Goal: Information Seeking & Learning: Understand process/instructions

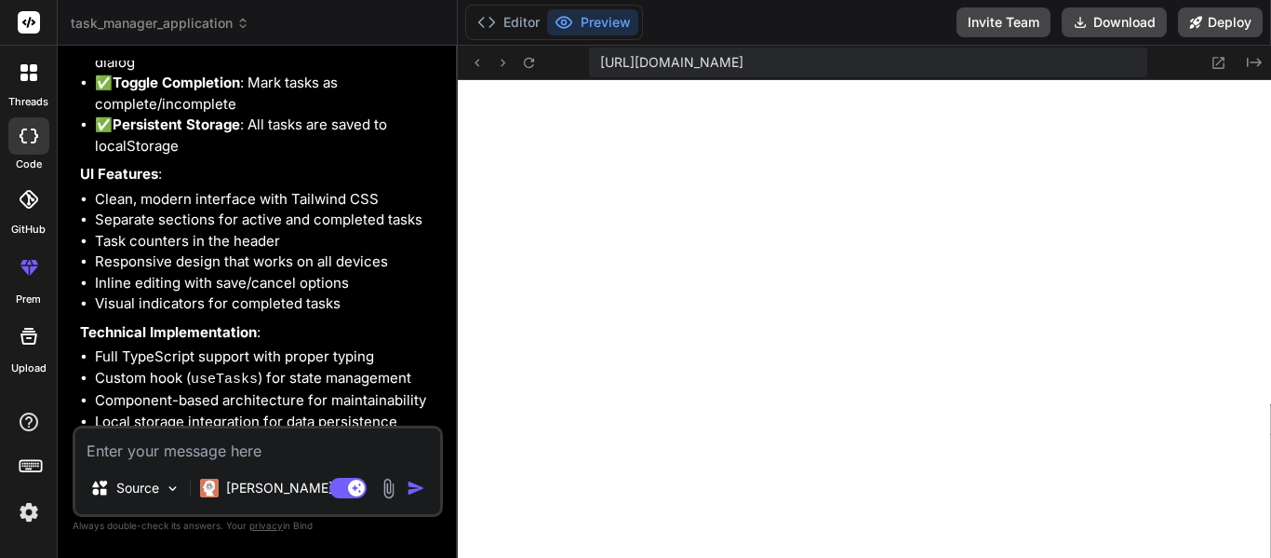
scroll to position [2130, 0]
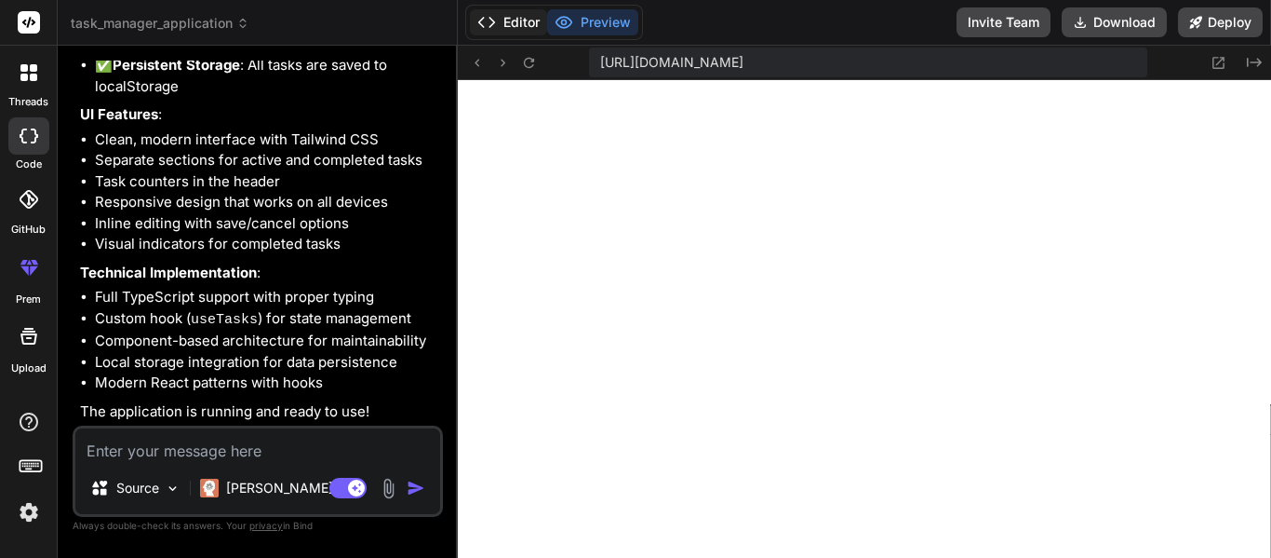
click at [513, 13] on button "Editor" at bounding box center [508, 22] width 77 height 26
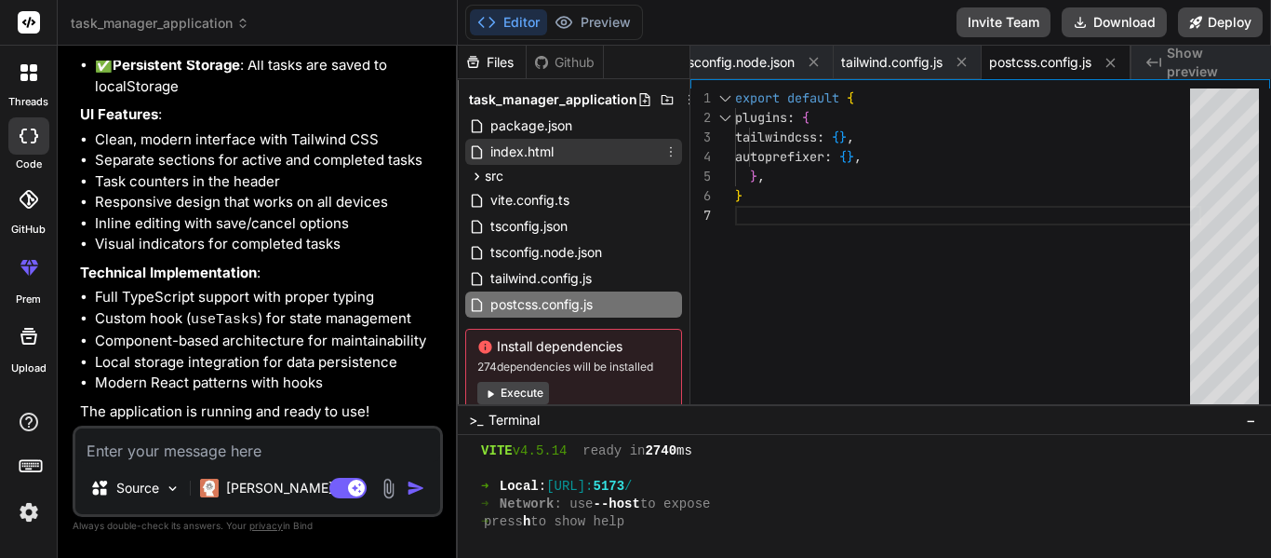
click at [566, 149] on div "index.html" at bounding box center [573, 152] width 217 height 26
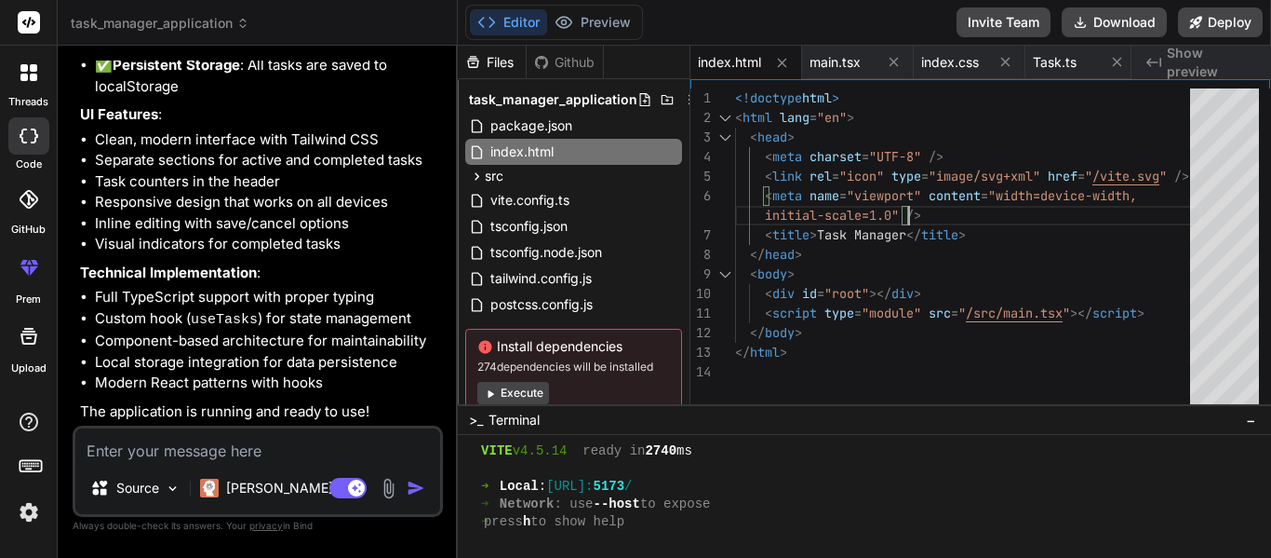
click at [918, 206] on div "<!doctype html > < html lang = "en" > < head > < meta charset = "UTF-8" /> < li…" at bounding box center [968, 250] width 466 height 325
type textarea "<!doctype html> <html lang="en"> <head> <meta charset="UTF-8" /> <link rel="ico…"
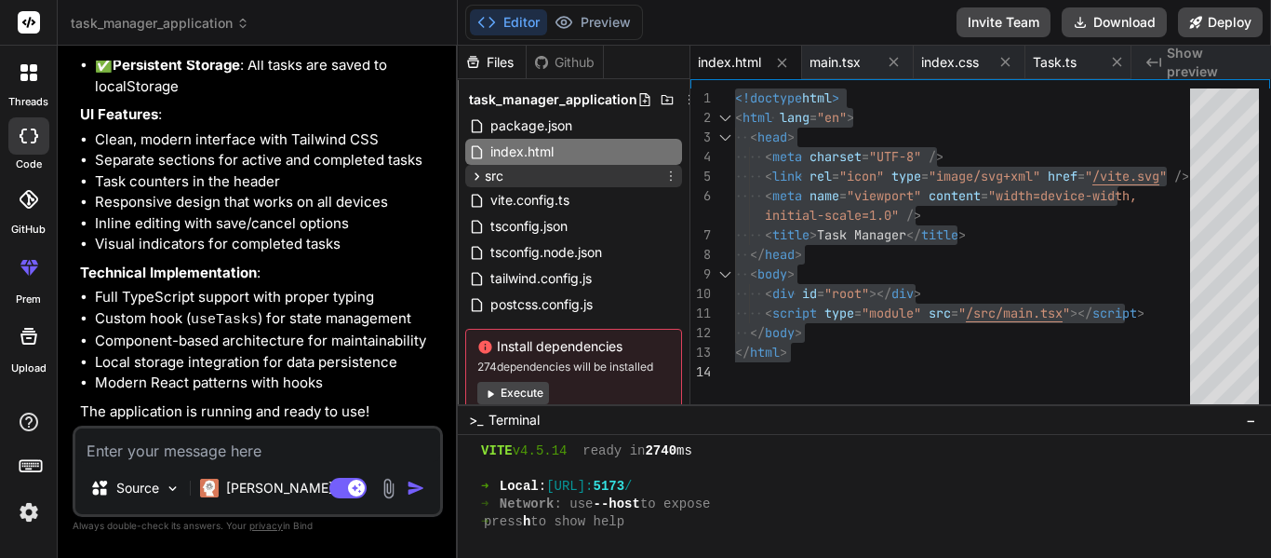
click at [477, 180] on icon at bounding box center [477, 176] width 16 height 16
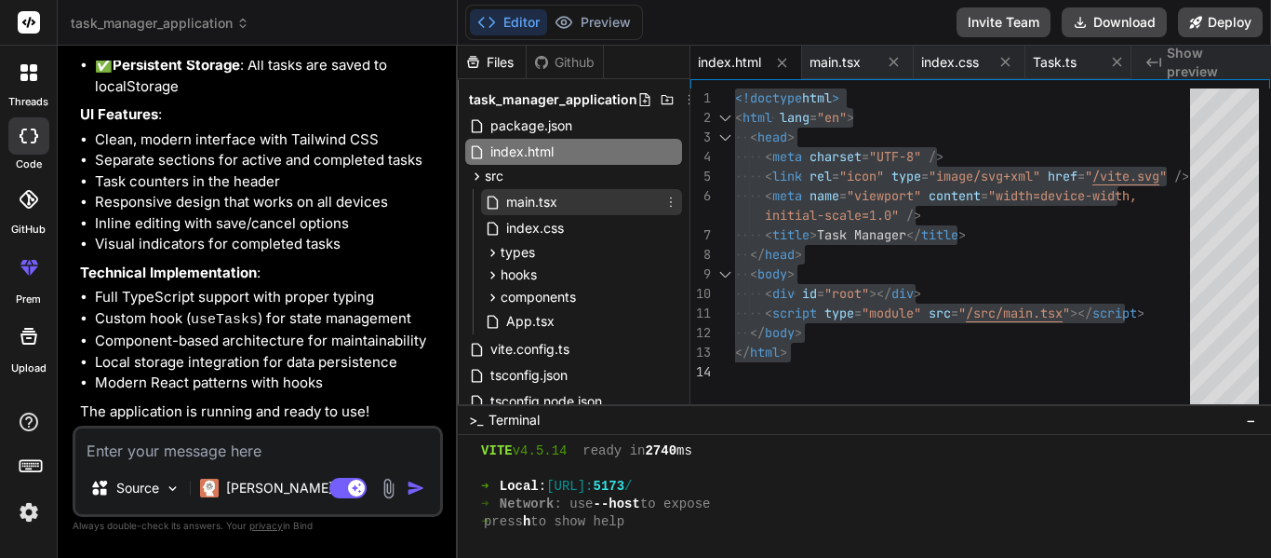
click at [529, 201] on span "main.tsx" at bounding box center [531, 202] width 55 height 22
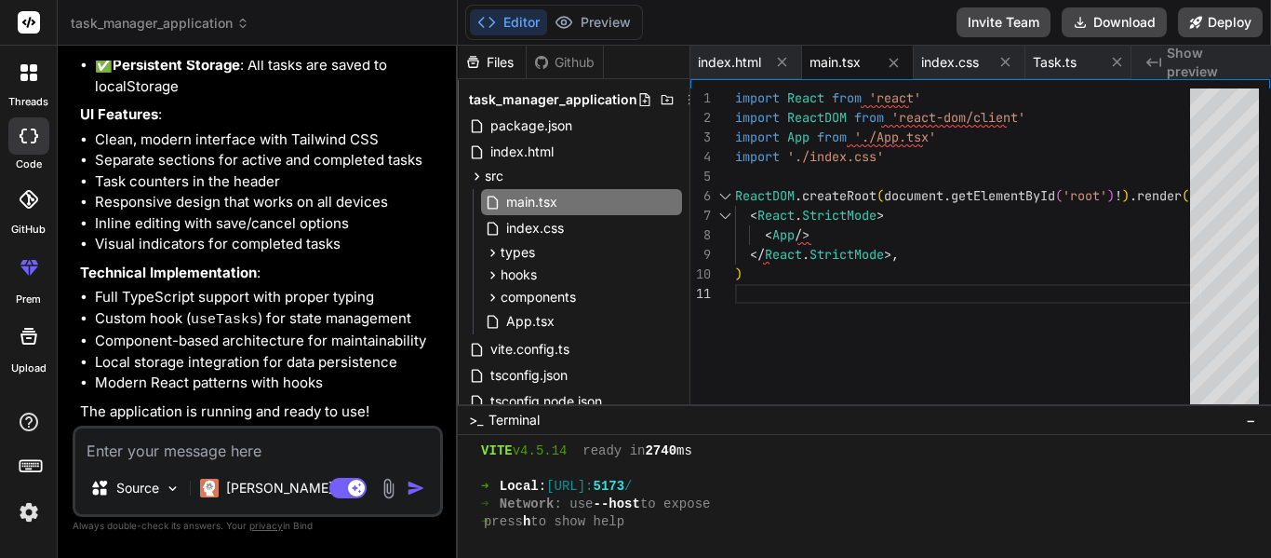
click at [911, 168] on div "import React from 'react' import ReactDOM from 'react-dom/client' import App fr…" at bounding box center [968, 250] width 466 height 325
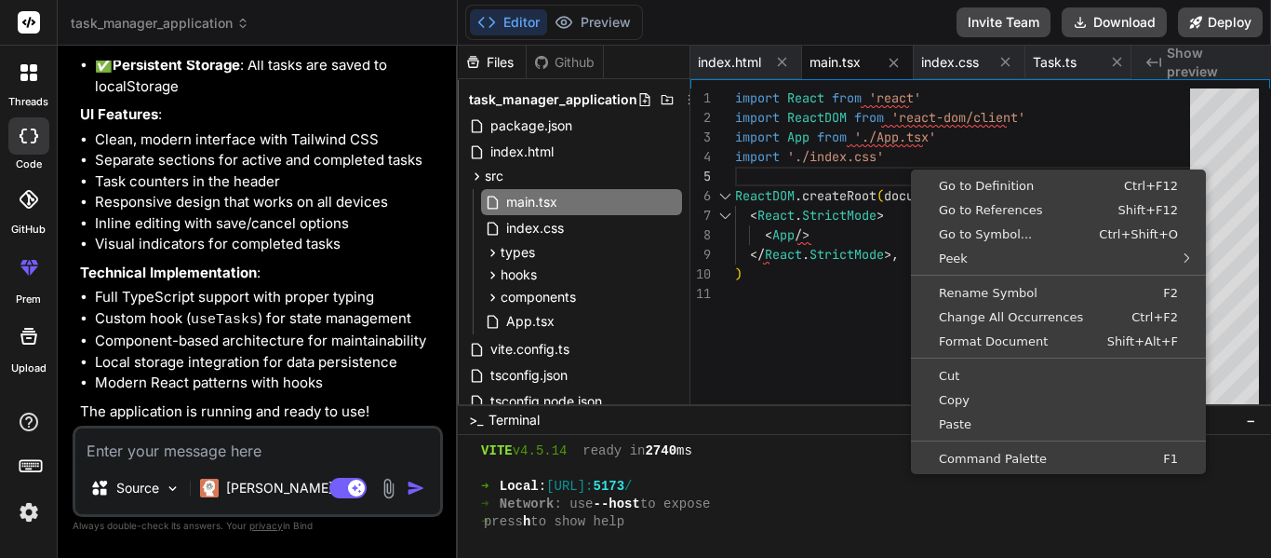
scroll to position [87, 0]
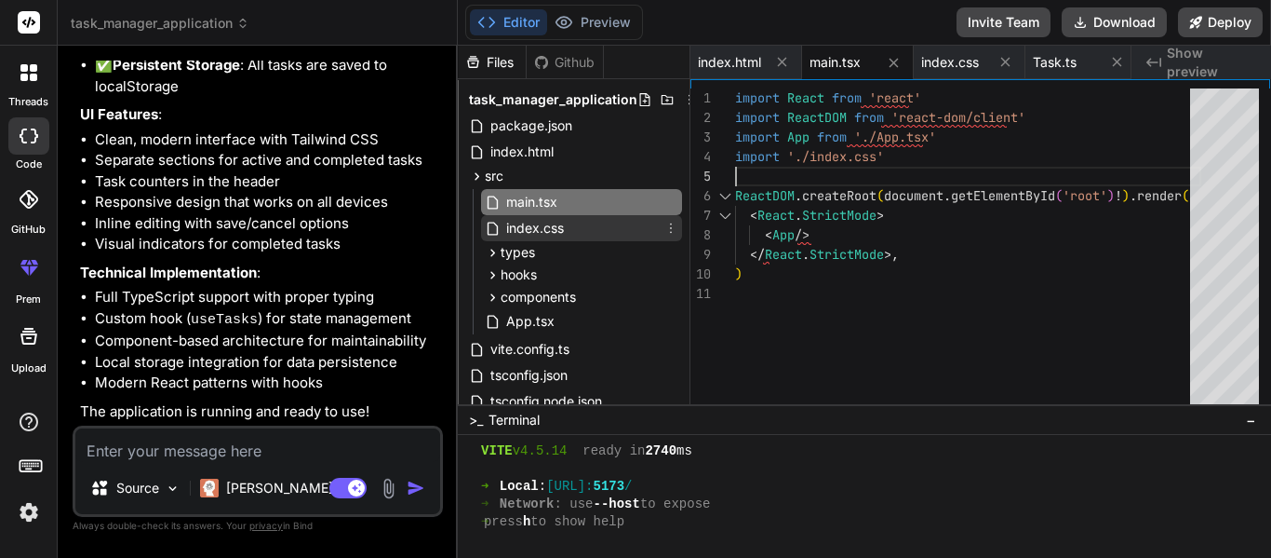
click at [531, 222] on span "index.css" at bounding box center [534, 228] width 61 height 22
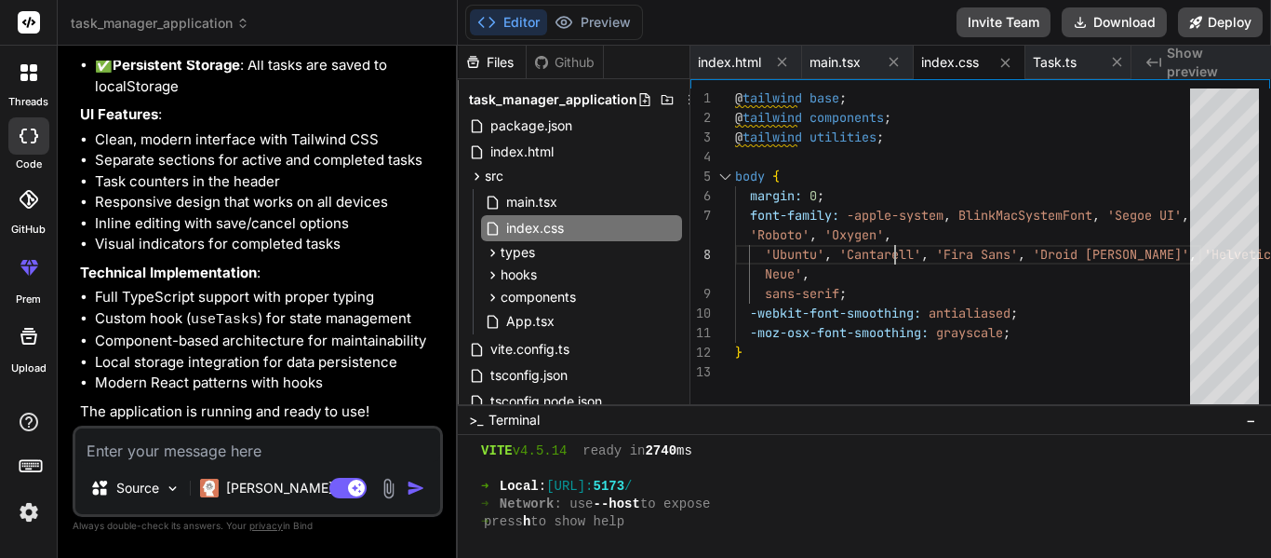
click at [913, 251] on div "@ tailwind base ; @ tailwind components ; @ tailwind utilities ; body { margin:…" at bounding box center [968, 250] width 466 height 325
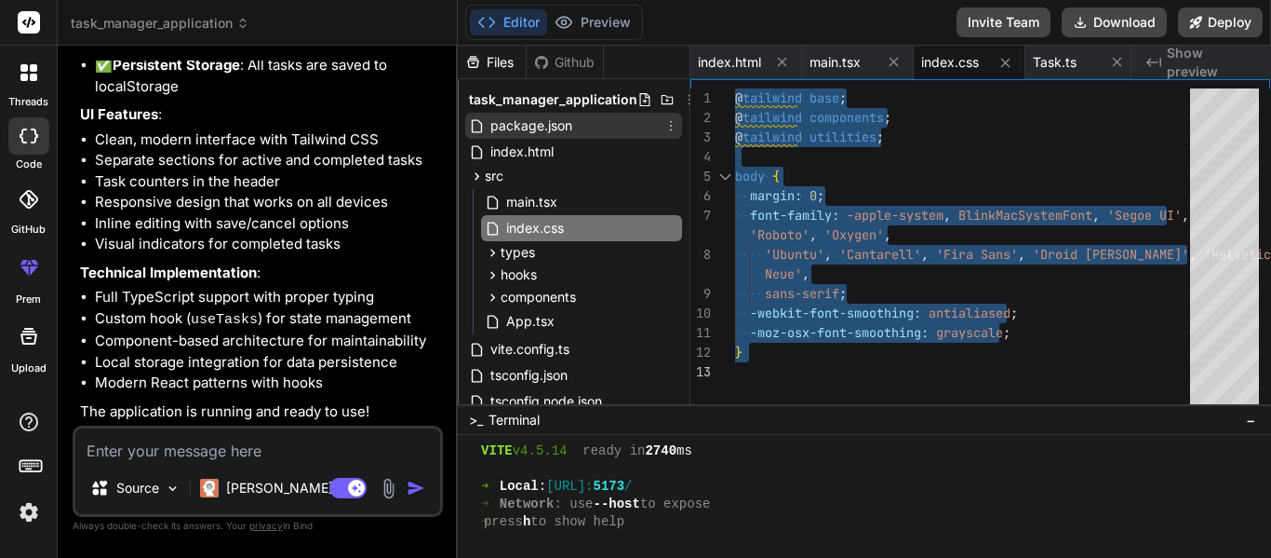
click at [562, 126] on span "package.json" at bounding box center [532, 125] width 86 height 22
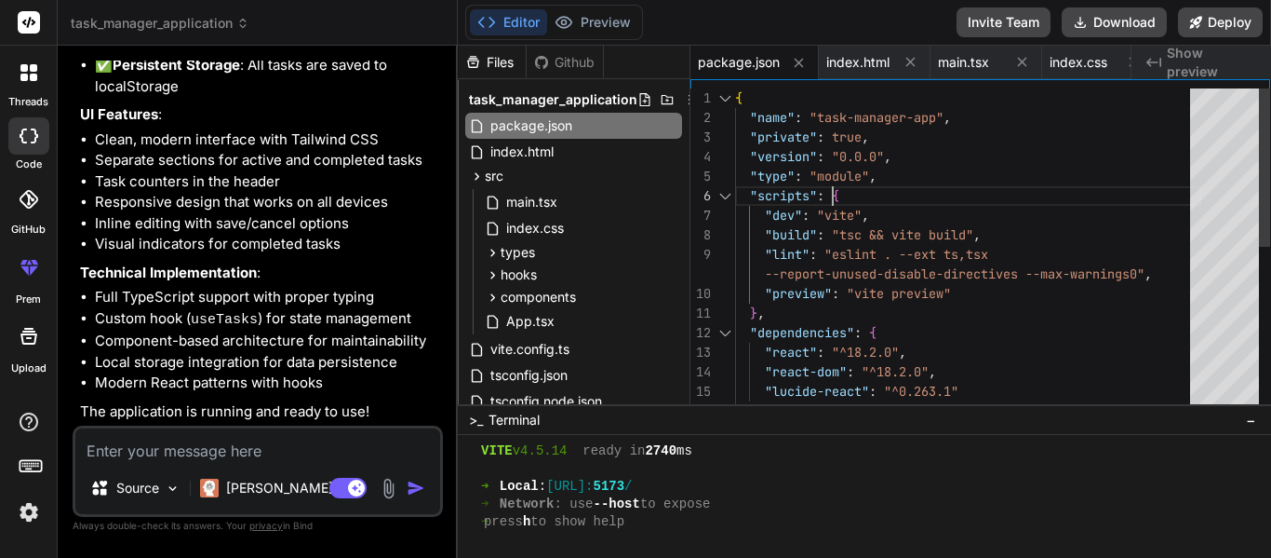
scroll to position [77, 0]
click at [972, 188] on div "{ "name" : "task-manager-app" , "private" : true , "version" : "0.0.0" , "type"…" at bounding box center [968, 420] width 466 height 665
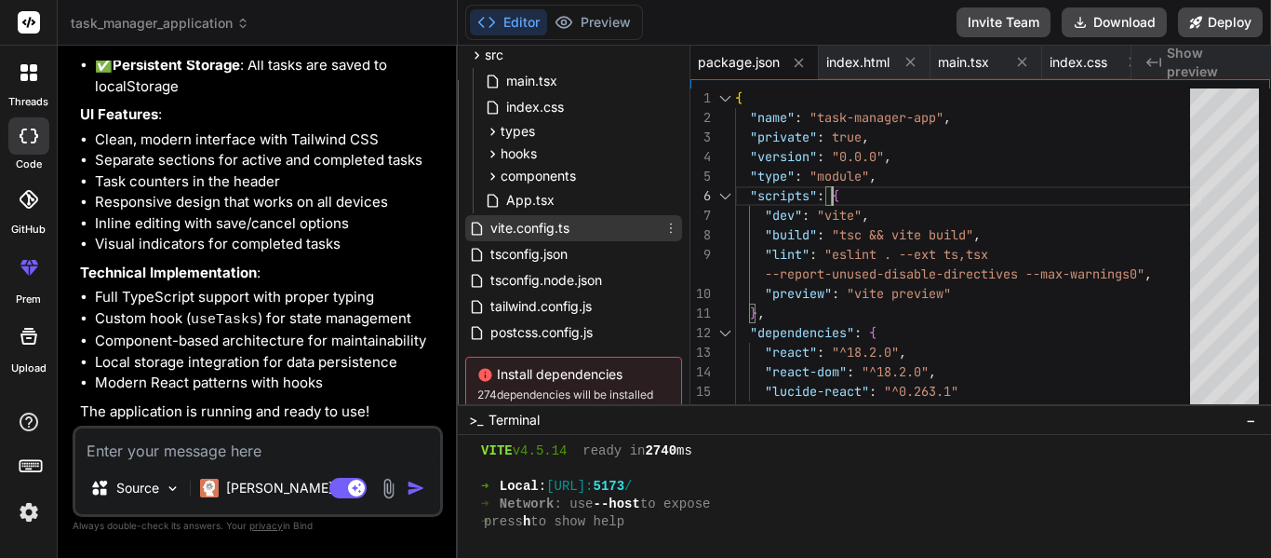
scroll to position [93, 0]
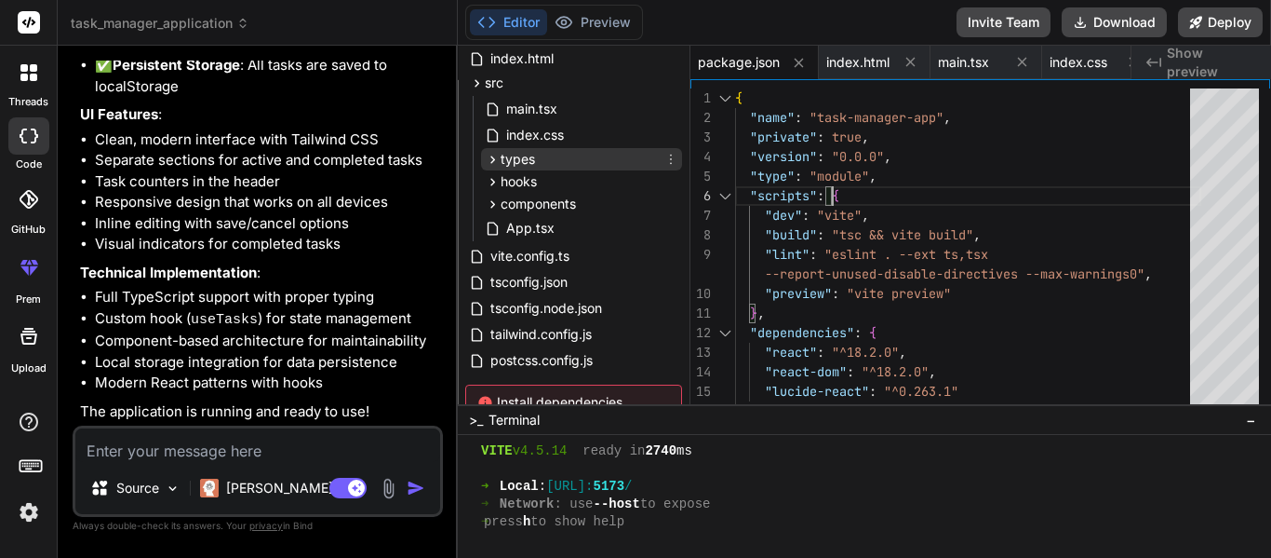
click at [494, 155] on icon at bounding box center [493, 160] width 16 height 16
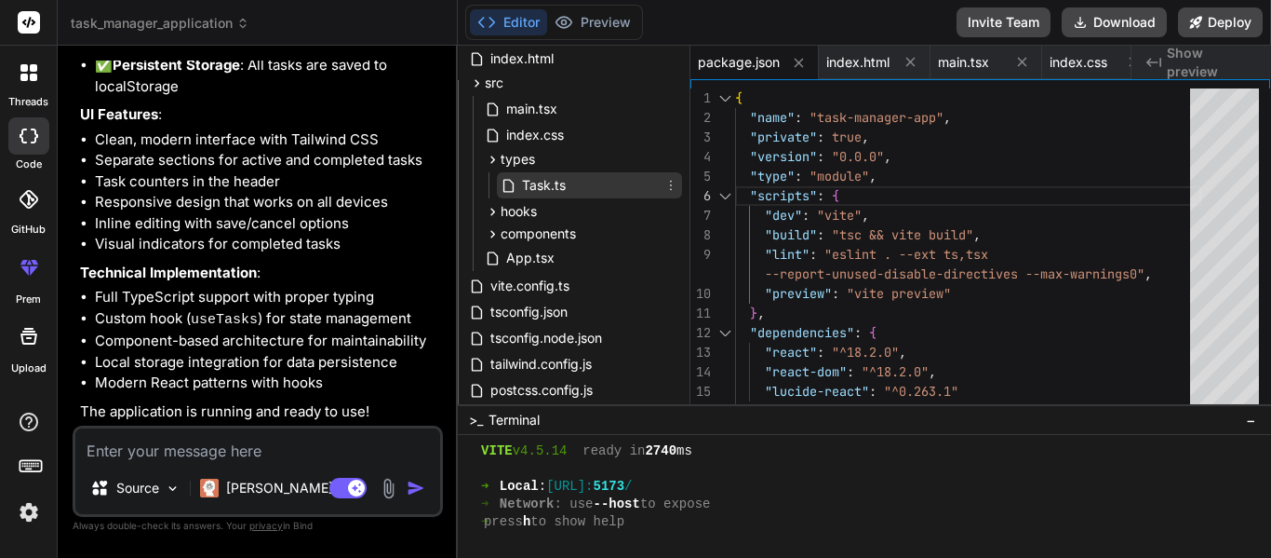
click at [540, 177] on span "Task.ts" at bounding box center [543, 185] width 47 height 22
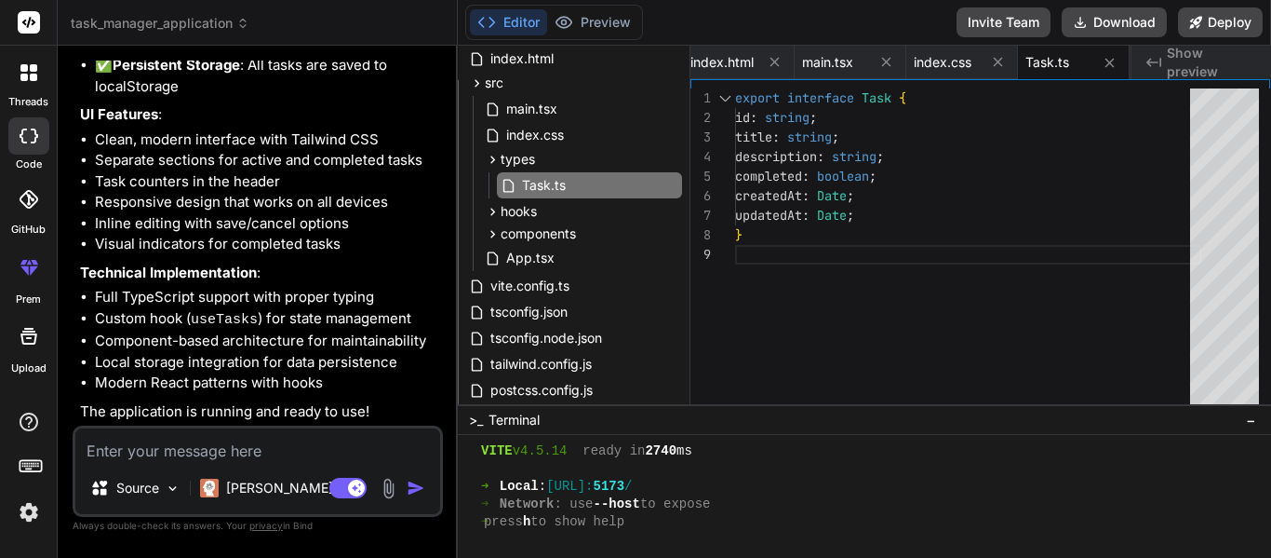
scroll to position [107, 0]
click at [897, 195] on div "export interface Task { id : string ; title : string ; description : string ; c…" at bounding box center [968, 250] width 466 height 325
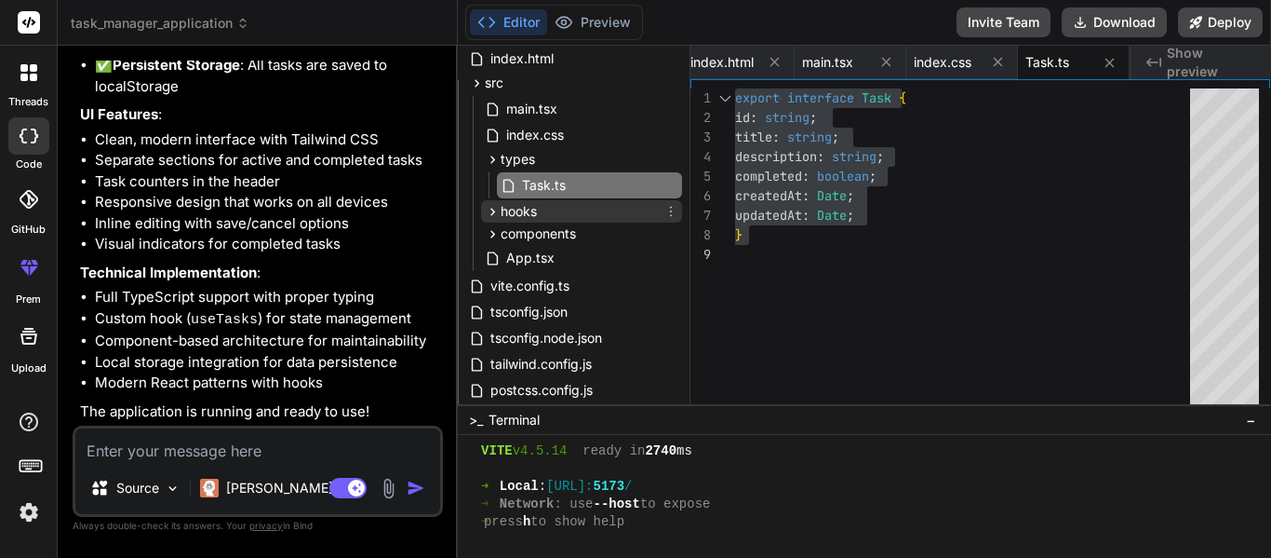
click at [492, 207] on icon at bounding box center [493, 212] width 16 height 16
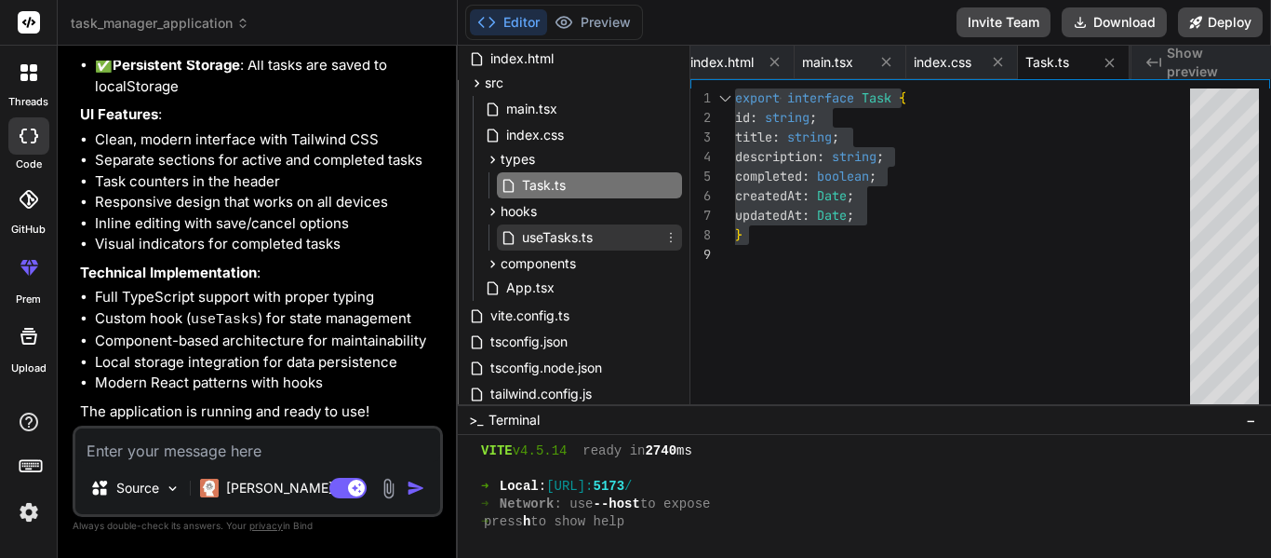
click at [546, 232] on span "useTasks.ts" at bounding box center [557, 237] width 74 height 22
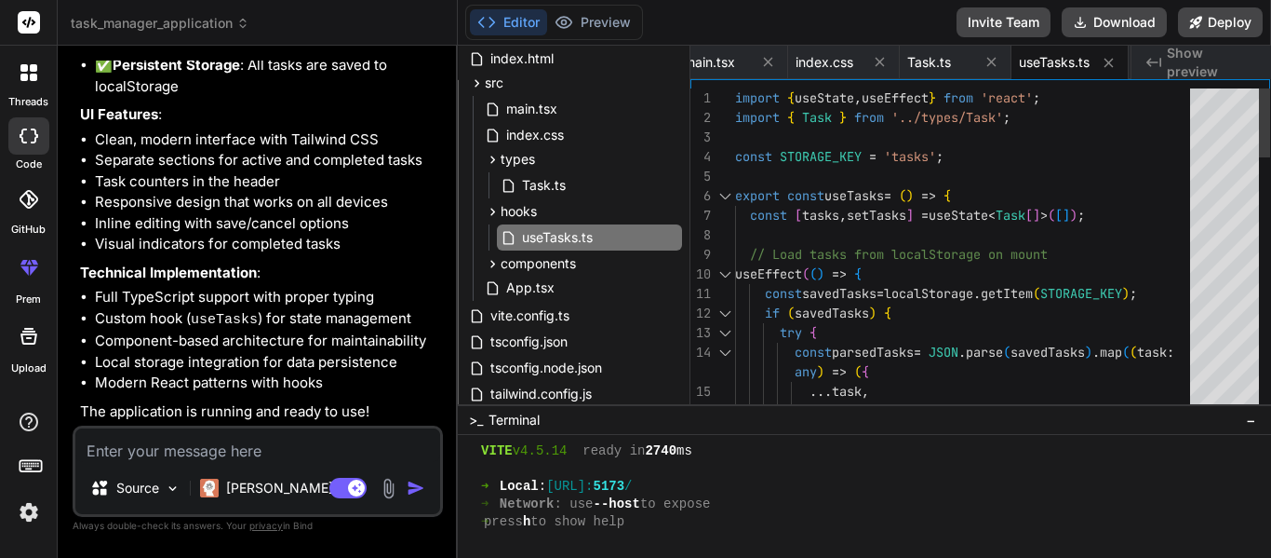
click at [515, 263] on span "components" at bounding box center [538, 263] width 75 height 19
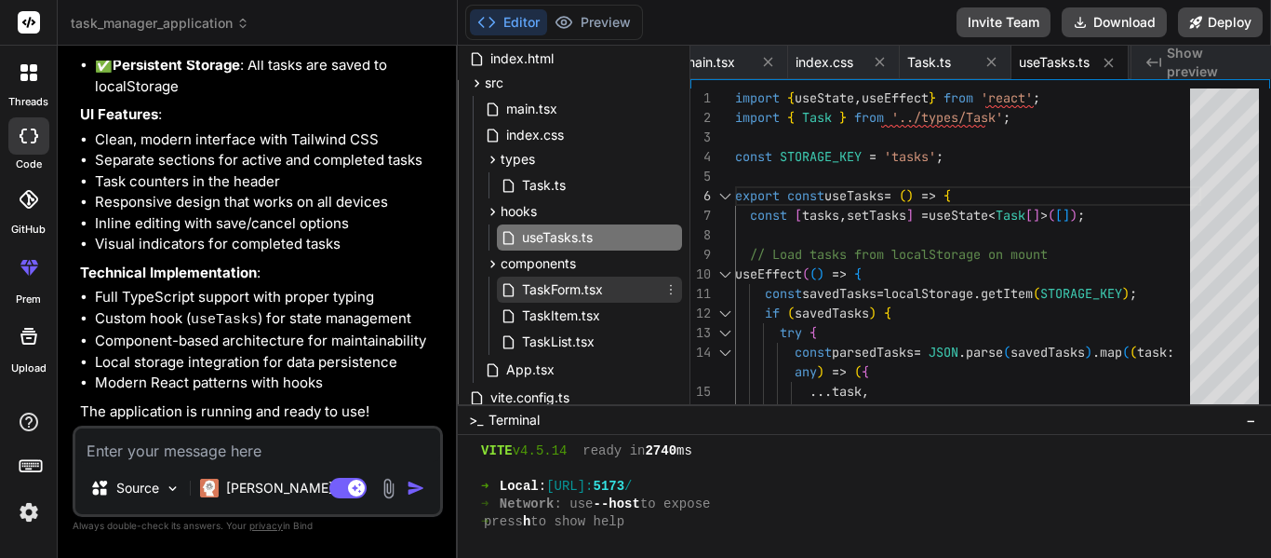
click at [560, 290] on span "TaskForm.tsx" at bounding box center [562, 289] width 85 height 22
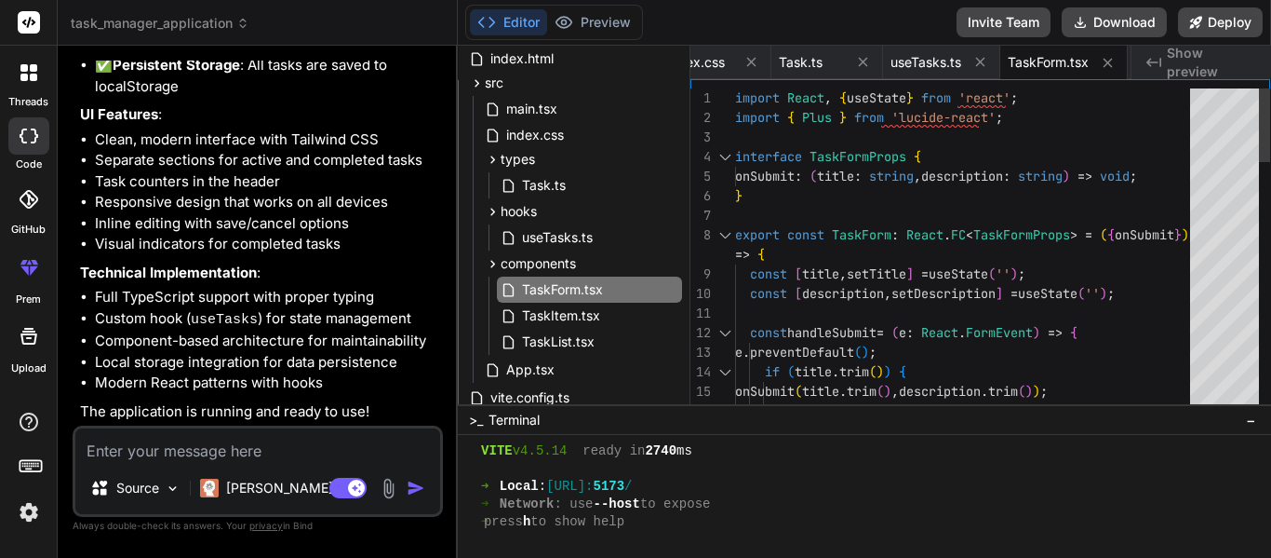
scroll to position [58, 0]
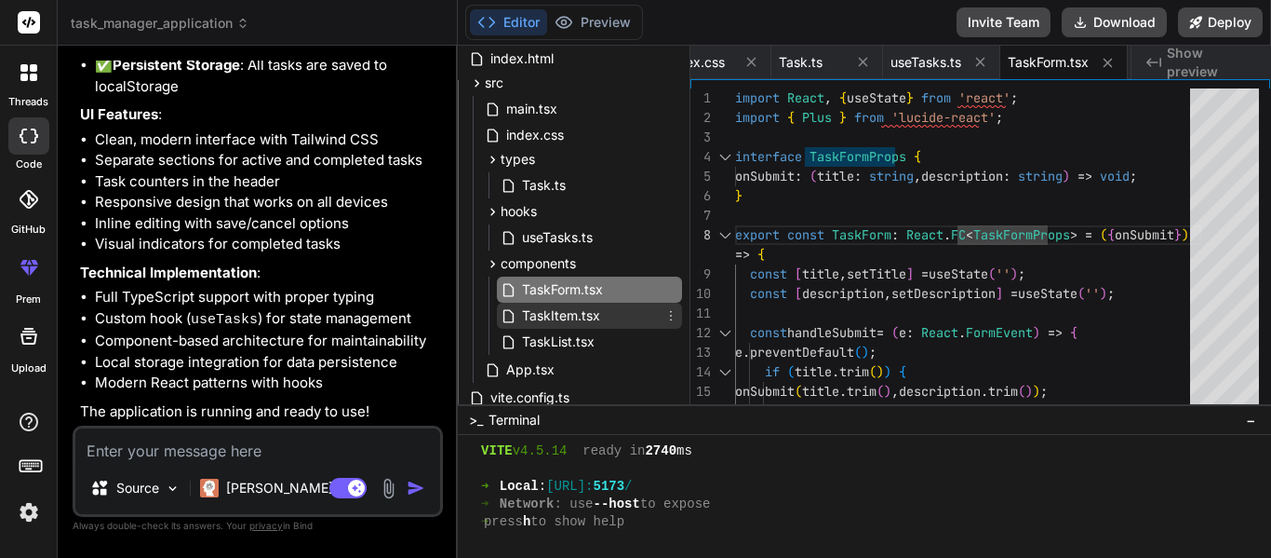
click at [588, 316] on span "TaskItem.tsx" at bounding box center [561, 315] width 82 height 22
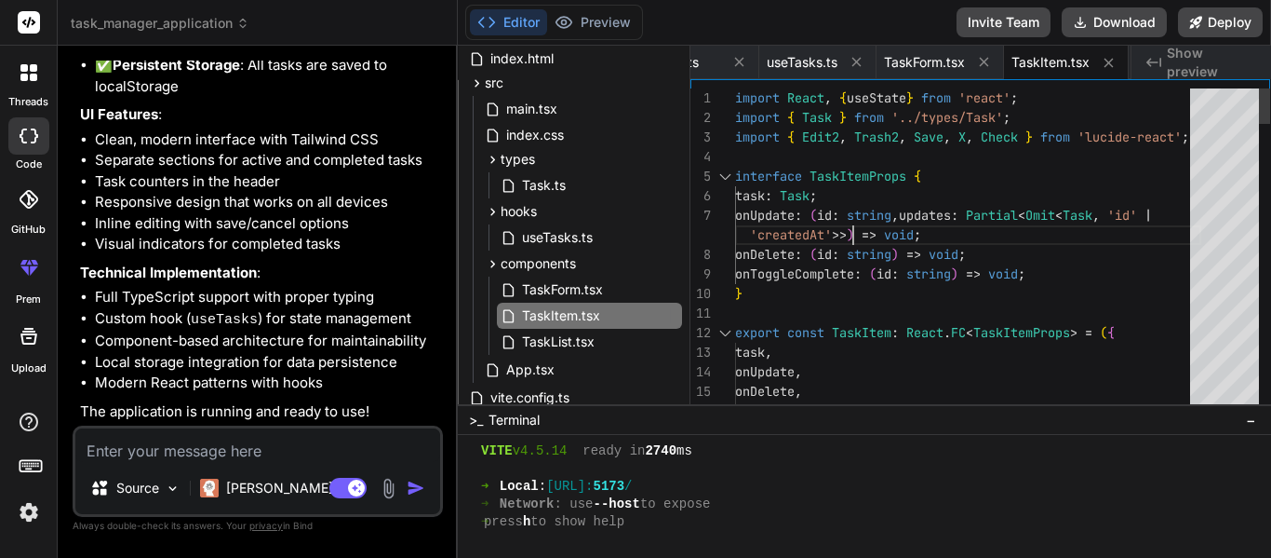
scroll to position [38, 0]
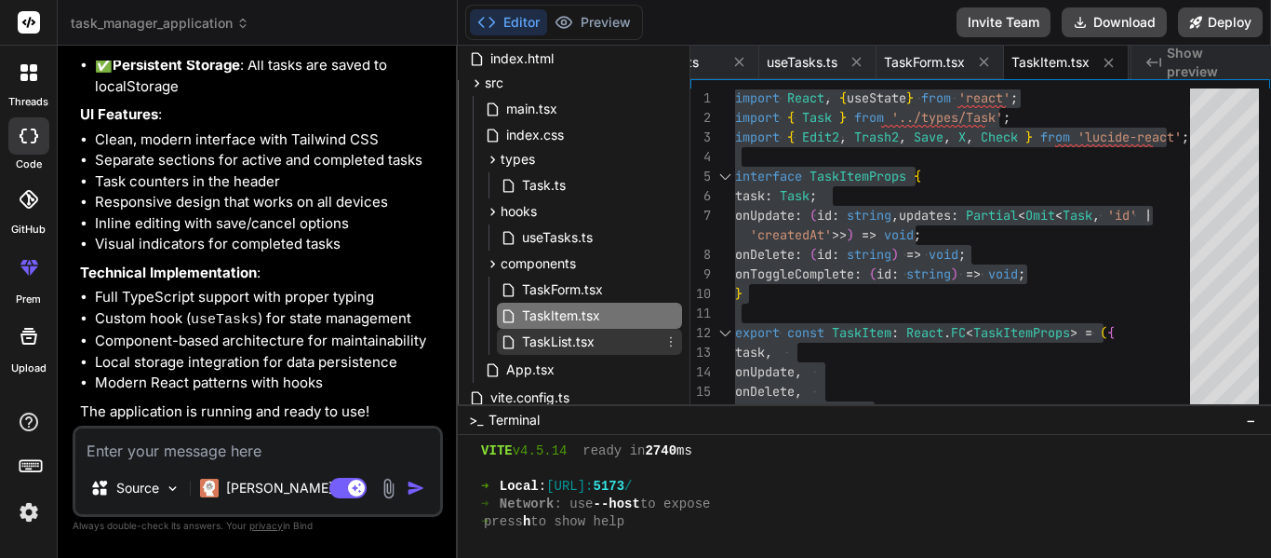
click at [550, 339] on span "TaskList.tsx" at bounding box center [558, 341] width 76 height 22
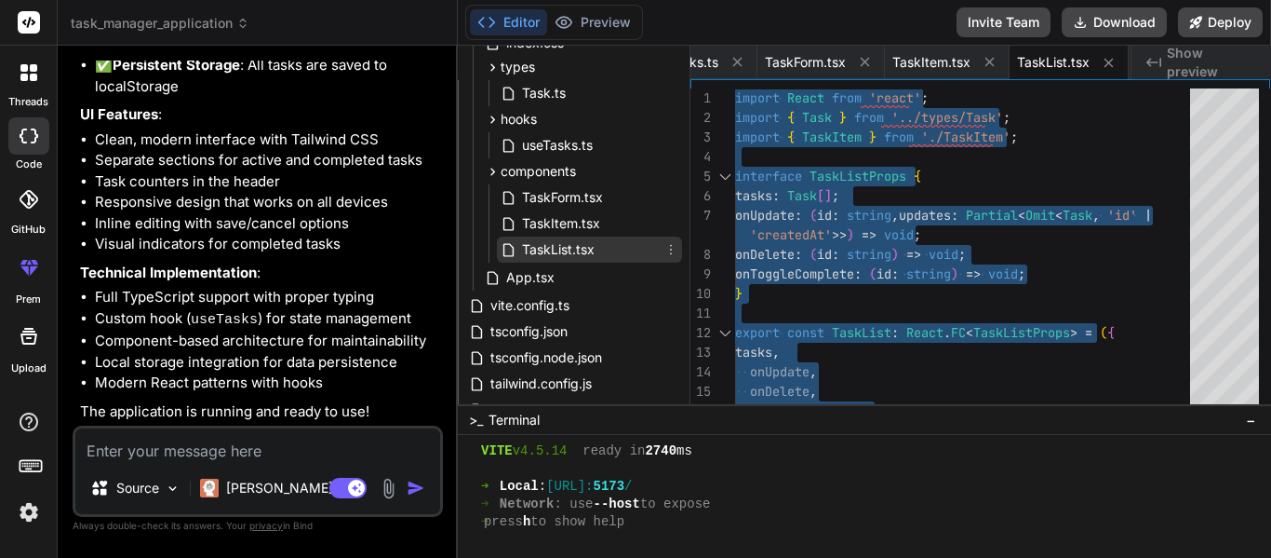
scroll to position [186, 0]
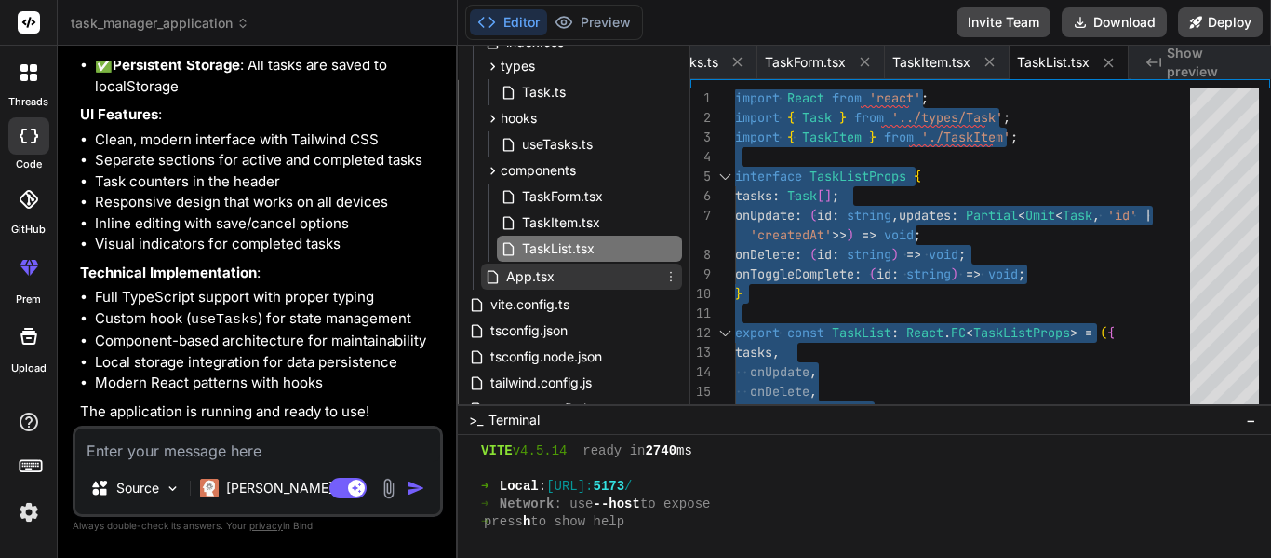
click at [546, 270] on span "App.tsx" at bounding box center [530, 276] width 52 height 22
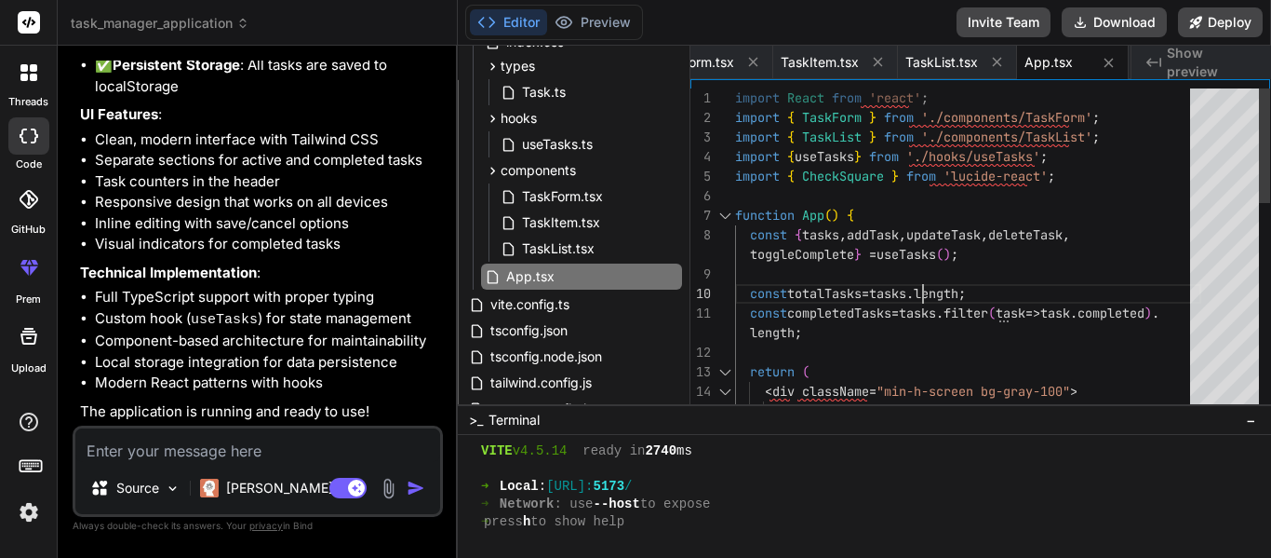
click at [943, 282] on div "import React from 'react' ; import { TaskForm } from './components/TaskForm' ; …" at bounding box center [968, 547] width 466 height 919
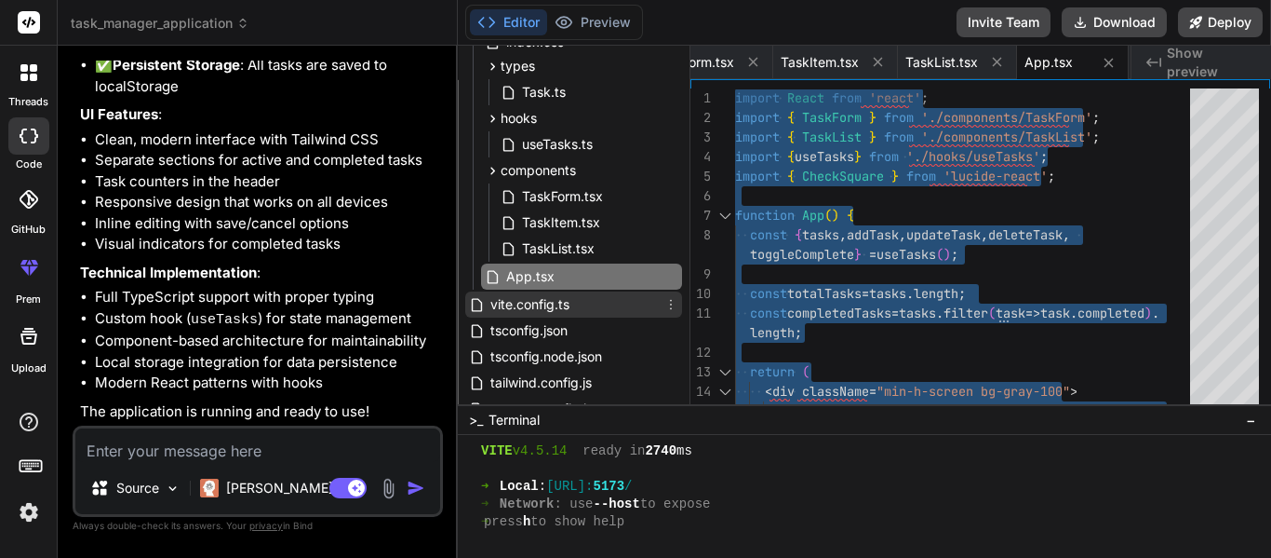
click at [562, 300] on span "vite.config.ts" at bounding box center [530, 304] width 83 height 22
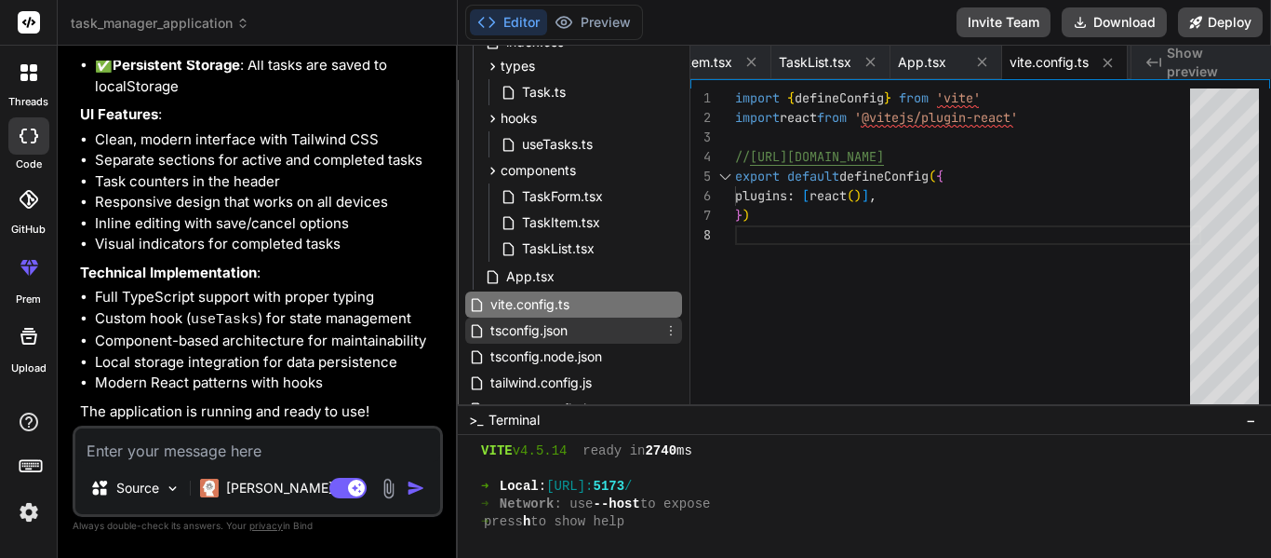
click at [575, 332] on div "tsconfig.json" at bounding box center [573, 330] width 217 height 26
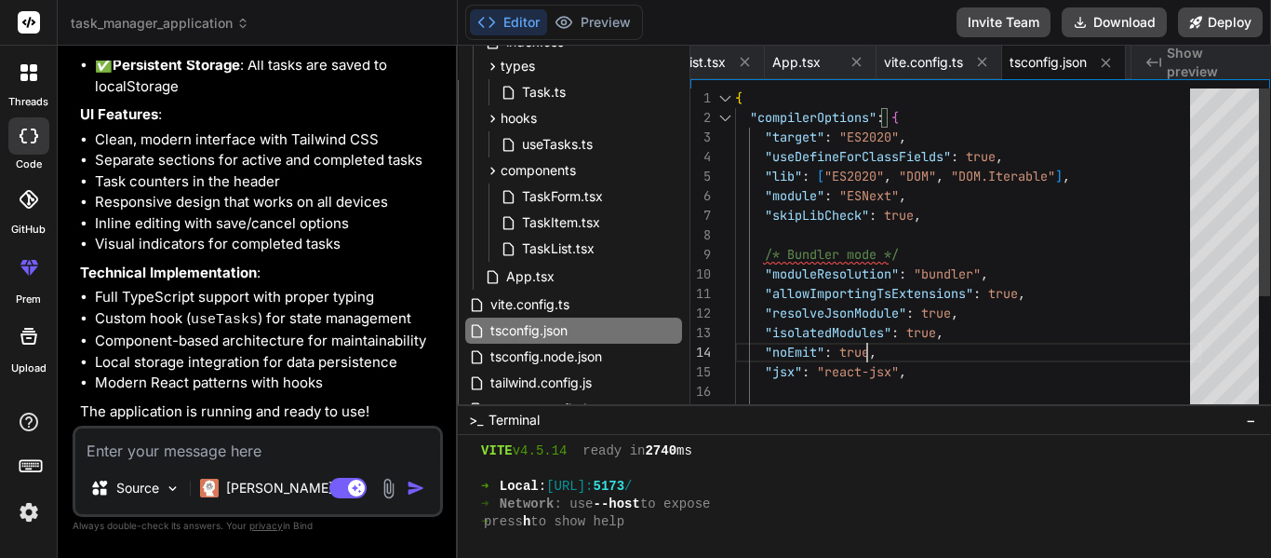
scroll to position [38, 0]
click at [1063, 334] on div "{ "compilerOptions" : { "target" : "ES2020" , "useDefineForClassFields" : true …" at bounding box center [968, 342] width 466 height 508
type textarea "{ "compilerOptions": { "target": "ES2020", "useDefineForClassFields": true, "li…"
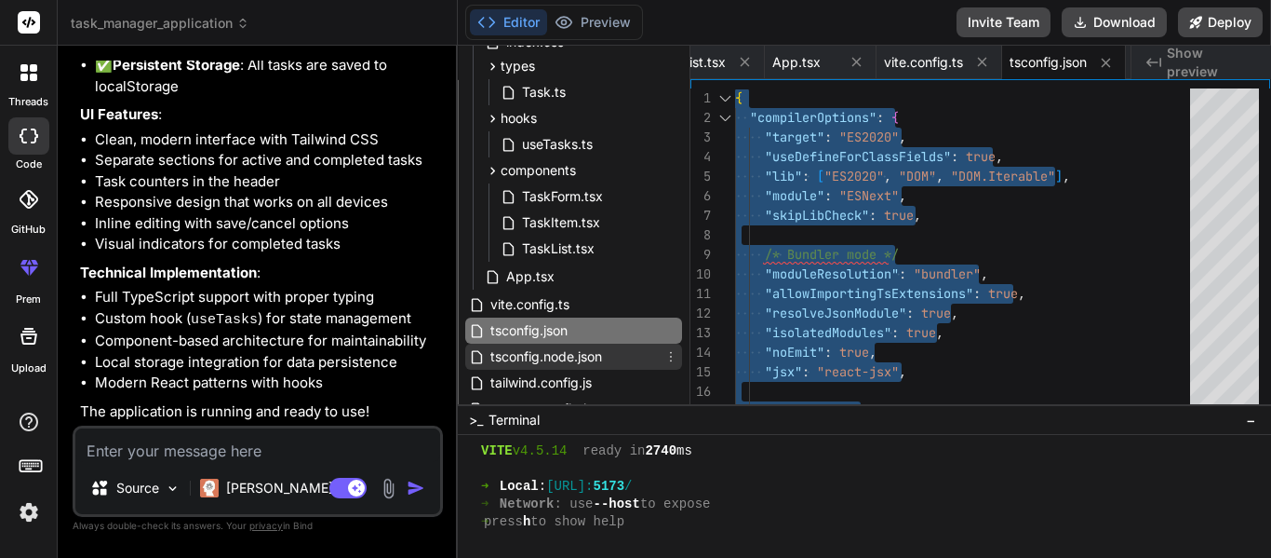
click at [566, 360] on span "tsconfig.node.json" at bounding box center [546, 356] width 115 height 22
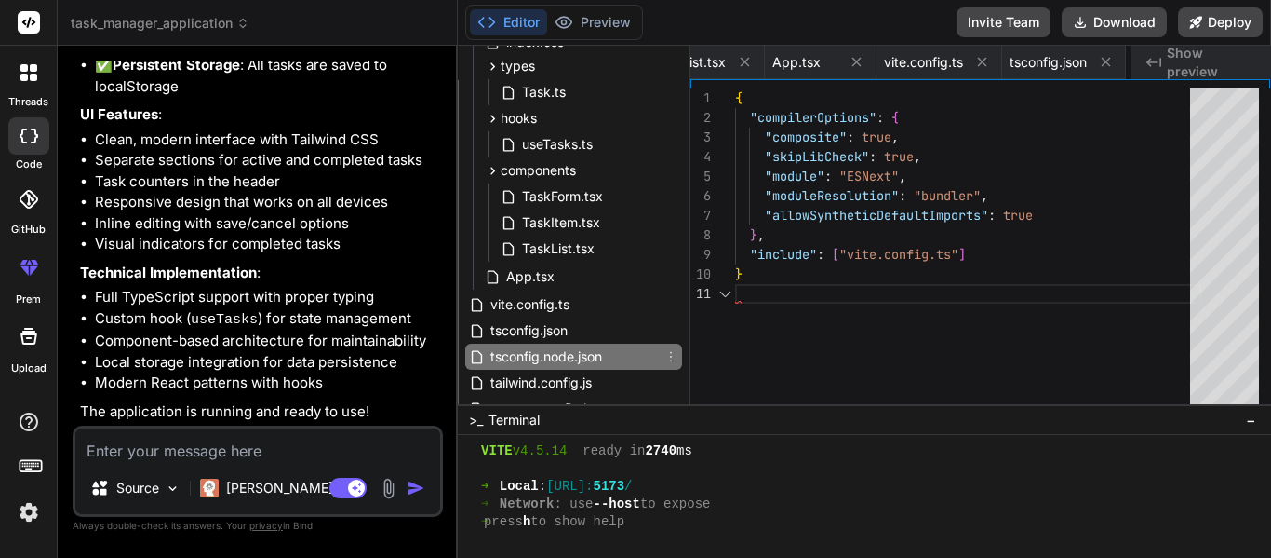
scroll to position [0, 1150]
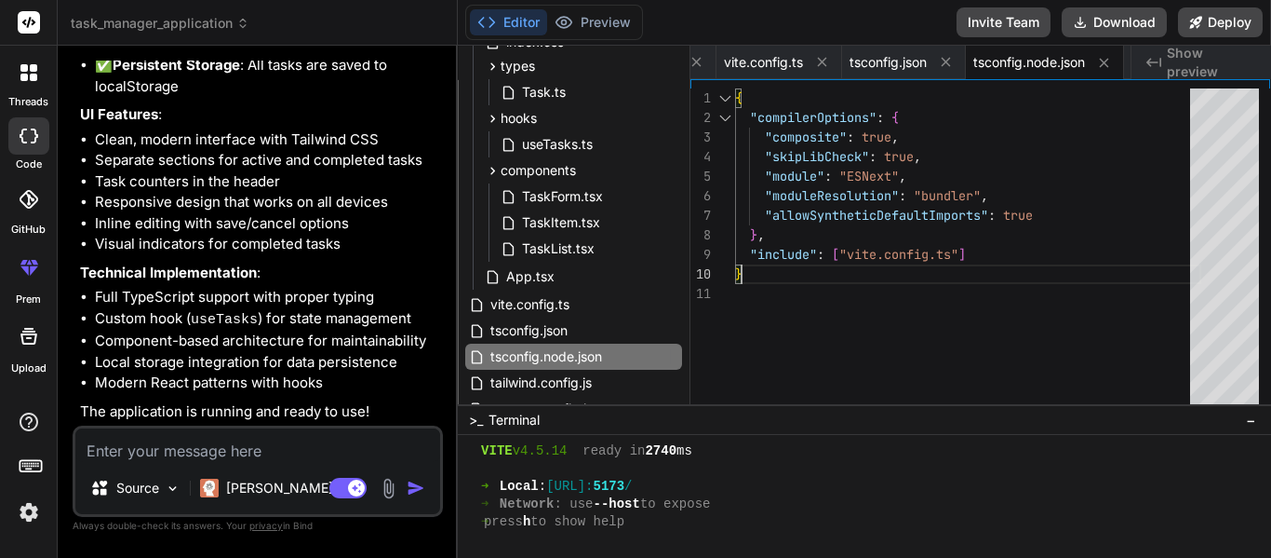
click at [852, 262] on div "{ "compilerOptions" : { "composite" : true , "skipLibCheck" : true , "module" :…" at bounding box center [968, 250] width 466 height 325
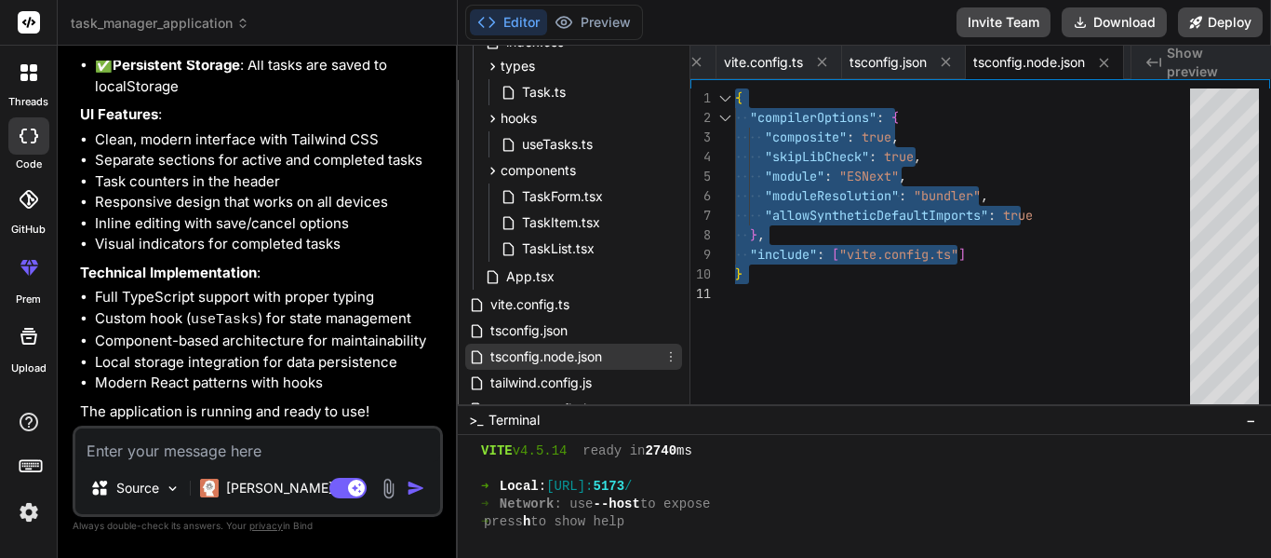
scroll to position [279, 0]
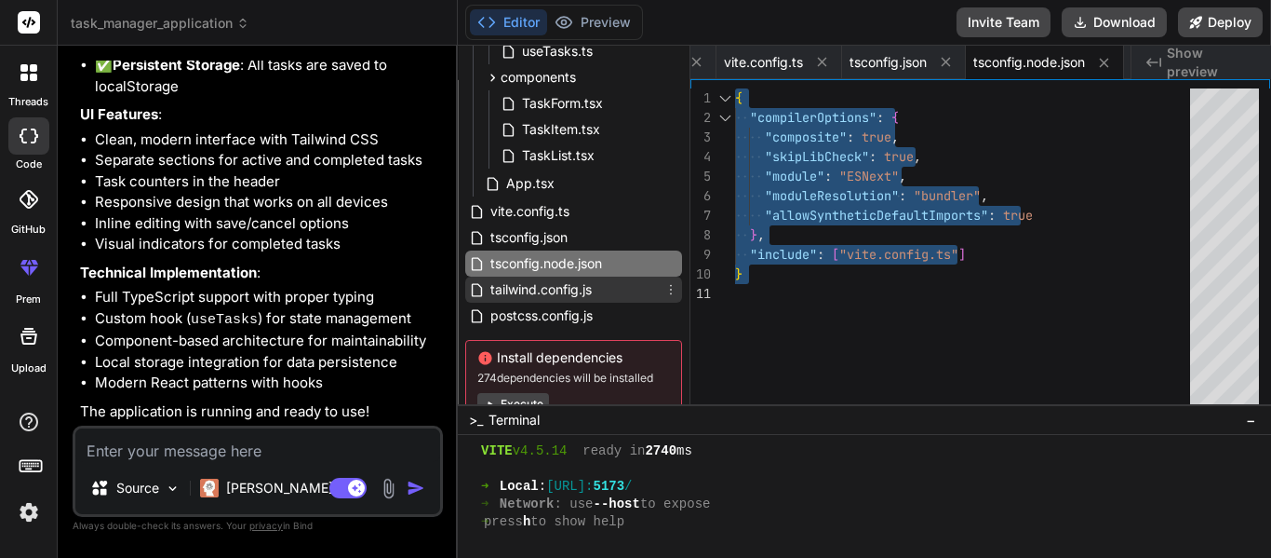
click at [564, 283] on span "tailwind.config.js" at bounding box center [541, 289] width 105 height 22
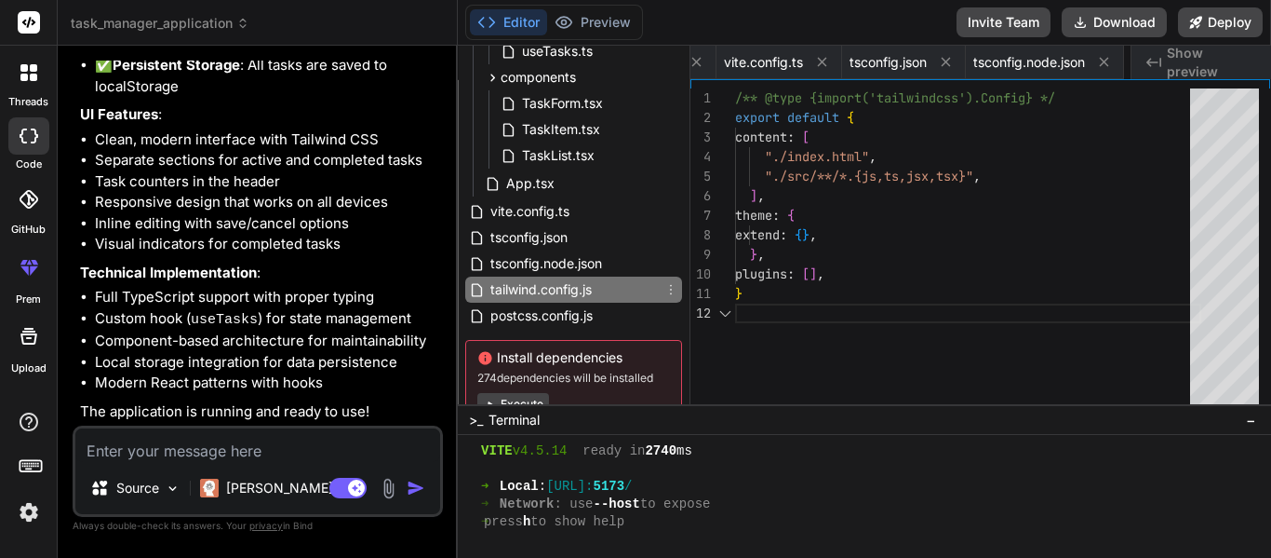
scroll to position [0, 1300]
click at [881, 266] on div "/** @type {import('tailwindcss').Config} */ export default { content : [ "./ind…" at bounding box center [968, 250] width 466 height 325
click at [867, 298] on div "/** @type {import('tailwindcss').Config} */ export default { content : [ "./ind…" at bounding box center [968, 250] width 466 height 325
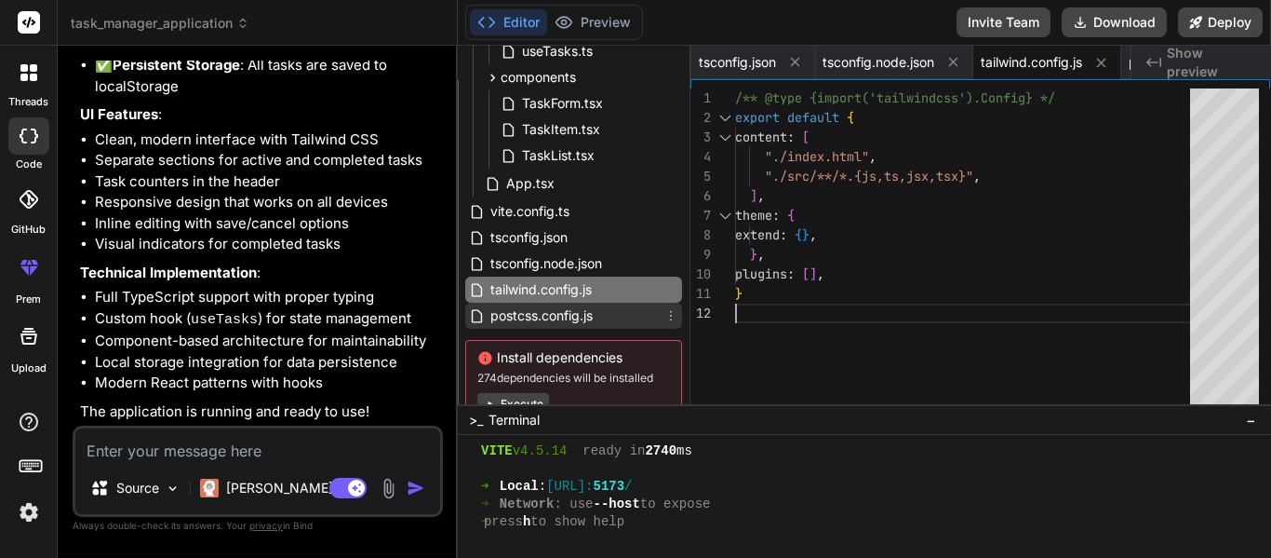
click at [531, 313] on span "postcss.config.js" at bounding box center [542, 315] width 106 height 22
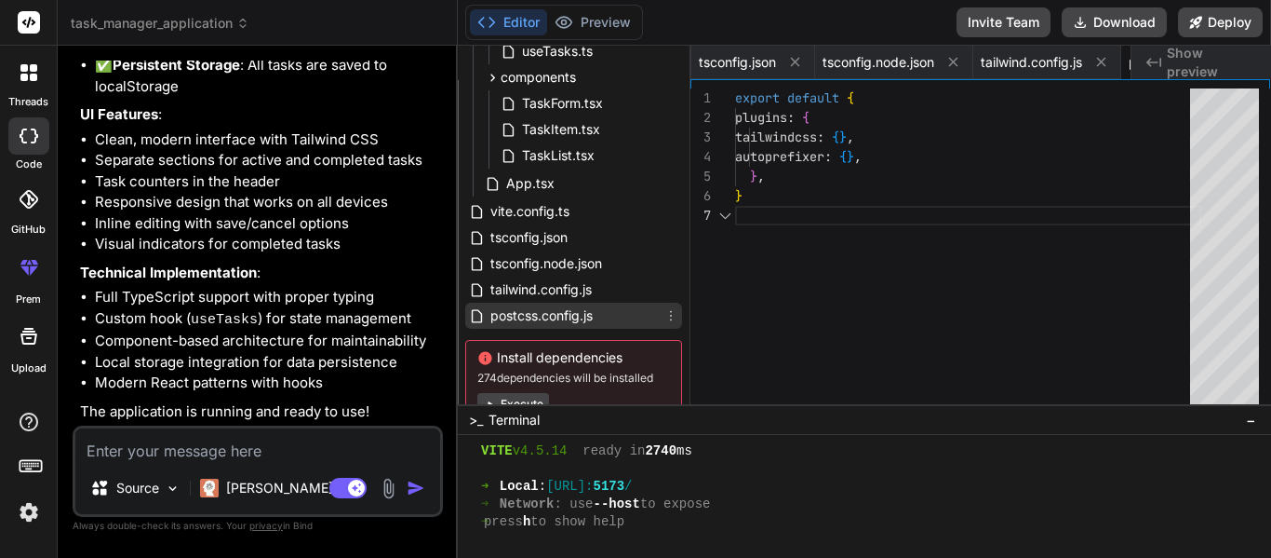
scroll to position [0, 1451]
click at [573, 314] on span "postcss.config.js" at bounding box center [542, 315] width 106 height 22
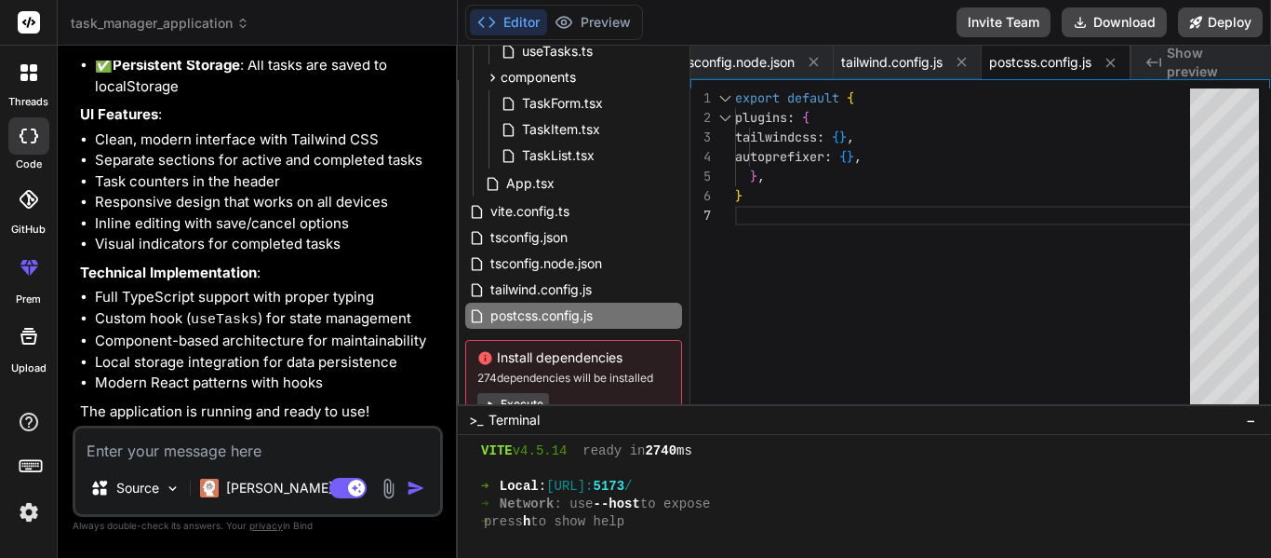
scroll to position [19, 0]
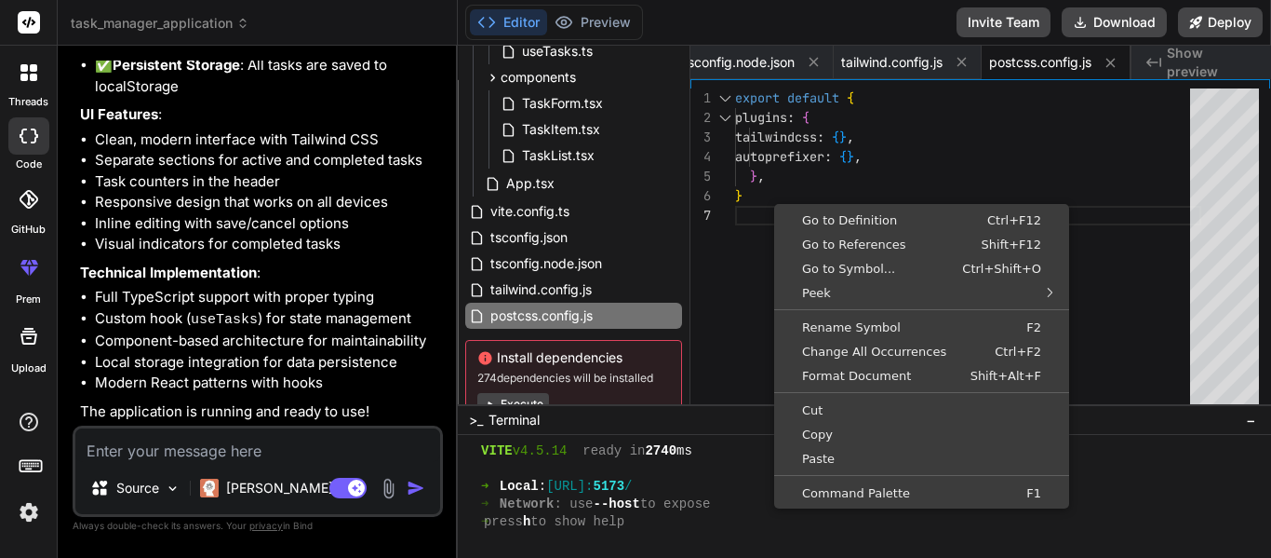
click at [793, 180] on div "export default { plugins : { tailwindcss : { } , autoprefixer : { } , } , }" at bounding box center [968, 250] width 466 height 325
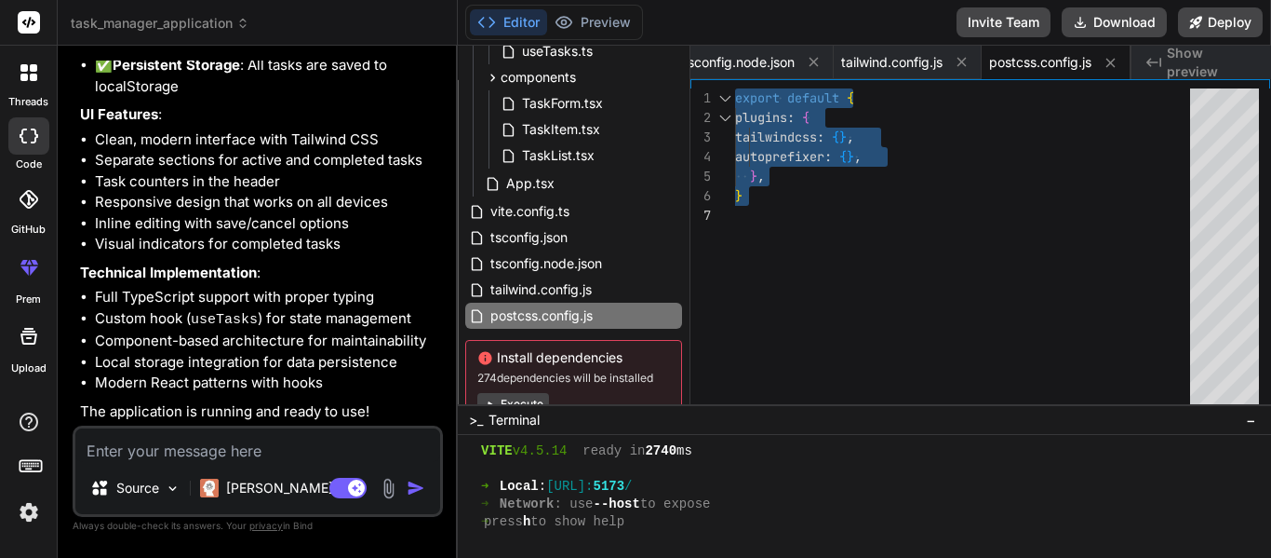
click at [770, 184] on div "export default { plugins : { tailwindcss : { } , autoprefixer : { } , } , }" at bounding box center [968, 250] width 466 height 325
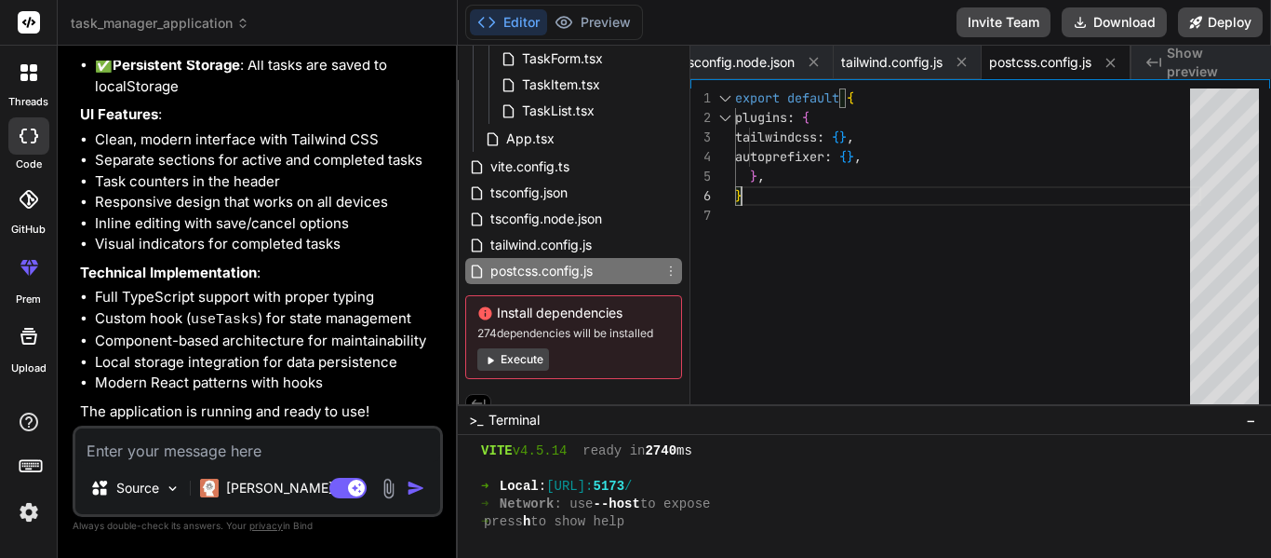
scroll to position [343, 0]
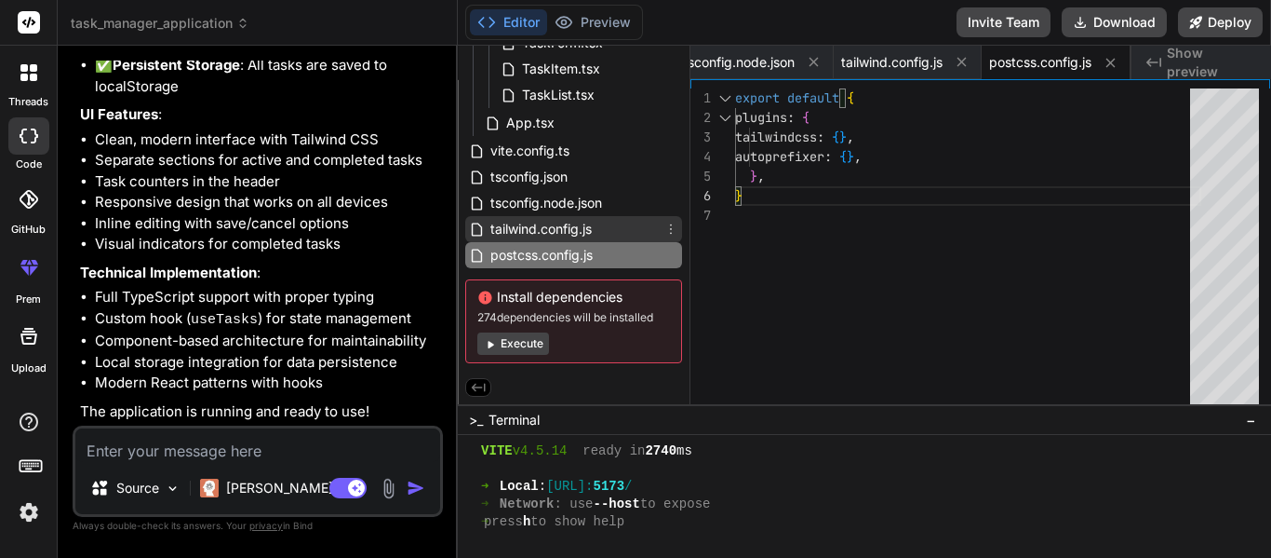
click at [475, 222] on icon at bounding box center [477, 230] width 16 height 16
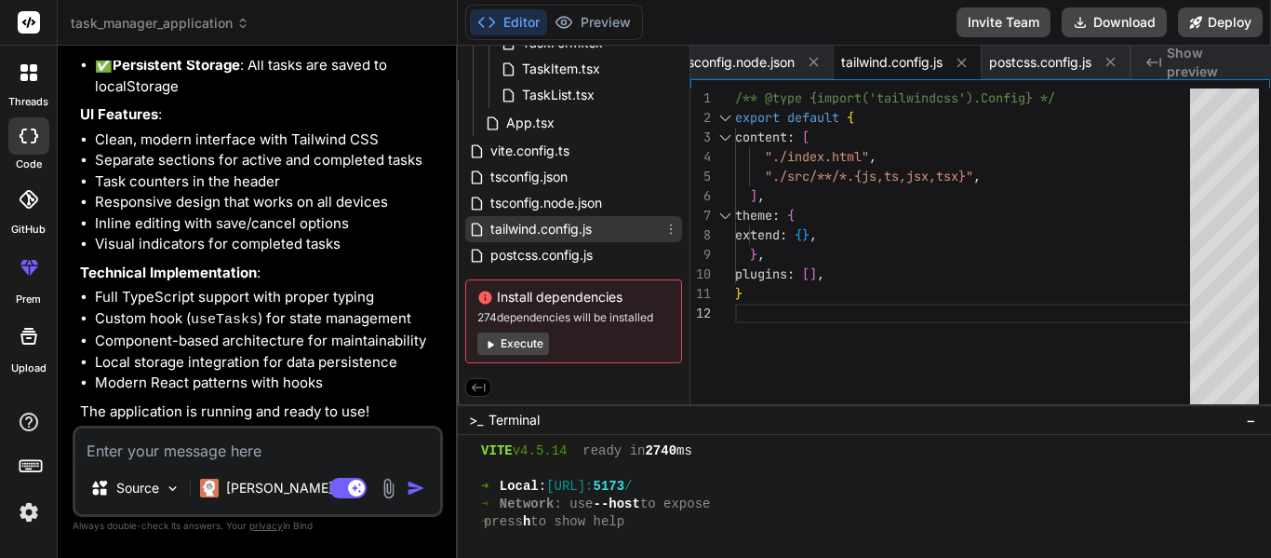
click at [665, 222] on icon at bounding box center [671, 229] width 15 height 15
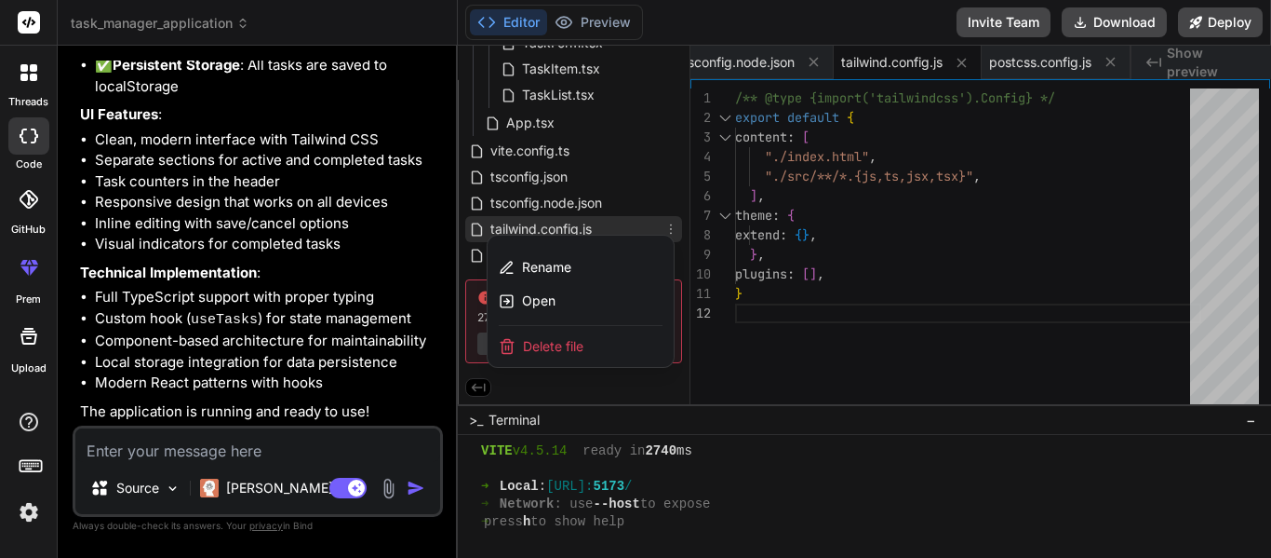
click at [665, 219] on div at bounding box center [865, 302] width 814 height 512
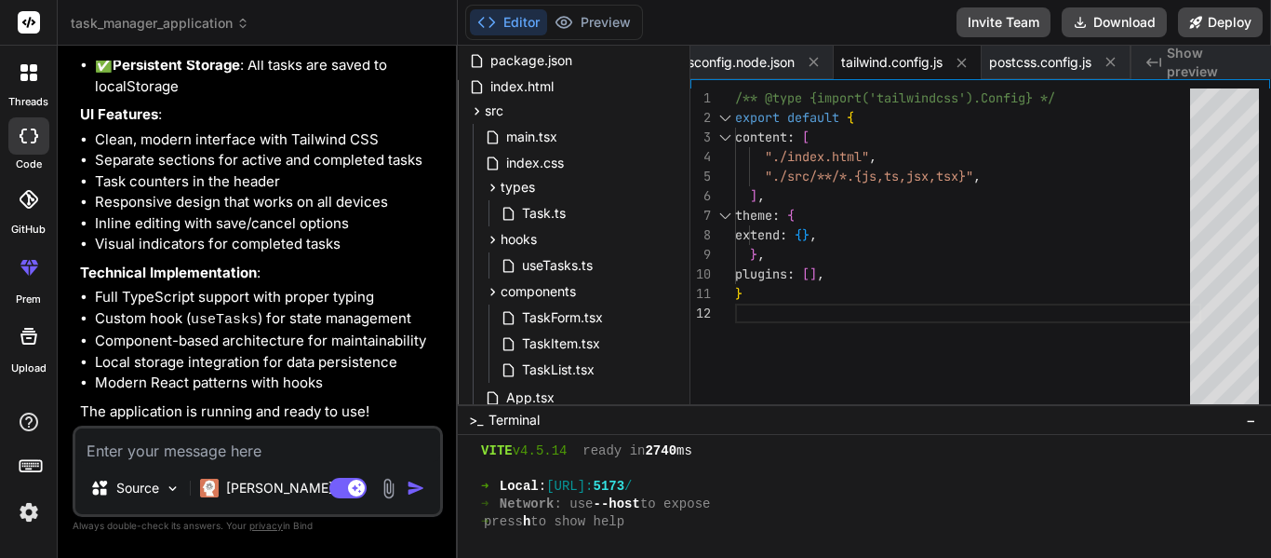
scroll to position [64, 0]
click at [585, 164] on div "index.css" at bounding box center [581, 164] width 201 height 26
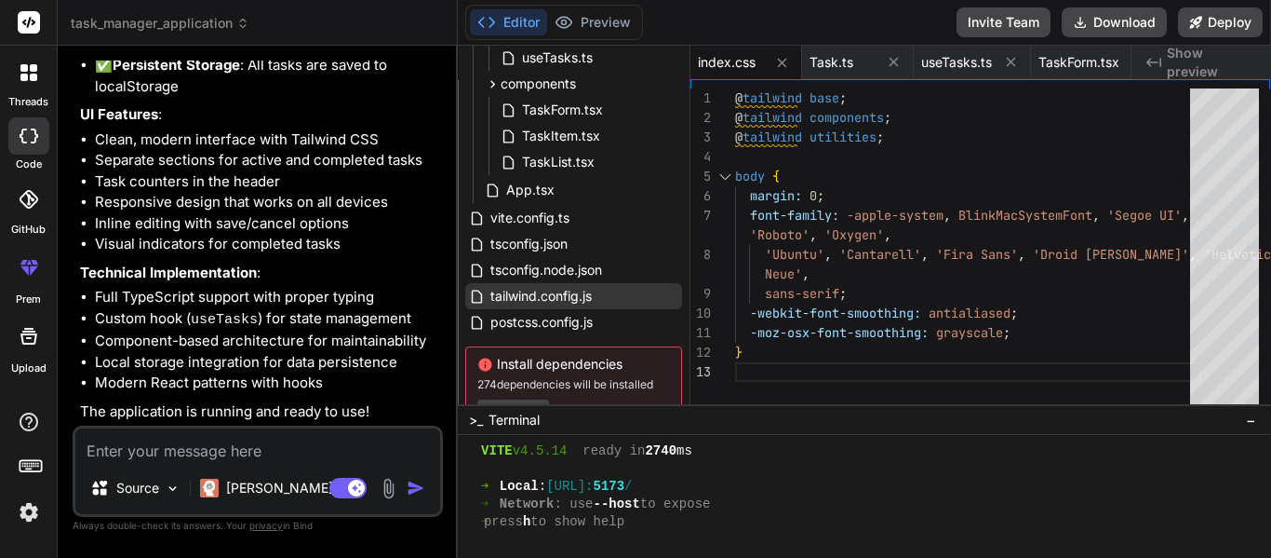
scroll to position [157, 0]
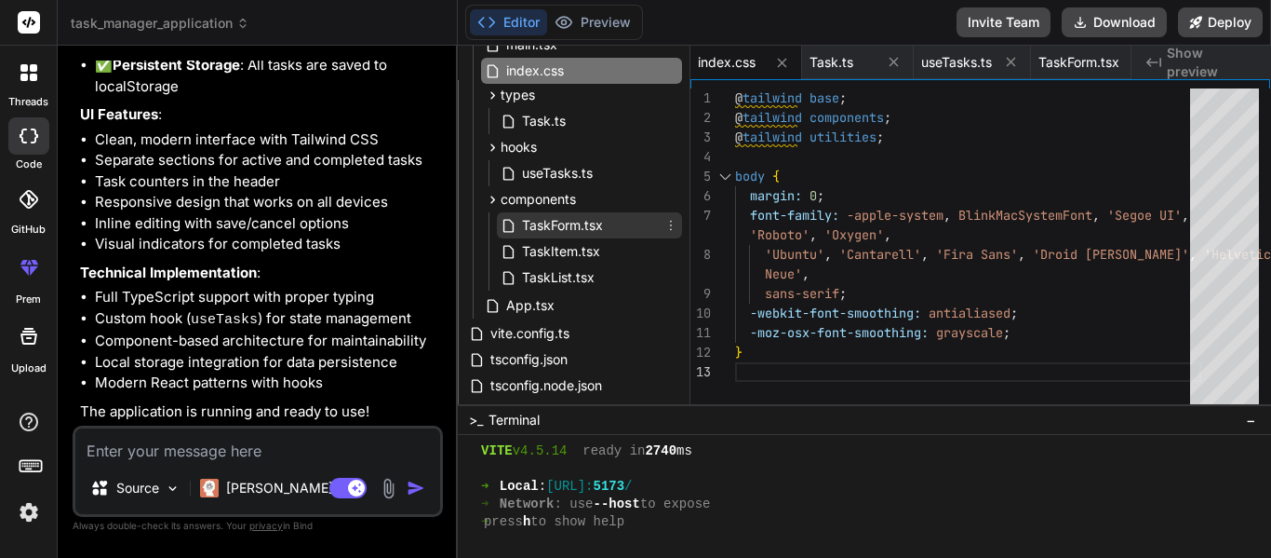
click at [598, 217] on span "TaskForm.tsx" at bounding box center [562, 225] width 85 height 22
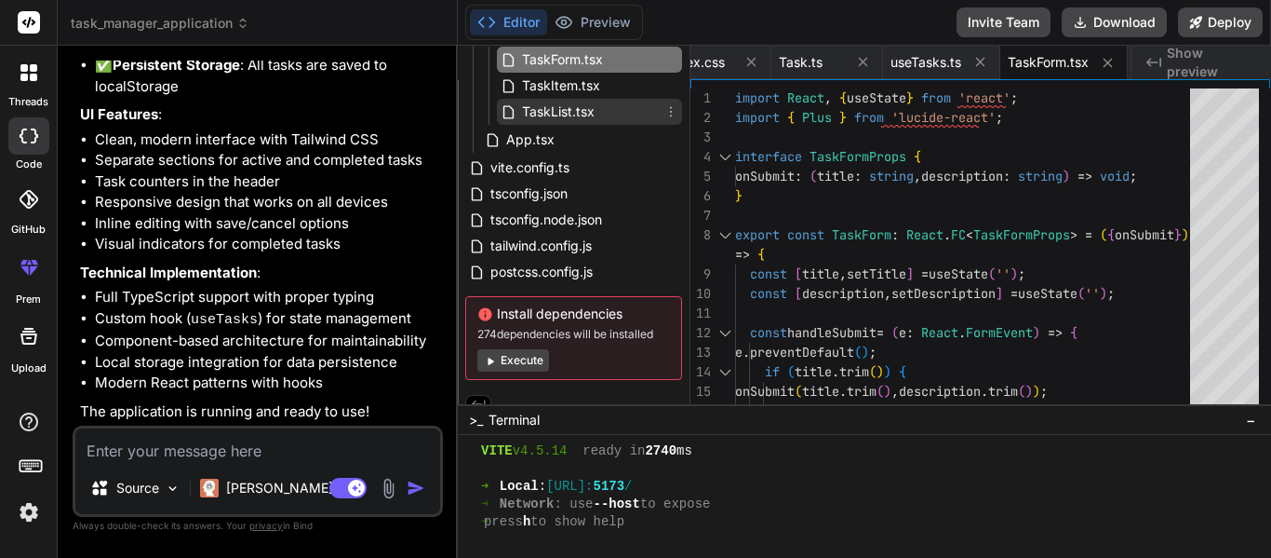
scroll to position [343, 0]
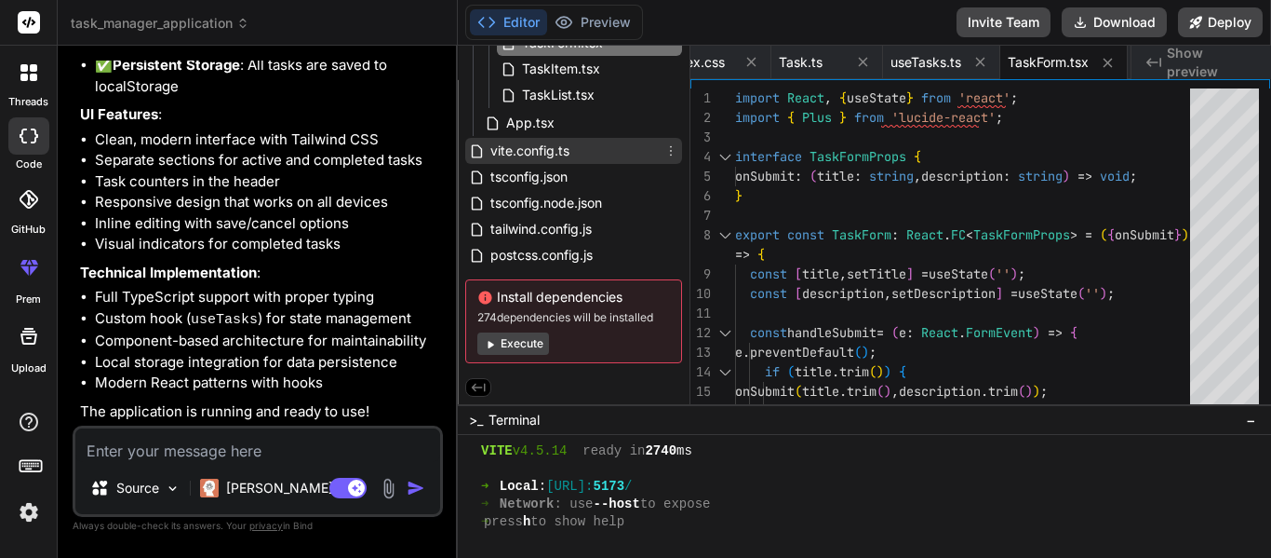
click at [570, 147] on span "vite.config.ts" at bounding box center [530, 151] width 83 height 22
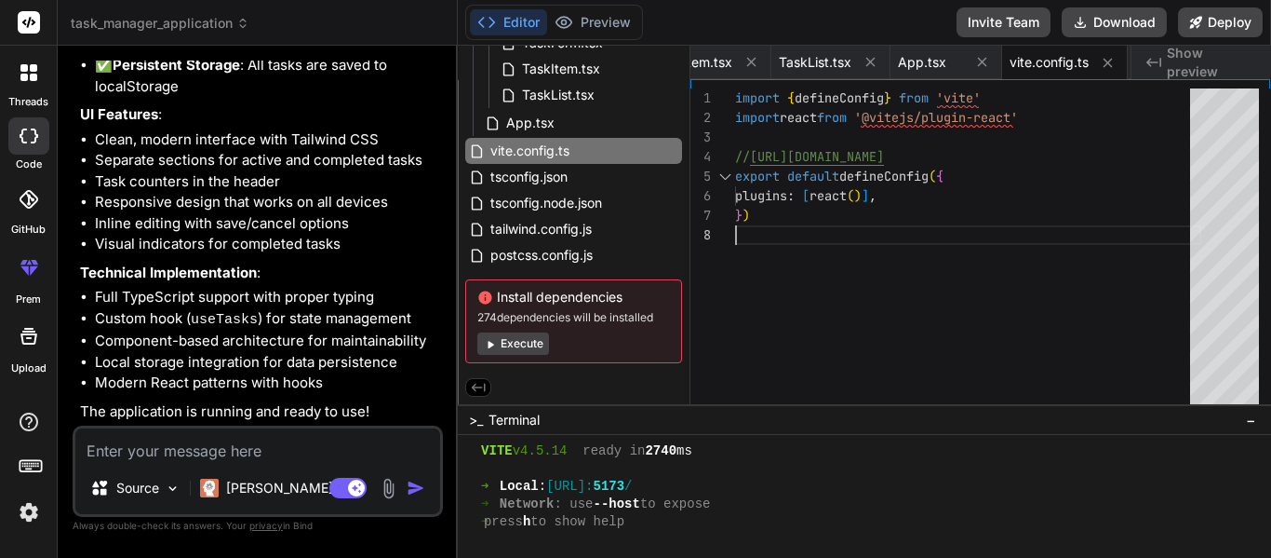
scroll to position [19, 0]
click at [869, 232] on div "import { defineConfig } from 'vite' import react from '@vitejs/plugin-react' //…" at bounding box center [968, 250] width 466 height 325
click at [879, 249] on div "import { defineConfig } from 'vite' import react from '@vitejs/plugin-react' //…" at bounding box center [968, 250] width 466 height 325
click at [477, 223] on icon at bounding box center [477, 230] width 16 height 16
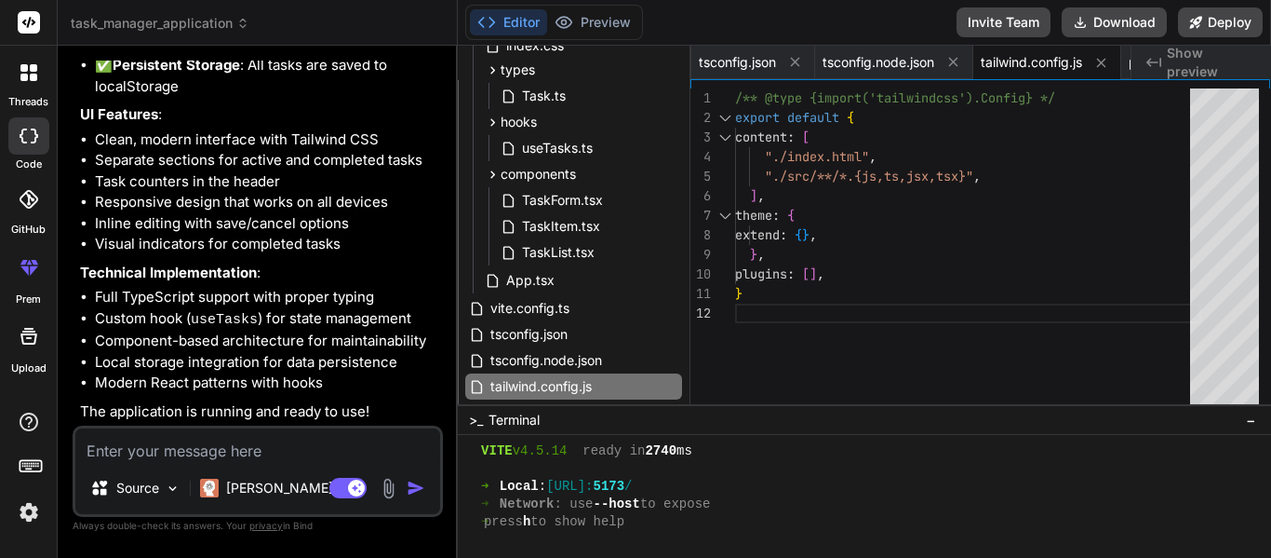
scroll to position [186, 0]
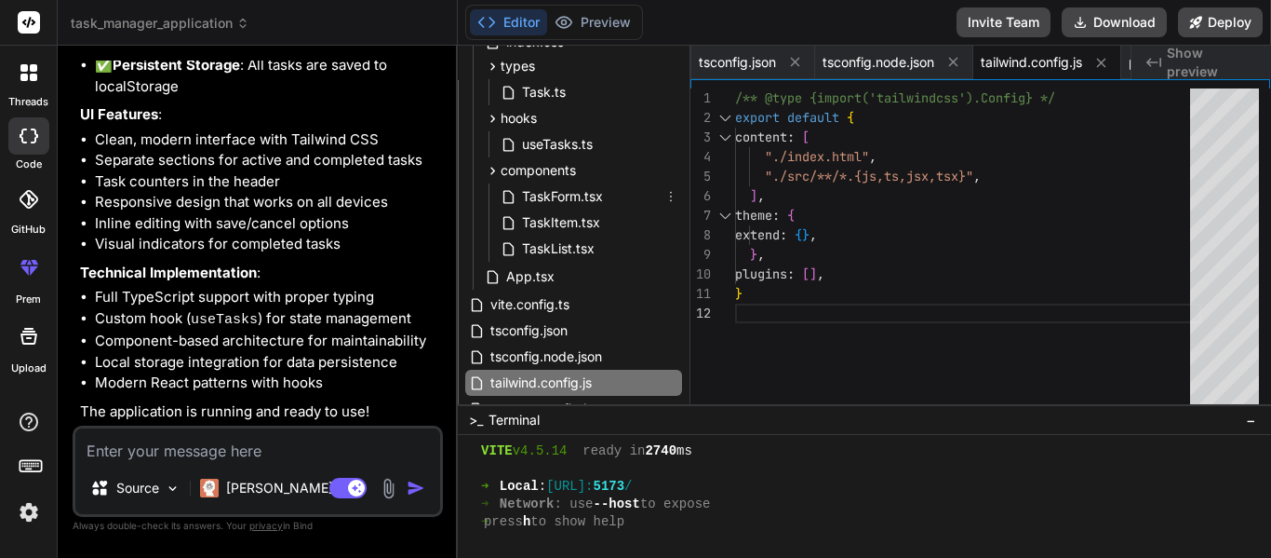
click at [599, 190] on span "TaskForm.tsx" at bounding box center [562, 196] width 85 height 22
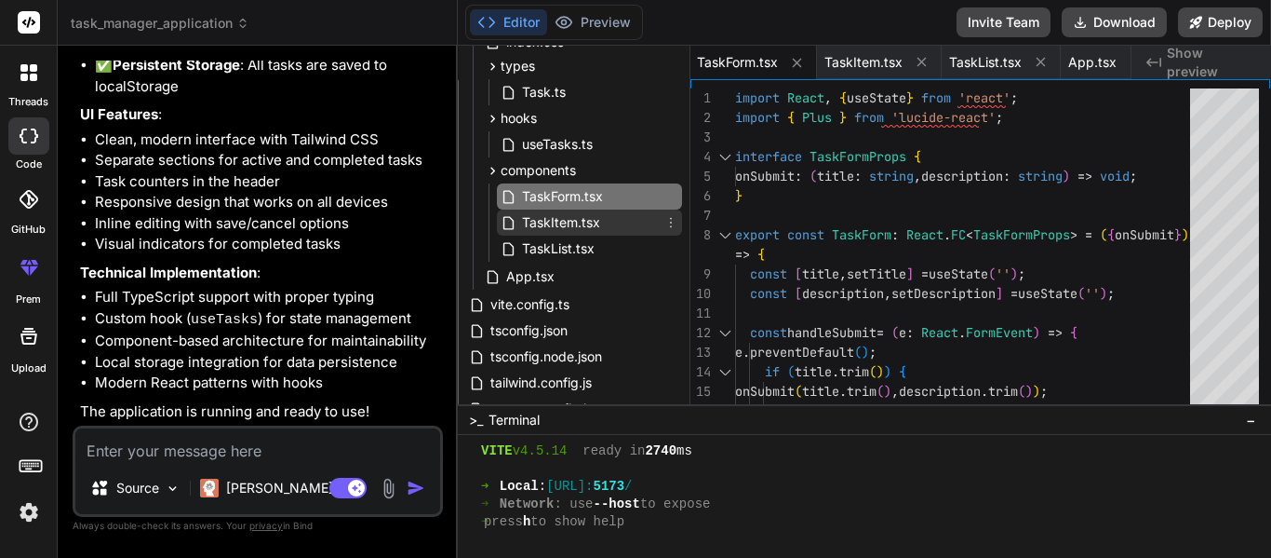
click at [590, 217] on span "TaskItem.tsx" at bounding box center [561, 222] width 82 height 22
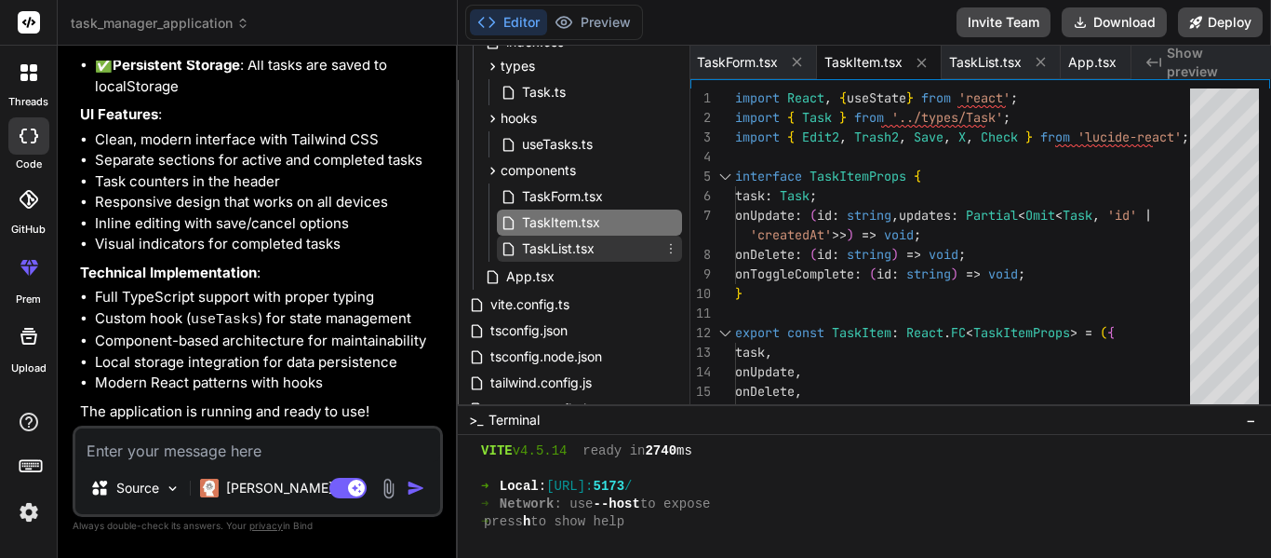
click at [590, 245] on span "TaskList.tsx" at bounding box center [558, 248] width 76 height 22
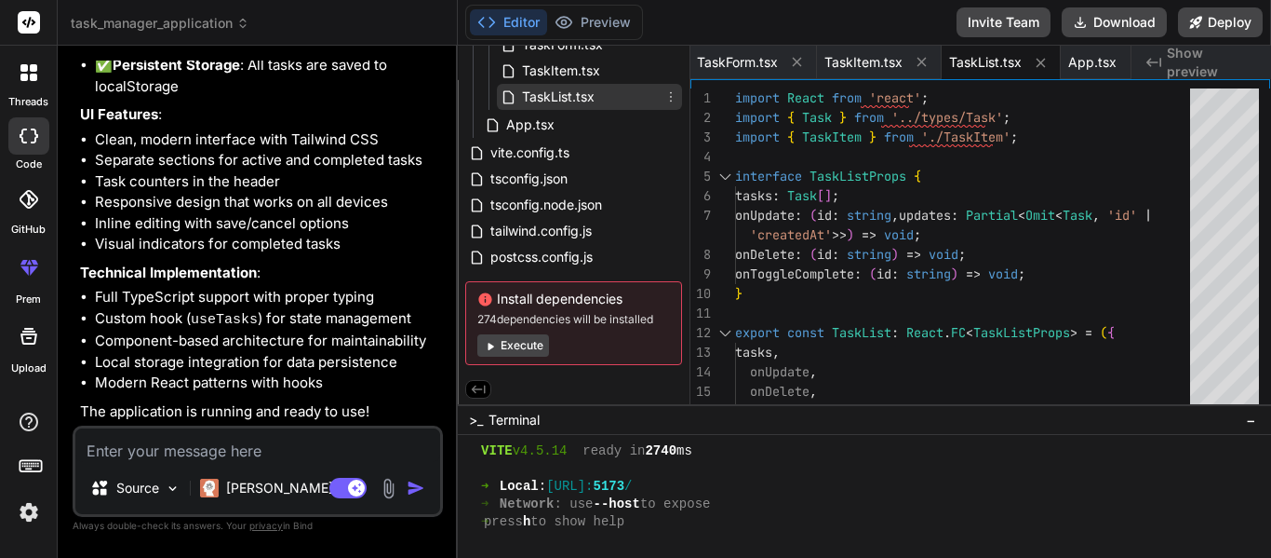
scroll to position [343, 0]
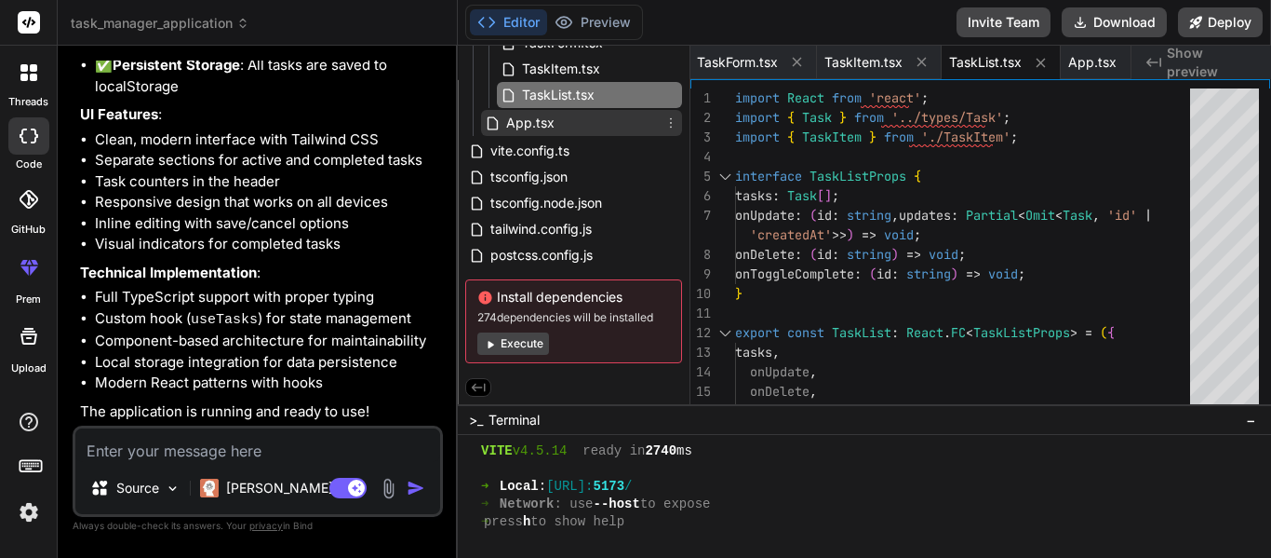
click at [565, 114] on div "App.tsx" at bounding box center [581, 123] width 201 height 26
type textarea "</div> </div> ); } export default App;"
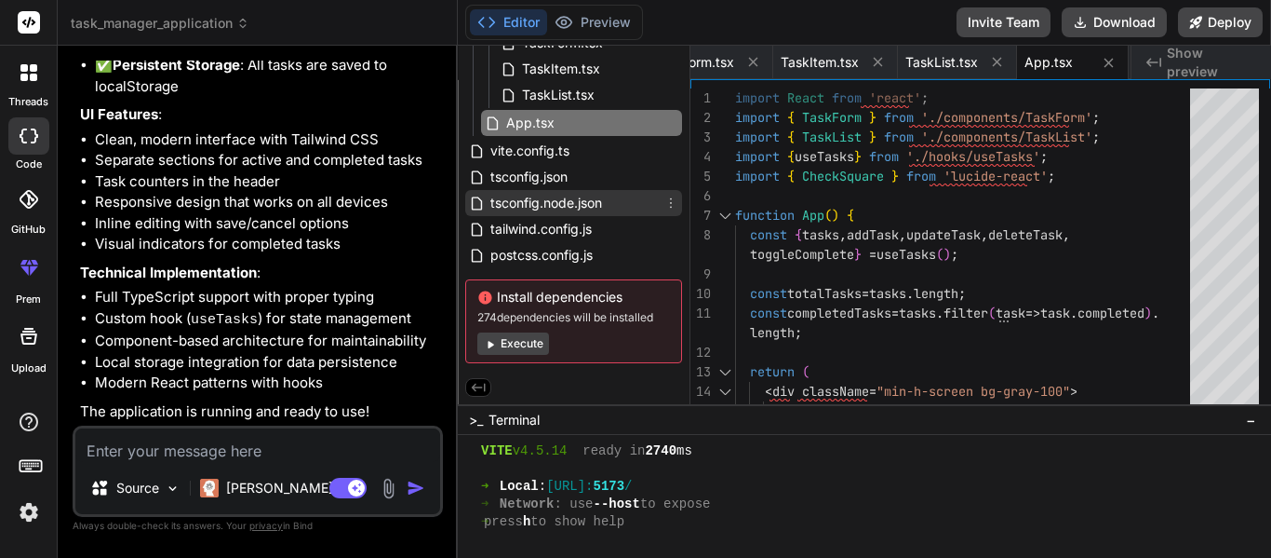
click at [558, 196] on span "tsconfig.node.json" at bounding box center [546, 203] width 115 height 22
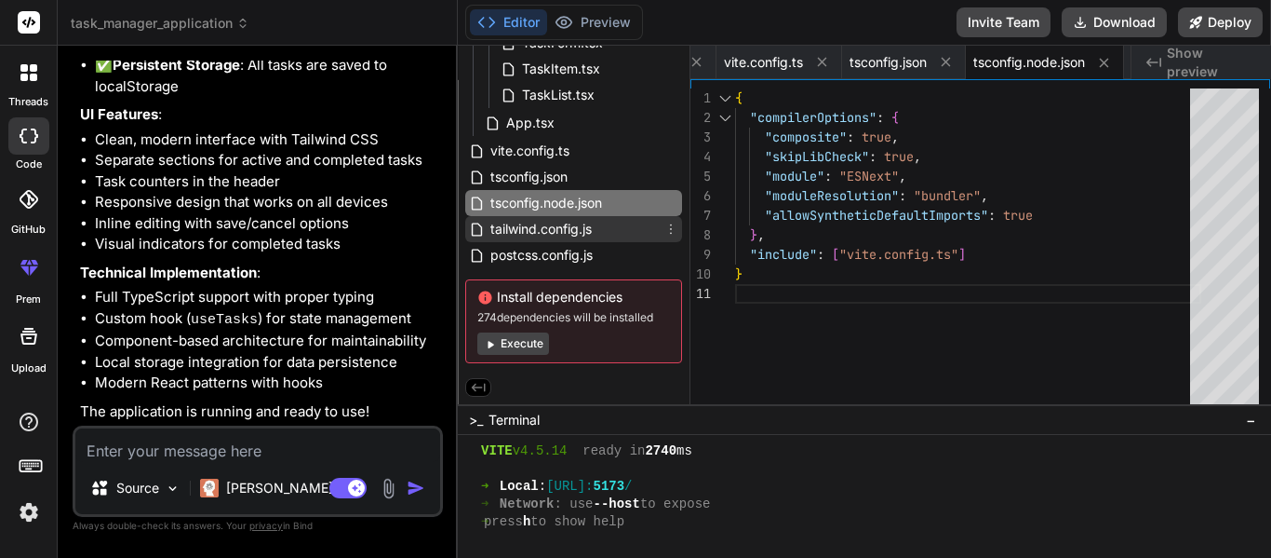
click at [562, 222] on span "tailwind.config.js" at bounding box center [541, 229] width 105 height 22
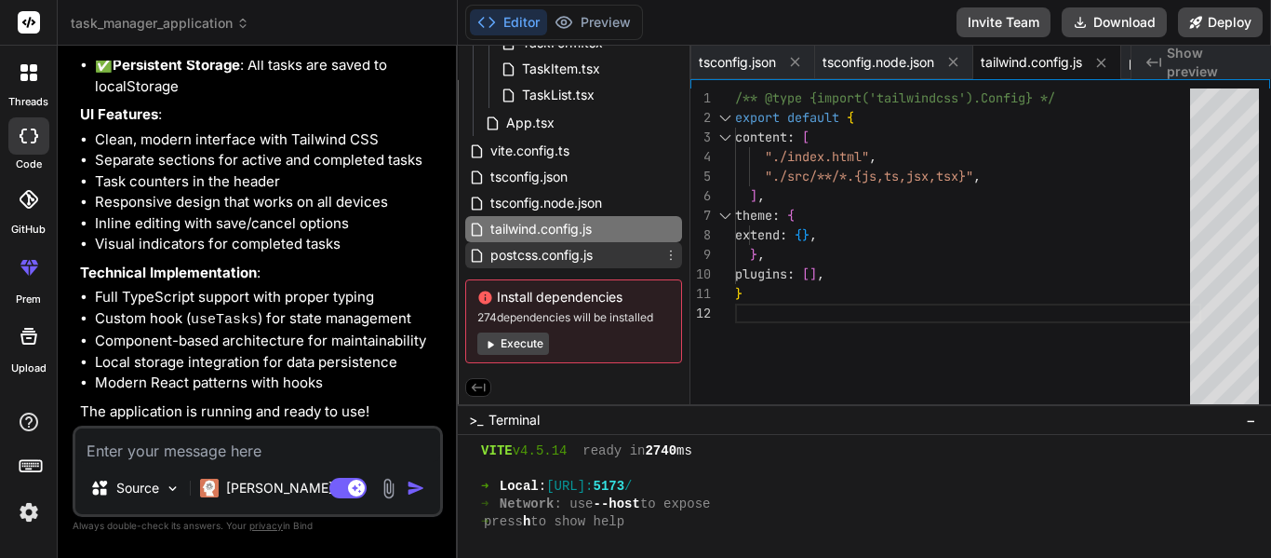
click at [562, 247] on span "postcss.config.js" at bounding box center [542, 255] width 106 height 22
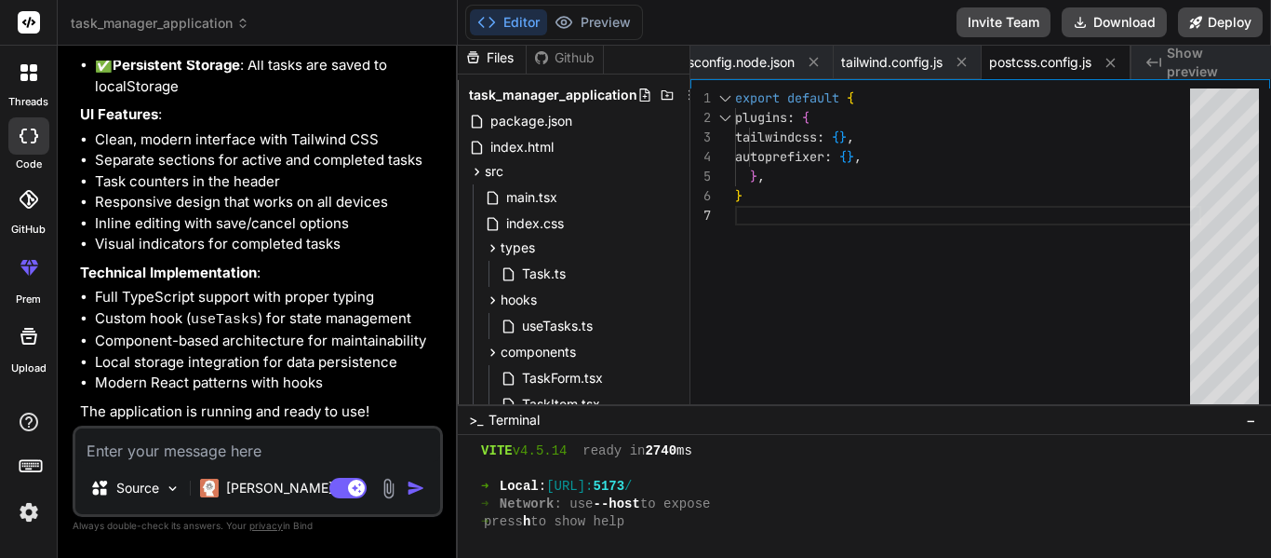
scroll to position [0, 0]
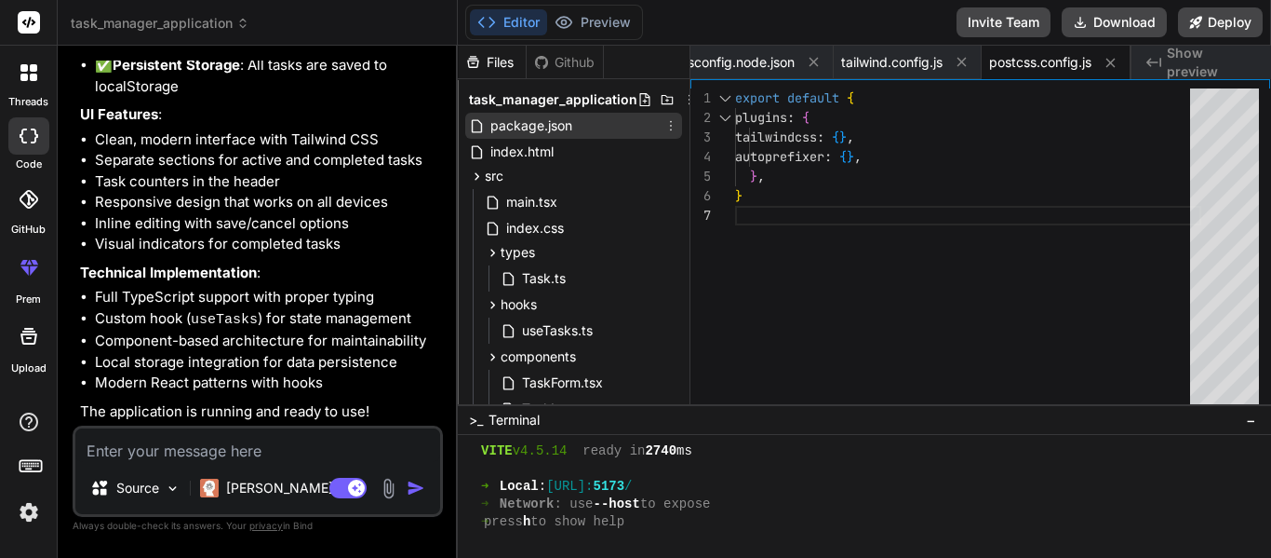
click at [597, 121] on div "package.json" at bounding box center [573, 126] width 217 height 26
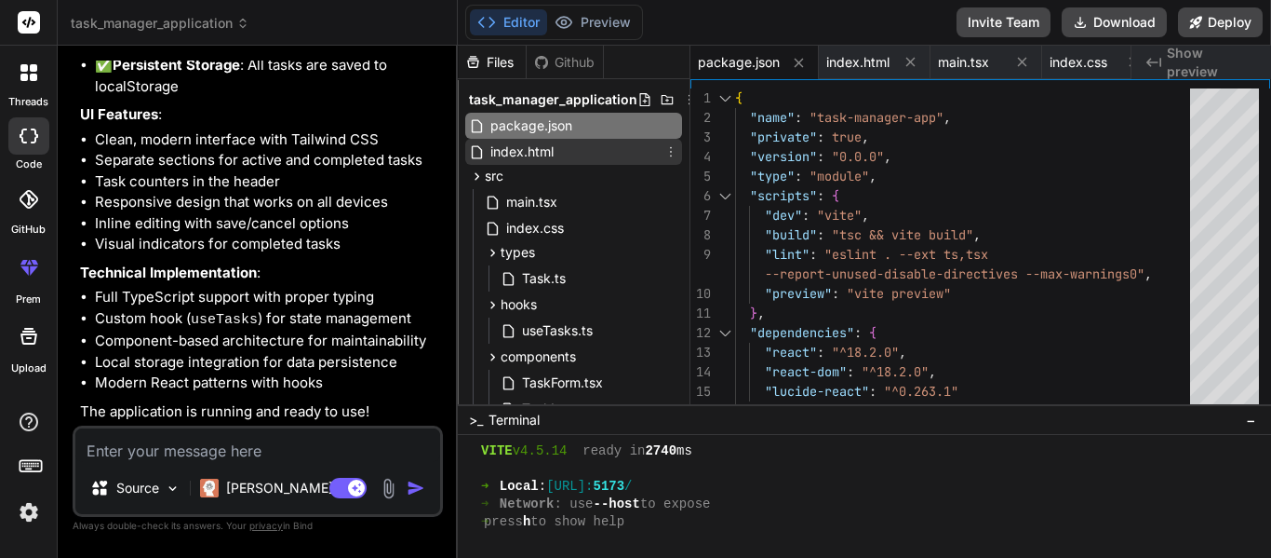
click at [582, 147] on div "index.html" at bounding box center [573, 152] width 217 height 26
type textarea "<div id="root"></div> <script type="module" src="/src/main.tsx"></script> </bod…"
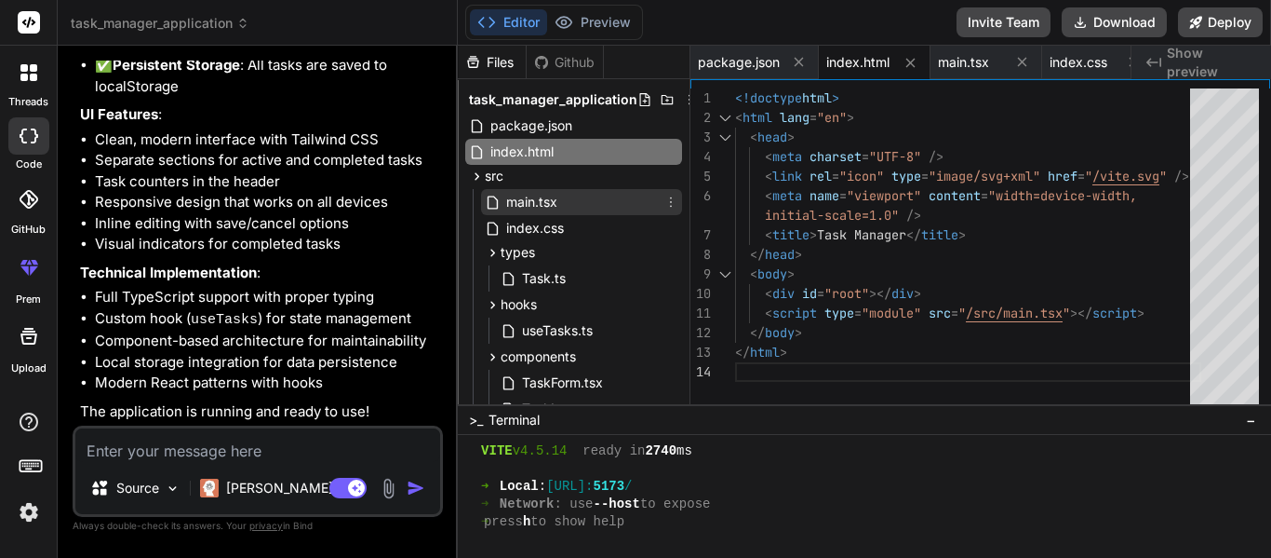
click at [568, 198] on div "main.tsx" at bounding box center [581, 202] width 201 height 26
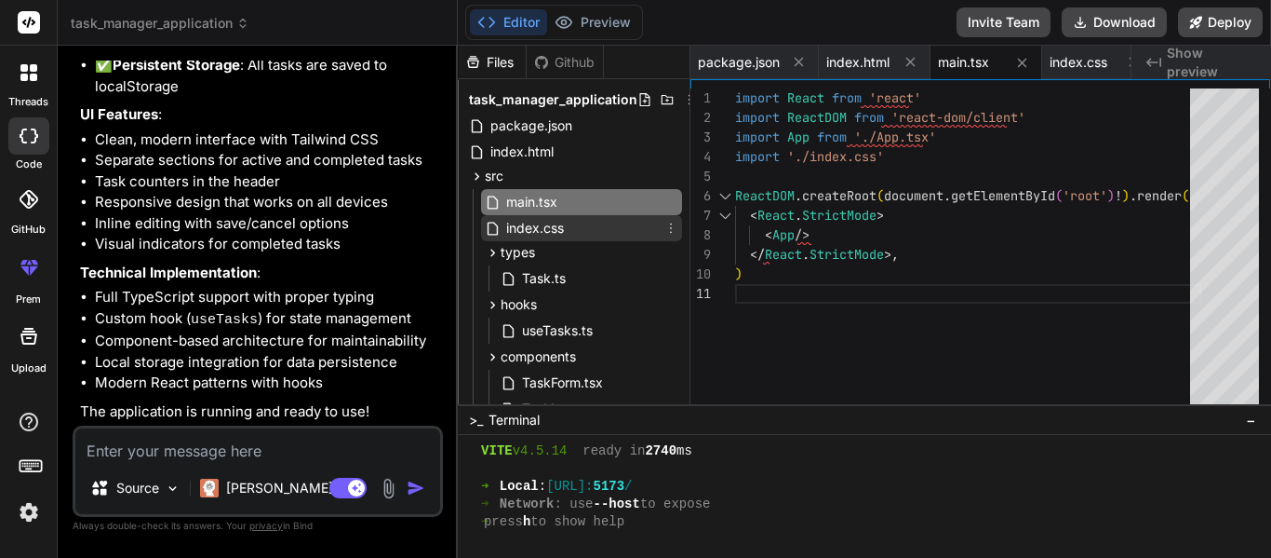
click at [563, 223] on span "index.css" at bounding box center [534, 228] width 61 height 22
type textarea "sans-serif; -webkit-font-smoothing: antialiased; -moz-osx-font-smoothing: grays…"
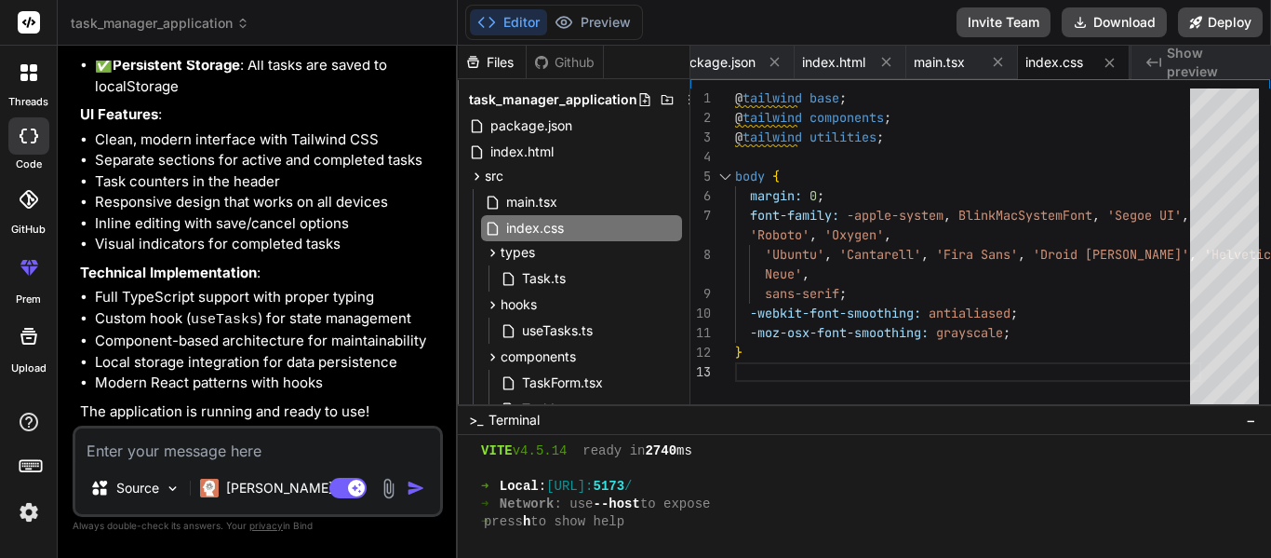
click at [308, 453] on textarea at bounding box center [257, 445] width 365 height 34
type textarea "g"
type textarea "x"
type textarea "gi"
type textarea "x"
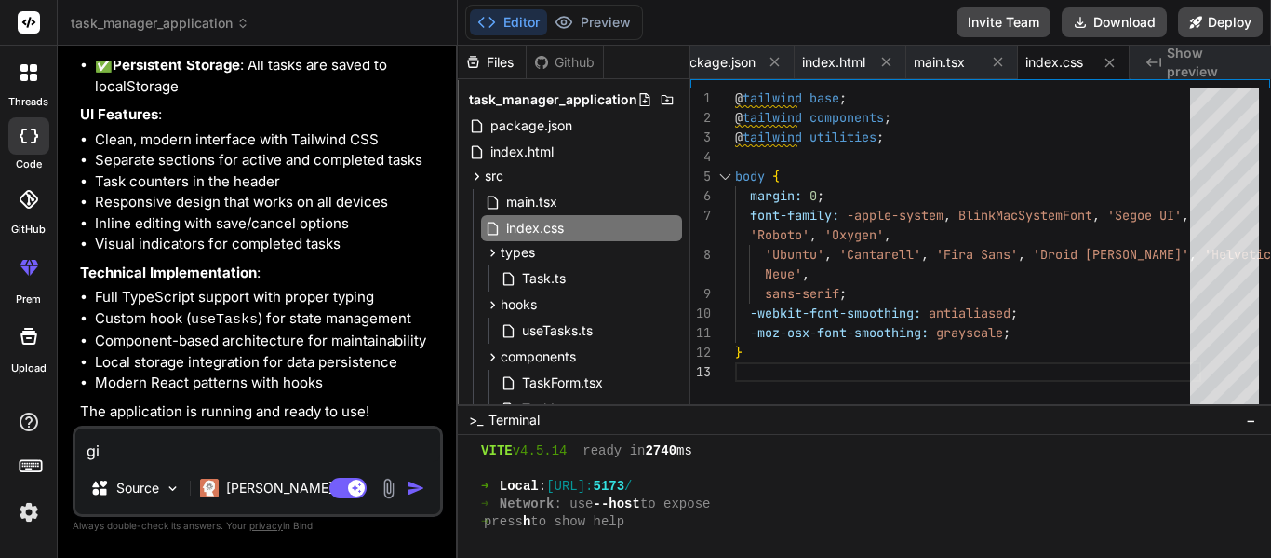
type textarea "giv"
type textarea "x"
type textarea "give"
type textarea "x"
type textarea "give"
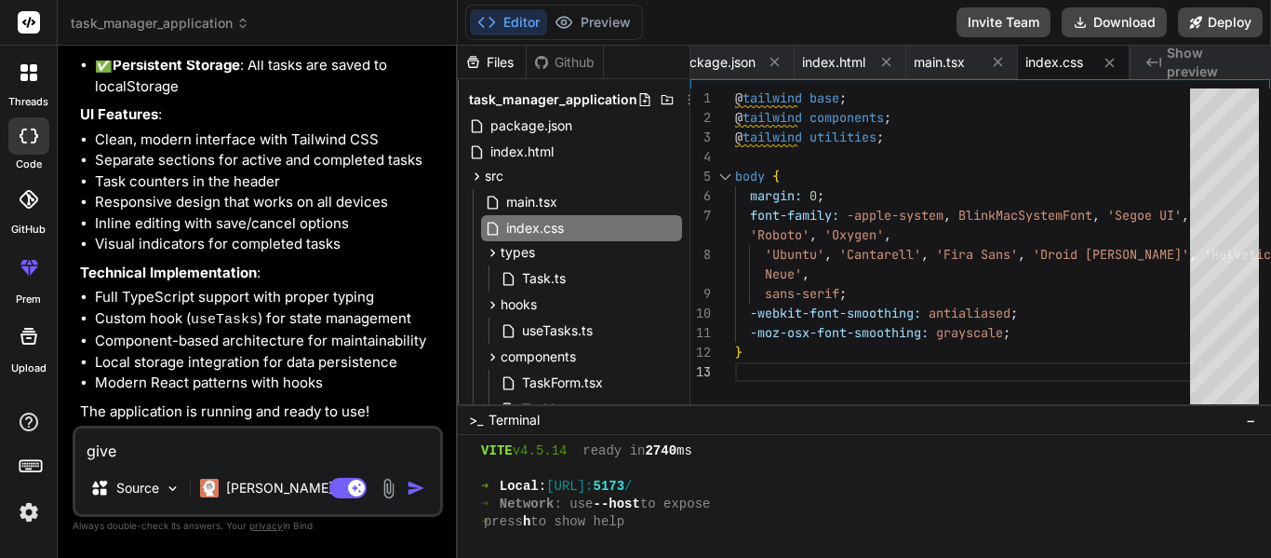
type textarea "x"
type textarea "give m"
type textarea "x"
type textarea "give me"
type textarea "x"
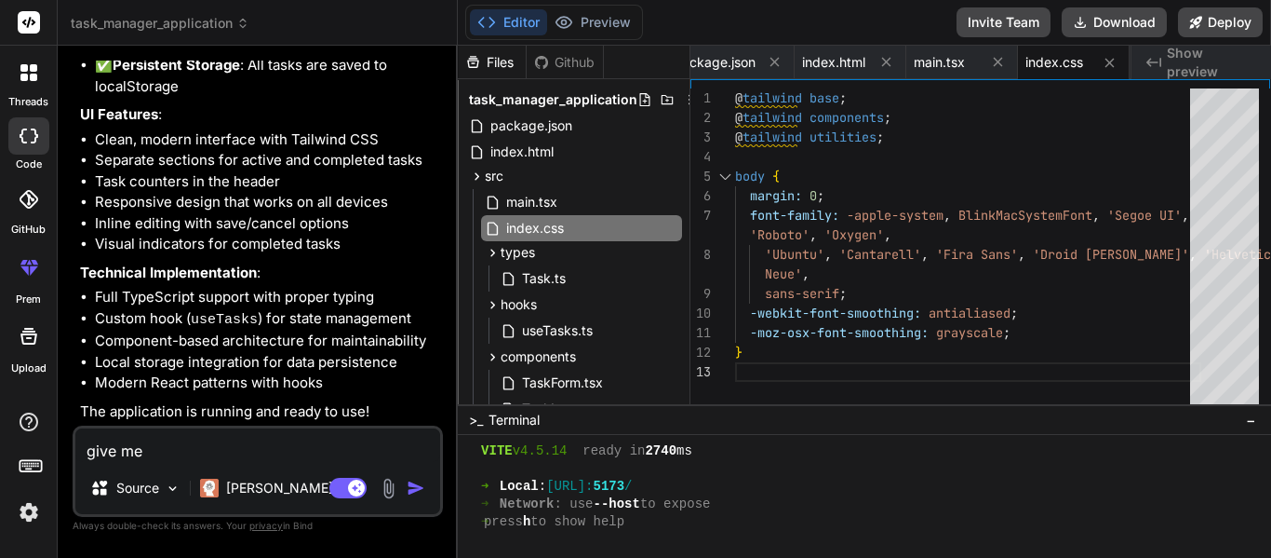
type textarea "give me"
type textarea "x"
type textarea "give me"
type textarea "@tailwind base; @tailwind components; @tailwind utilities; body { margin: 0; fo…"
click at [786, 101] on div "@ tailwind base ; @ tailwind components ; @ tailwind utilities ; body { margin:…" at bounding box center [968, 250] width 466 height 325
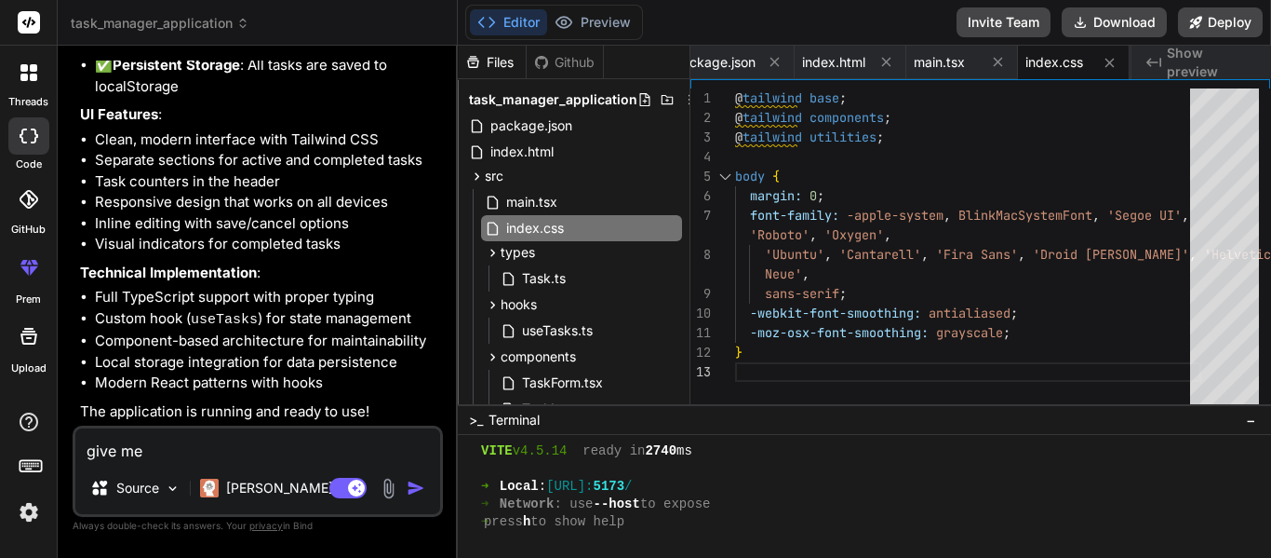
scroll to position [19, 0]
click at [787, 101] on div "@ tailwind base ; @ tailwind components ; @ tailwind utilities ; body { margin:…" at bounding box center [968, 250] width 466 height 325
click at [199, 443] on textarea "give me" at bounding box center [257, 445] width 365 height 34
paste textarea "tailwind"
type textarea "give me tailwind"
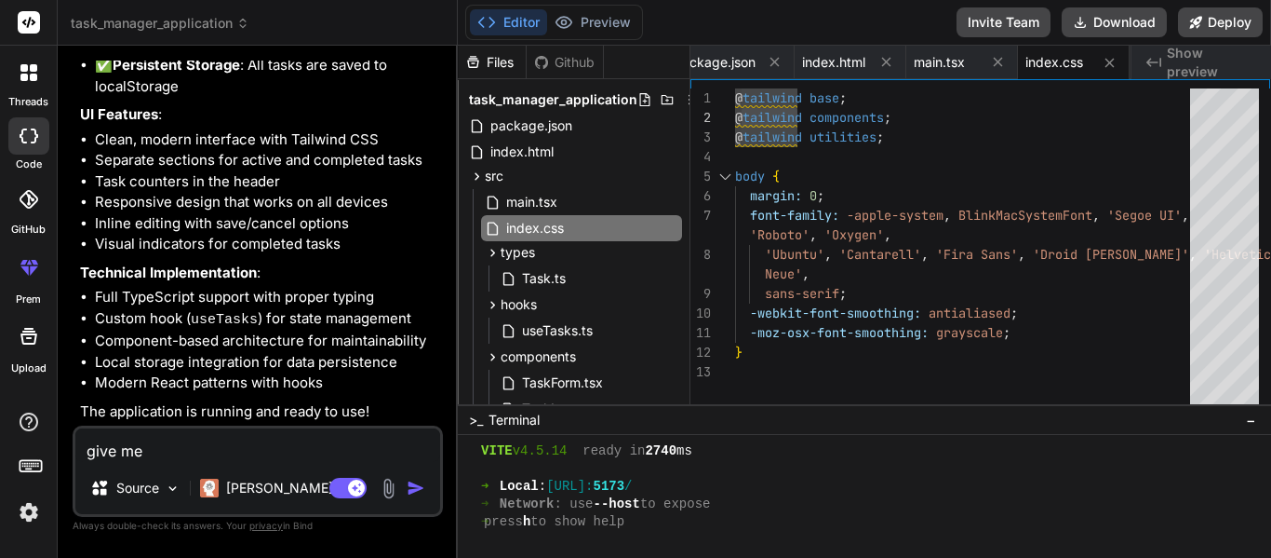
type textarea "x"
type textarea "give me tailwind."
type textarea "x"
type textarea "give me tailwind.c"
type textarea "x"
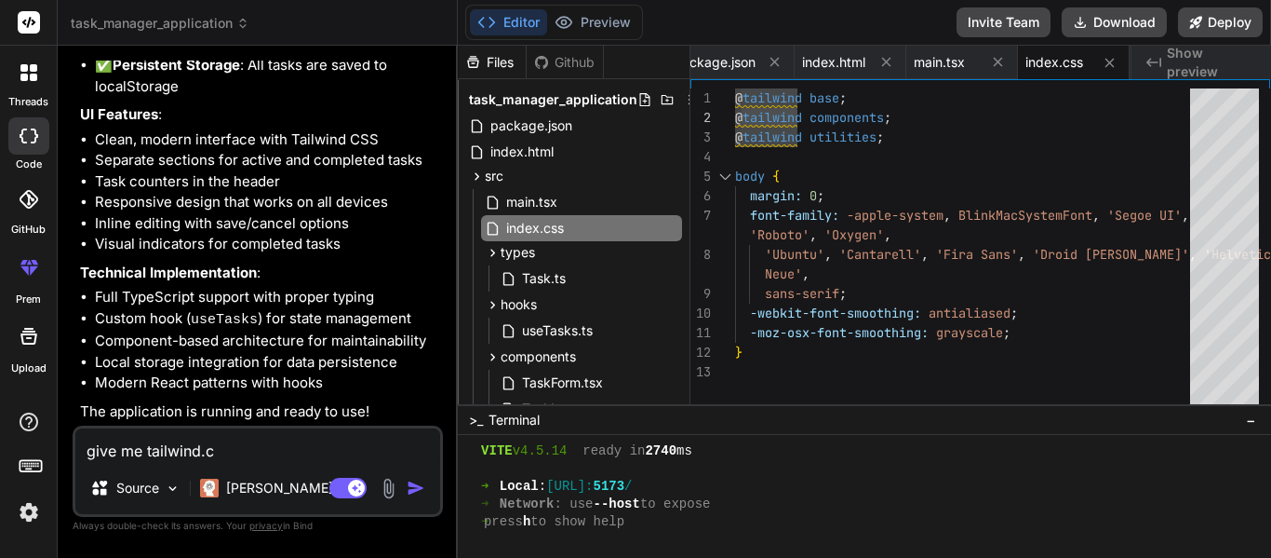
type textarea "give me tailwind.cs"
type textarea "x"
type textarea "give me tailwind.css"
type textarea "x"
type textarea "give me tailwind.css"
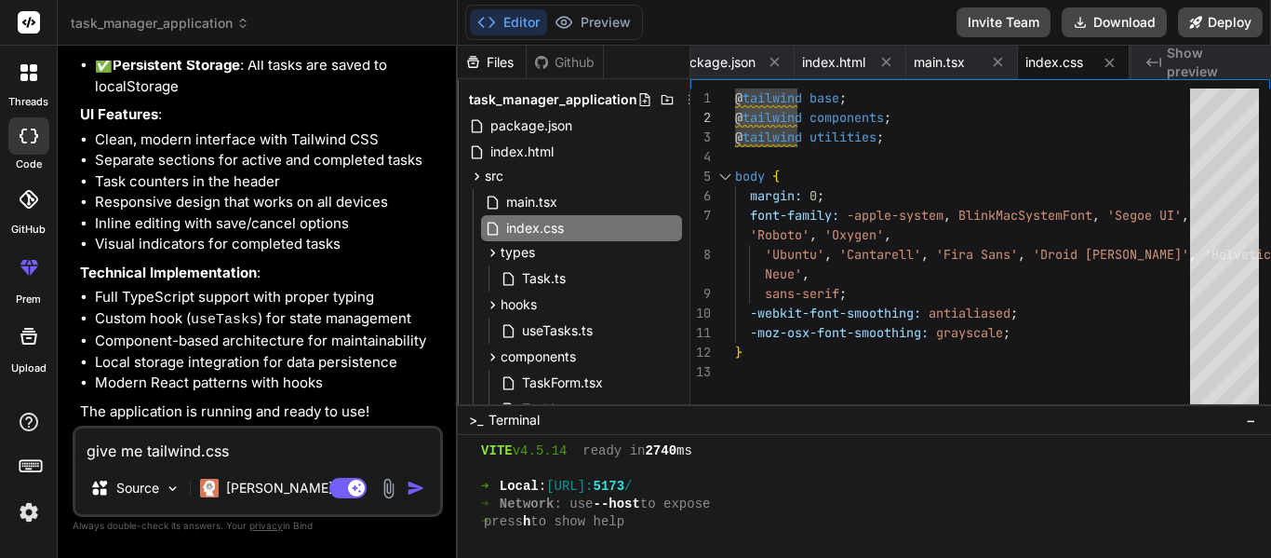
type textarea "x"
type textarea "give me tailwind.css c"
type textarea "x"
type textarea "give me tailwind.css co"
type textarea "x"
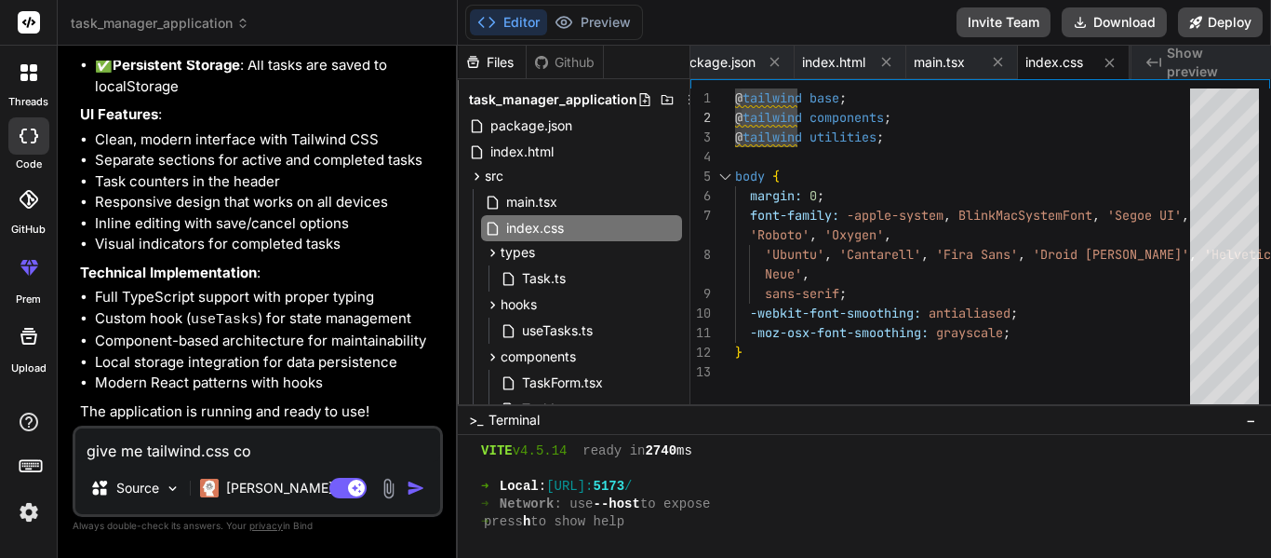
type textarea "give me tailwind.css cod"
type textarea "x"
type textarea "give me tailwind.css code"
type textarea "x"
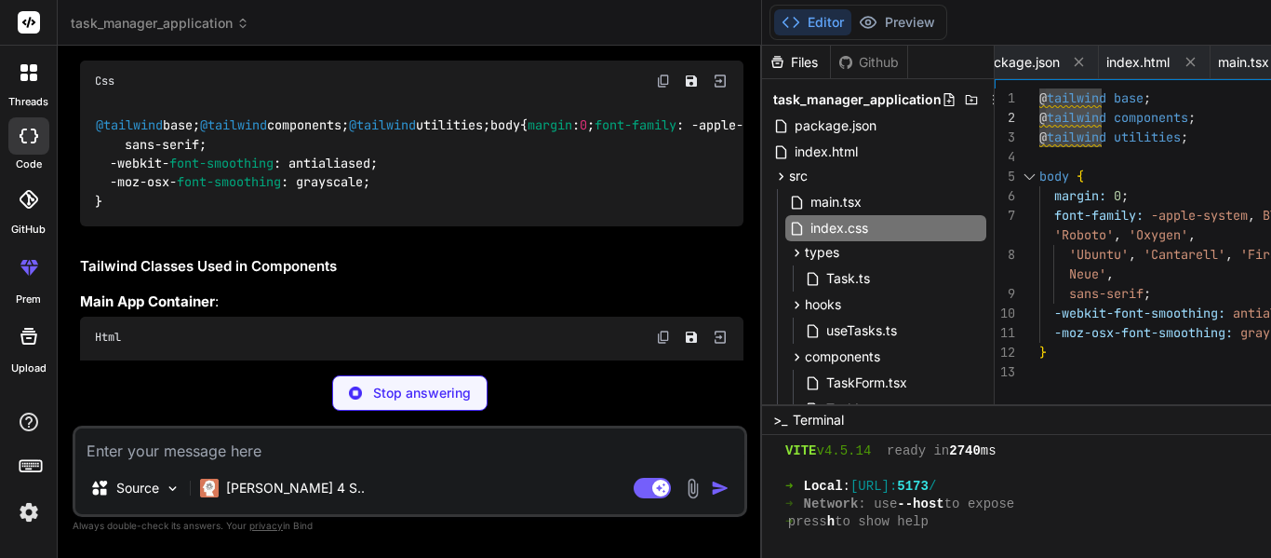
scroll to position [2702, 0]
type textarea "x"
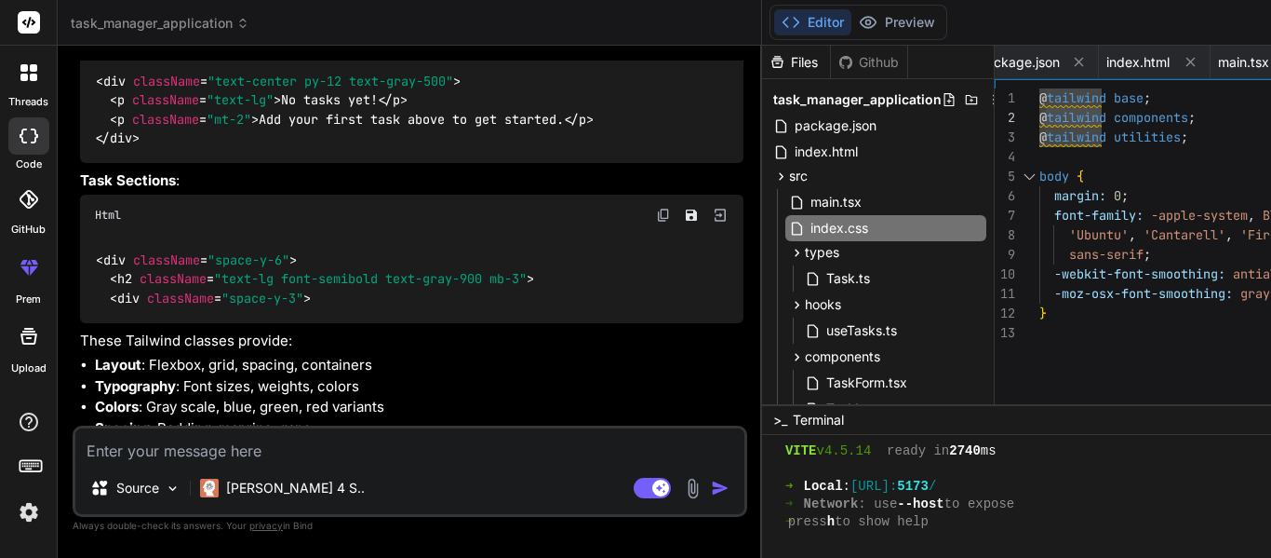
scroll to position [4064, 0]
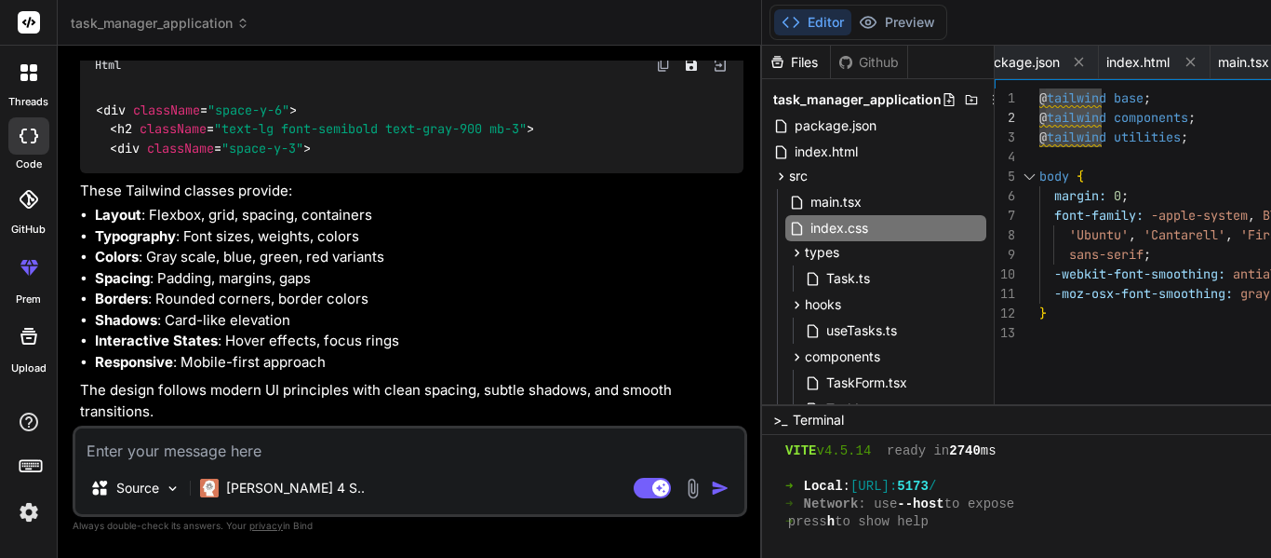
type textarea "x"
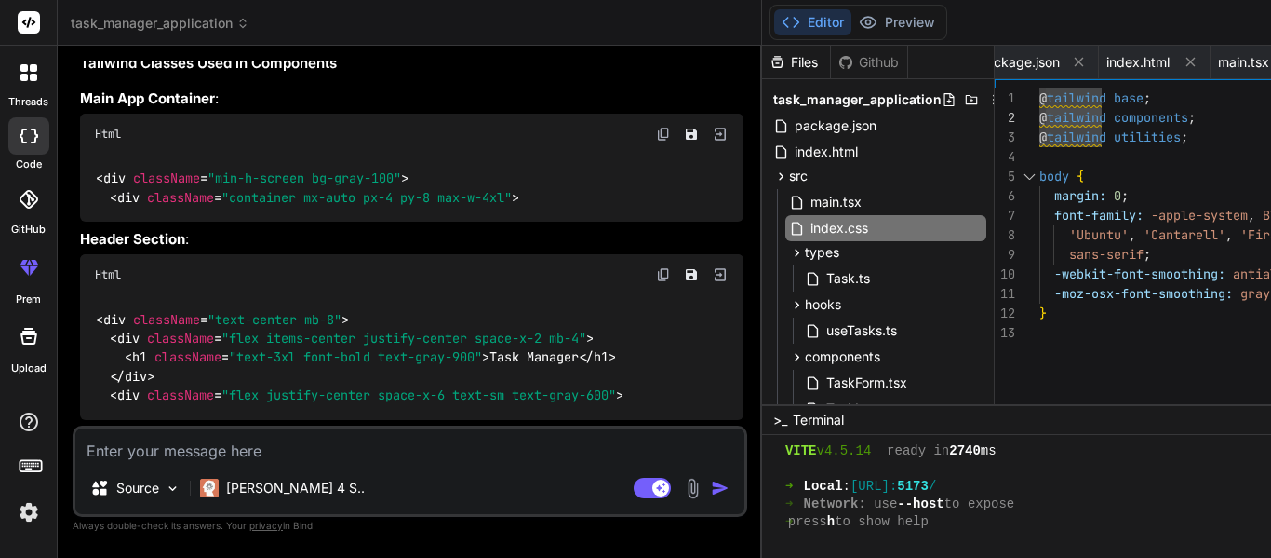
scroll to position [2813, 0]
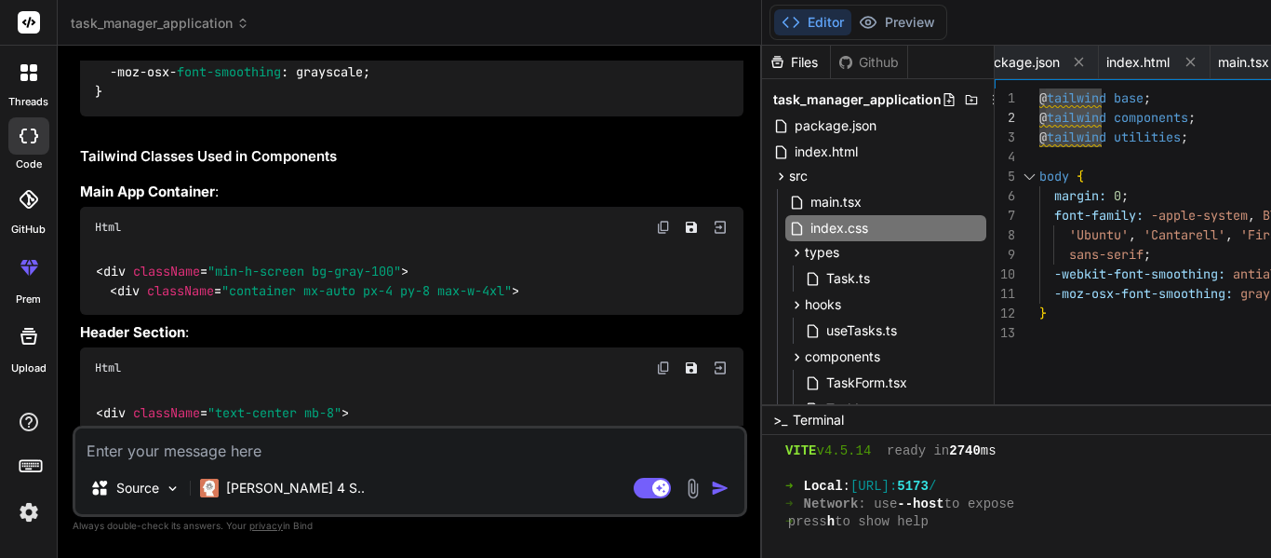
click at [364, 455] on textarea at bounding box center [409, 445] width 669 height 34
paste textarea "Unknown at rule @tailwindcss(unknownAtRules)"
type textarea "Unknown at rule @tailwindcss(unknownAtRules)"
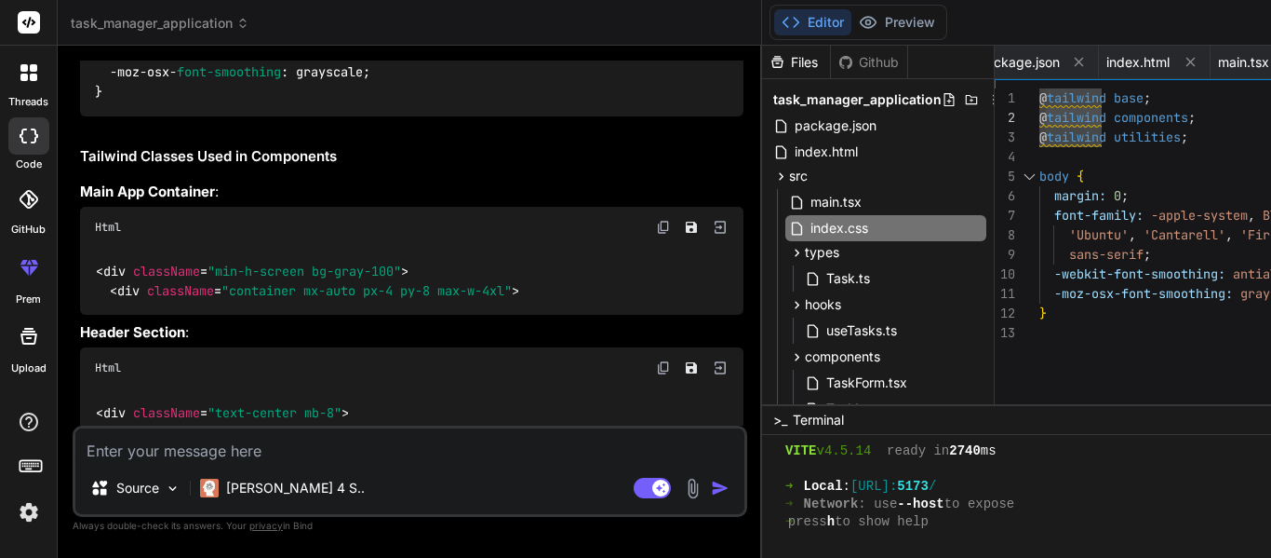
type textarea "x"
type textarea "Unknown at rule @tailwindcss(unknownAtRules)"
type textarea "x"
type textarea "Unknown at rule @tailwindcss(unknownAtRules) i"
type textarea "x"
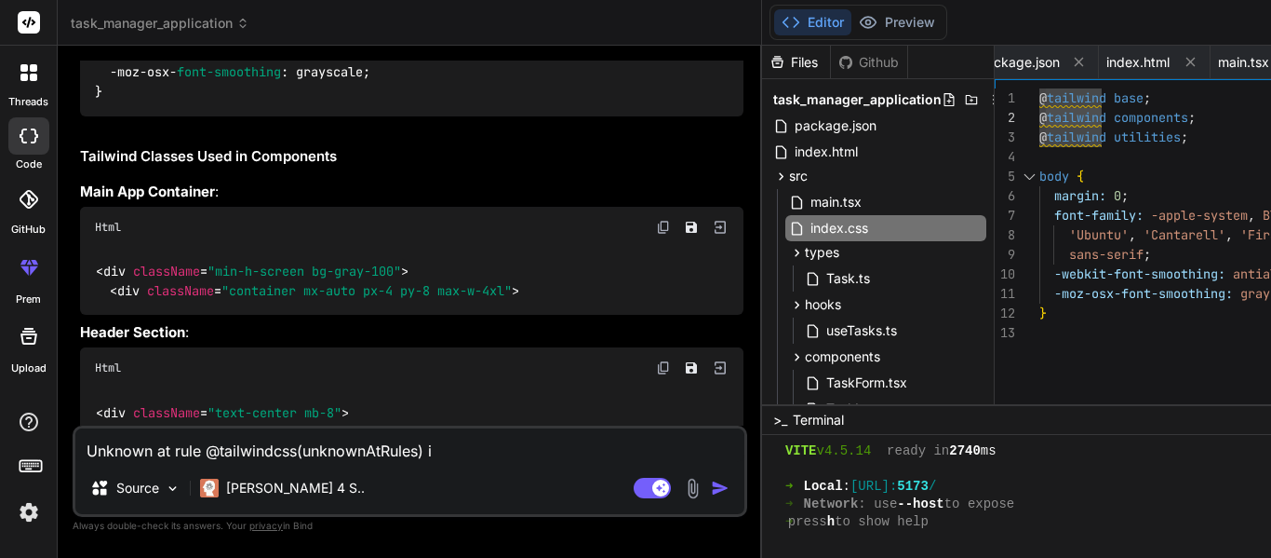
type textarea "Unknown at rule @tailwindcss(unknownAtRules) i"
type textarea "x"
type textarea "Unknown at rule @tailwindcss(unknownAtRules) i a"
type textarea "x"
type textarea "Unknown at rule @tailwindcss(unknownAtRules) i am"
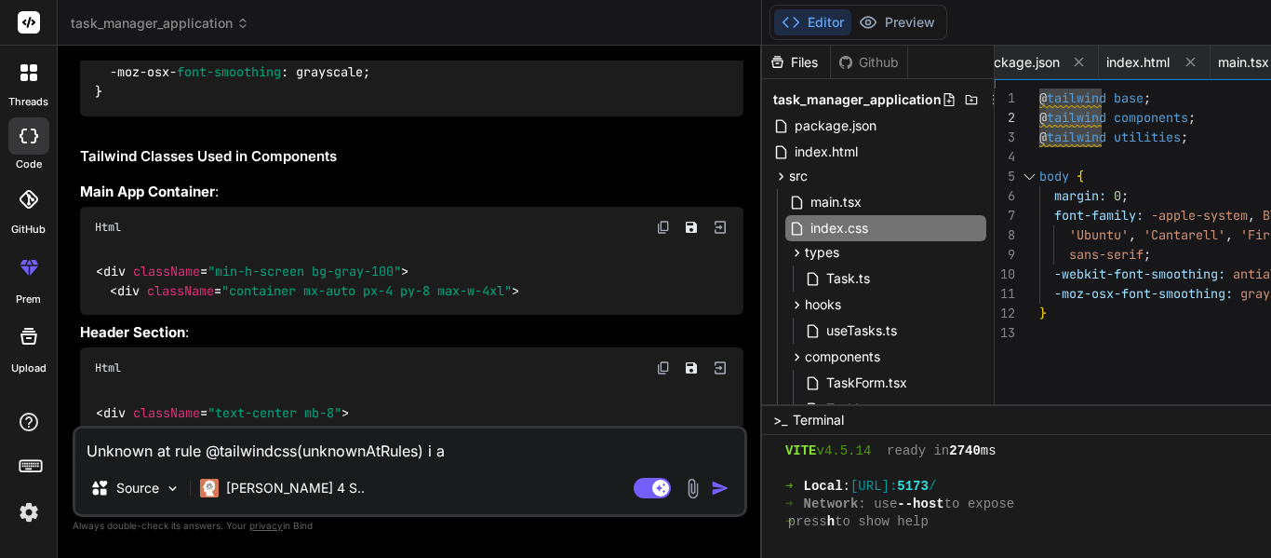
type textarea "x"
type textarea "Unknown at rule @tailwindcss(unknownAtRules) i am"
type textarea "x"
type textarea "Unknown at rule @tailwindcss(unknownAtRules) i am g"
type textarea "x"
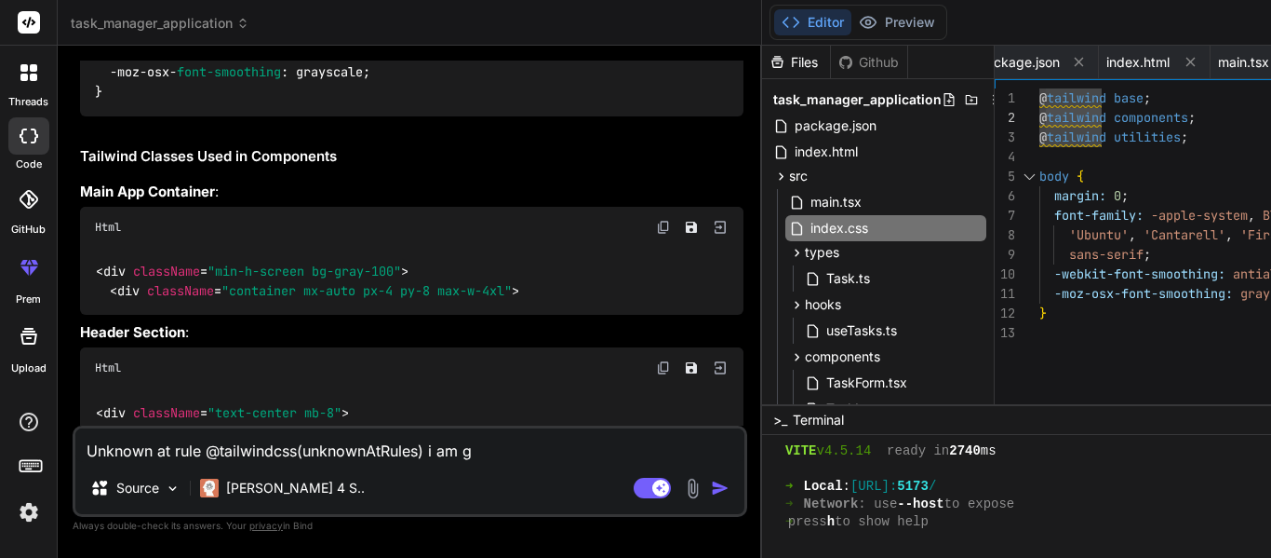
type textarea "Unknown at rule @tailwindcss(unknownAtRules) i am ge"
type textarea "x"
type textarea "Unknown at rule @tailwindcss(unknownAtRules) i am get"
type textarea "x"
type textarea "Unknown at rule @tailwindcss(unknownAtRules) i am gett"
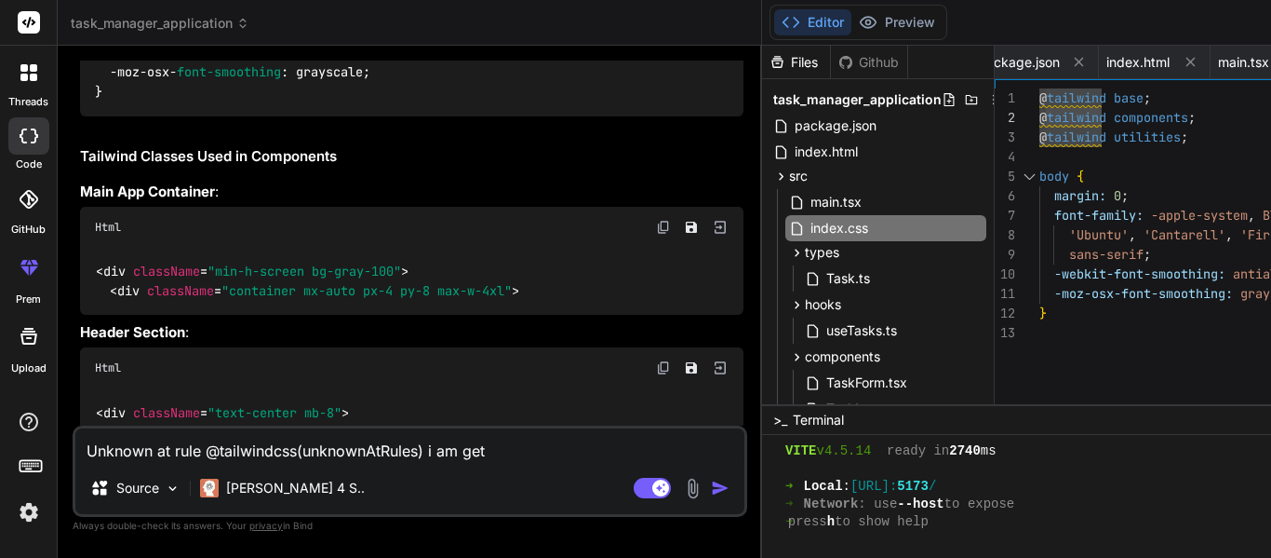
type textarea "x"
type textarea "Unknown at rule @tailwindcss(unknownAtRules) i am getti"
type textarea "x"
type textarea "Unknown at rule @tailwindcss(unknownAtRules) i am gettin"
type textarea "x"
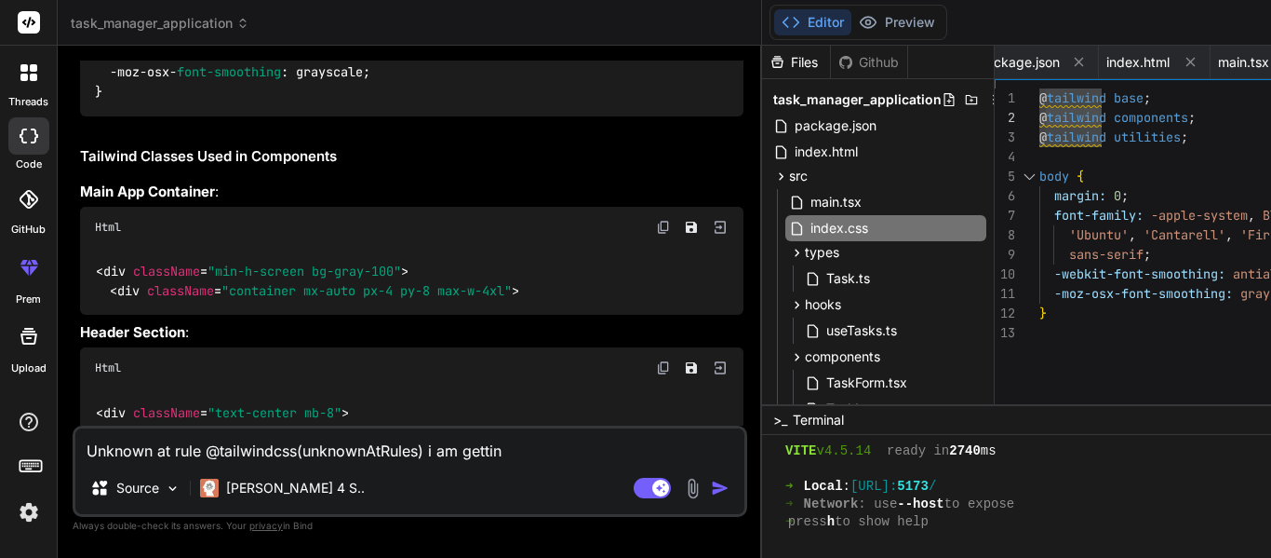
type textarea "Unknown at rule @tailwindcss(unknownAtRules) i am getting"
type textarea "x"
type textarea "Unknown at rule @tailwindcss(unknownAtRules) i am getting"
type textarea "x"
type textarea "Unknown at rule @tailwindcss(unknownAtRules) i am getting t"
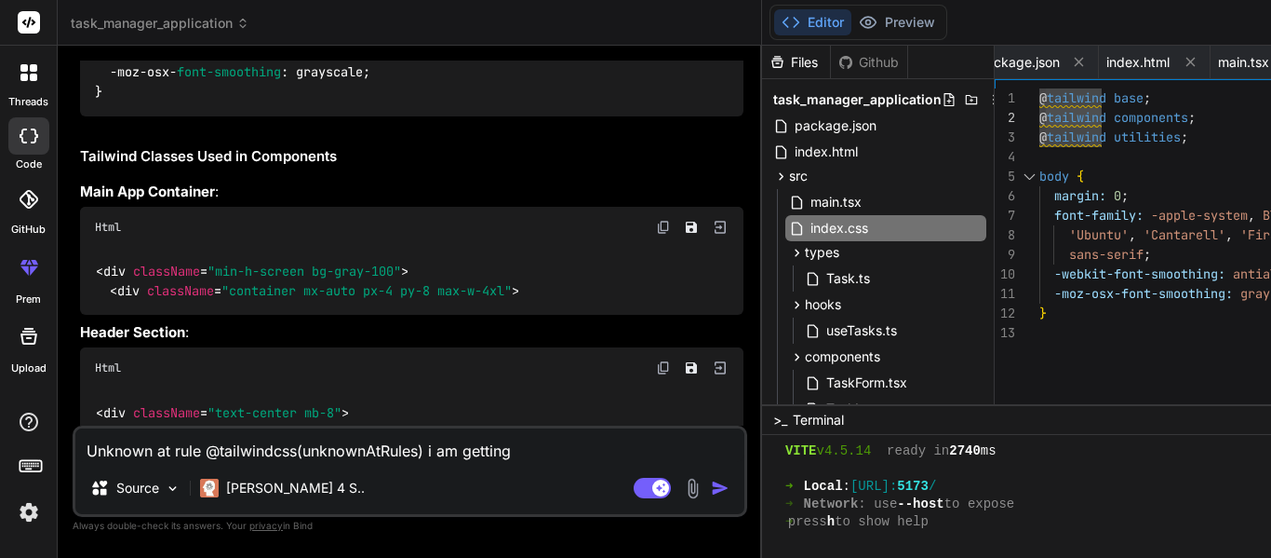
type textarea "x"
type textarea "Unknown at rule @tailwindcss(unknownAtRules) i am getting th"
type textarea "x"
type textarea "Unknown at rule @tailwindcss(unknownAtRules) i am getting thi"
type textarea "x"
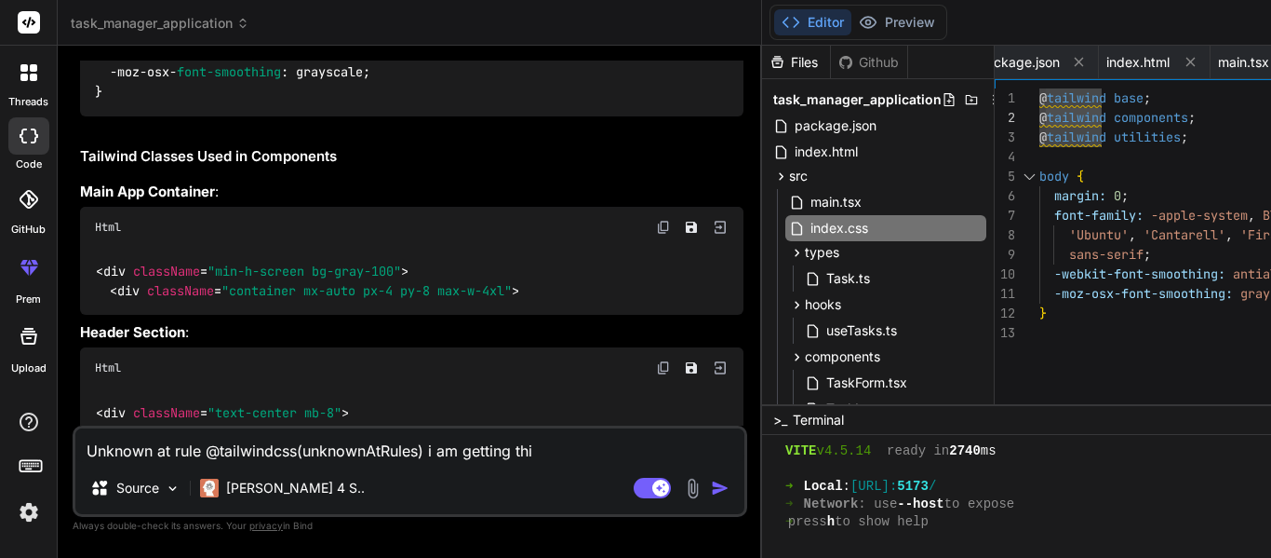
type textarea "Unknown at rule @tailwindcss(unknownAtRules) i am getting this"
type textarea "x"
type textarea "Unknown at rule @tailwindcss(unknownAtRules) i am getting this"
type textarea "x"
type textarea "Unknown at rule @tailwindcss(unknownAtRules) i am getting this w"
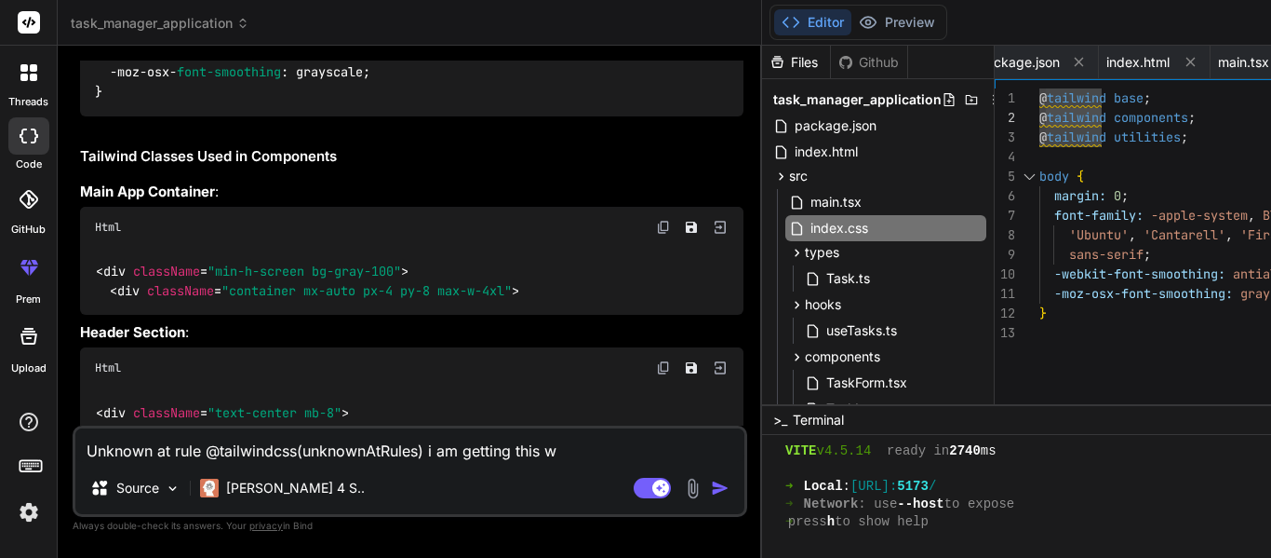
type textarea "x"
type textarea "Unknown at rule @tailwindcss(unknownAtRules) i am getting this wa"
type textarea "x"
type textarea "Unknown at rule @tailwindcss(unknownAtRules) i am getting this war"
type textarea "x"
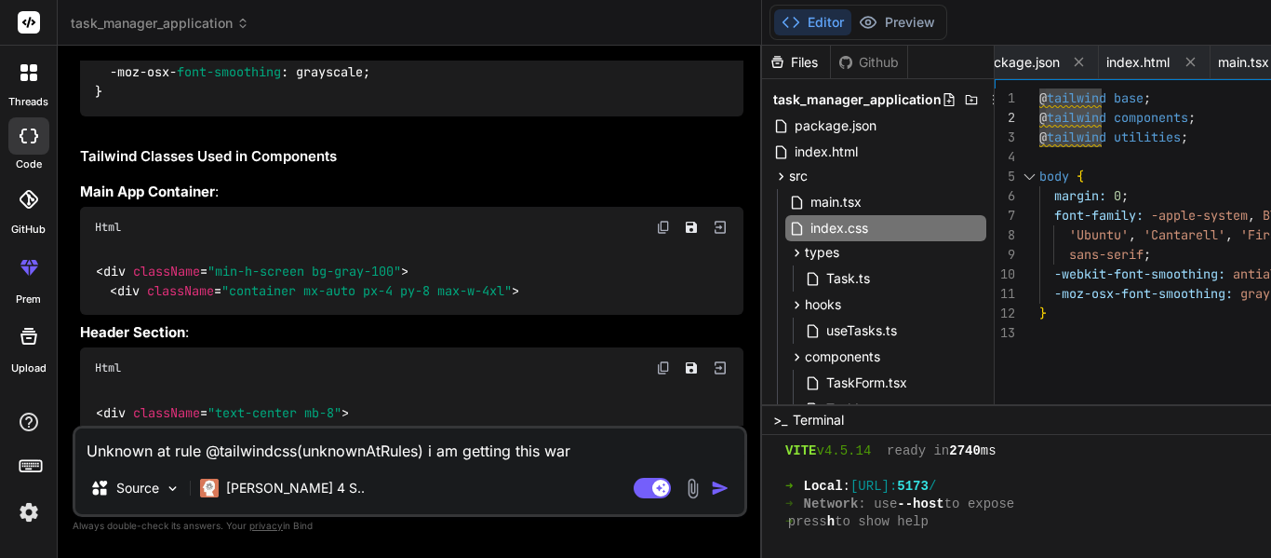
type textarea "Unknown at rule @tailwindcss(unknownAtRules) i am getting this warn"
type textarea "x"
type textarea "Unknown at rule @tailwindcss(unknownAtRules) i am getting this warni"
type textarea "x"
type textarea "Unknown at rule @tailwindcss(unknownAtRules) i am getting this warnin"
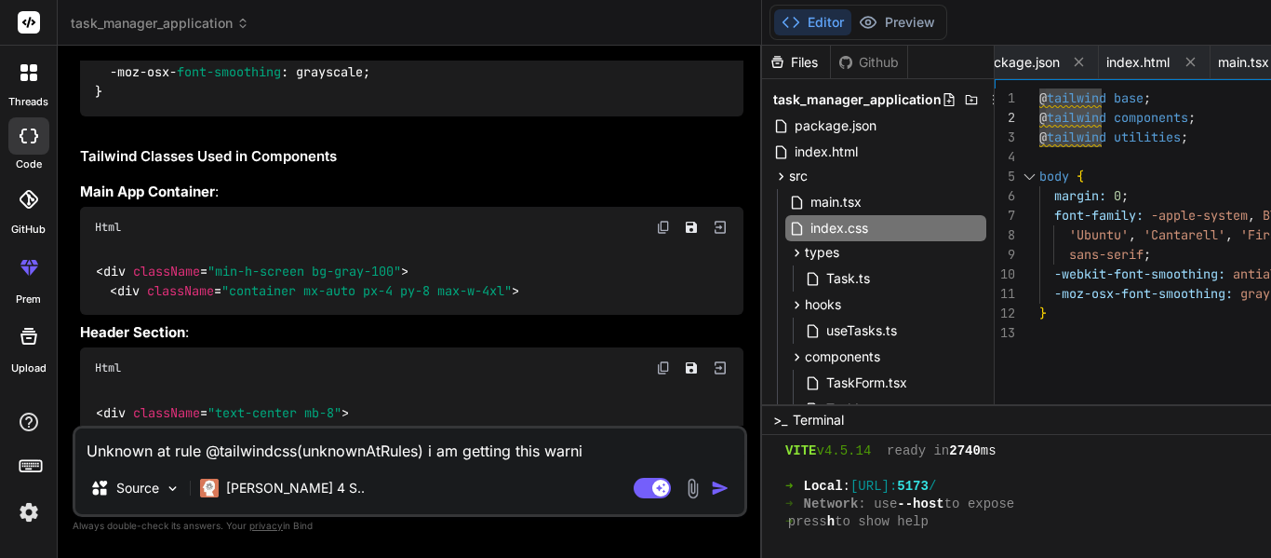
type textarea "x"
type textarea "Unknown at rule @tailwindcss(unknownAtRules) i am getting this warning"
type textarea "x"
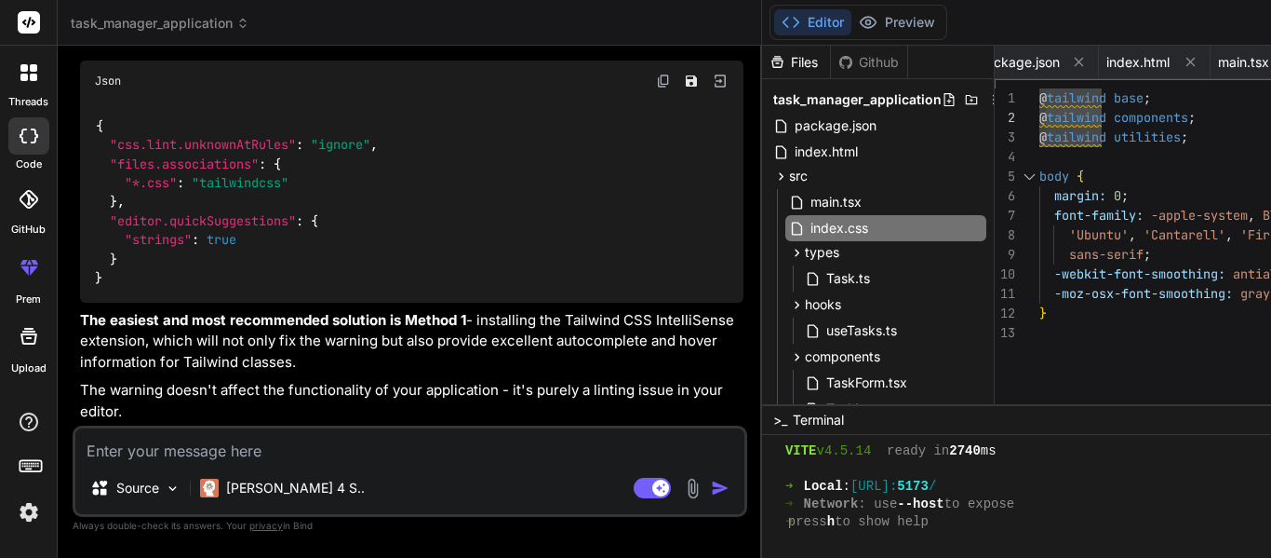
scroll to position [5621, 0]
type textarea "x"
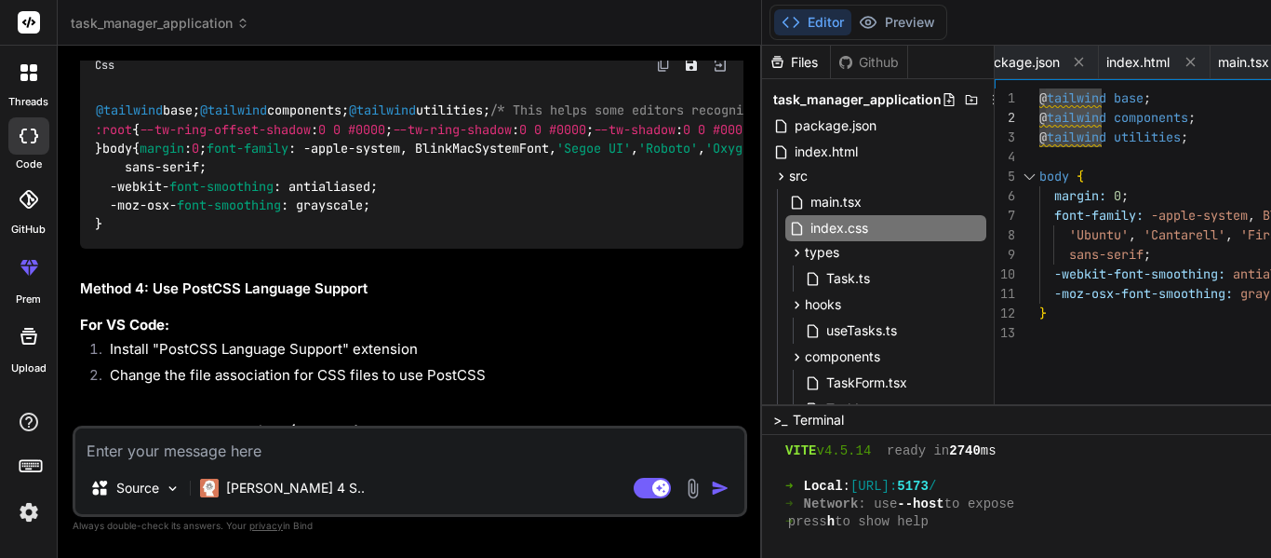
scroll to position [5054, 0]
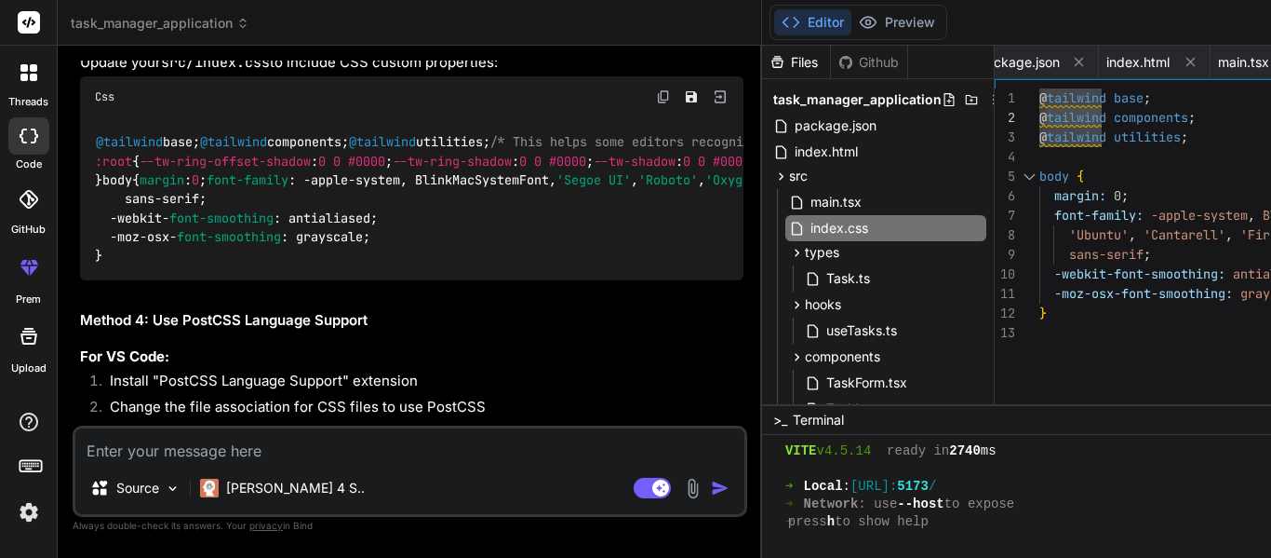
drag, startPoint x: 186, startPoint y: 110, endPoint x: 350, endPoint y: 111, distance: 163.8
copy li "Tailwind CSS IntelliSense"
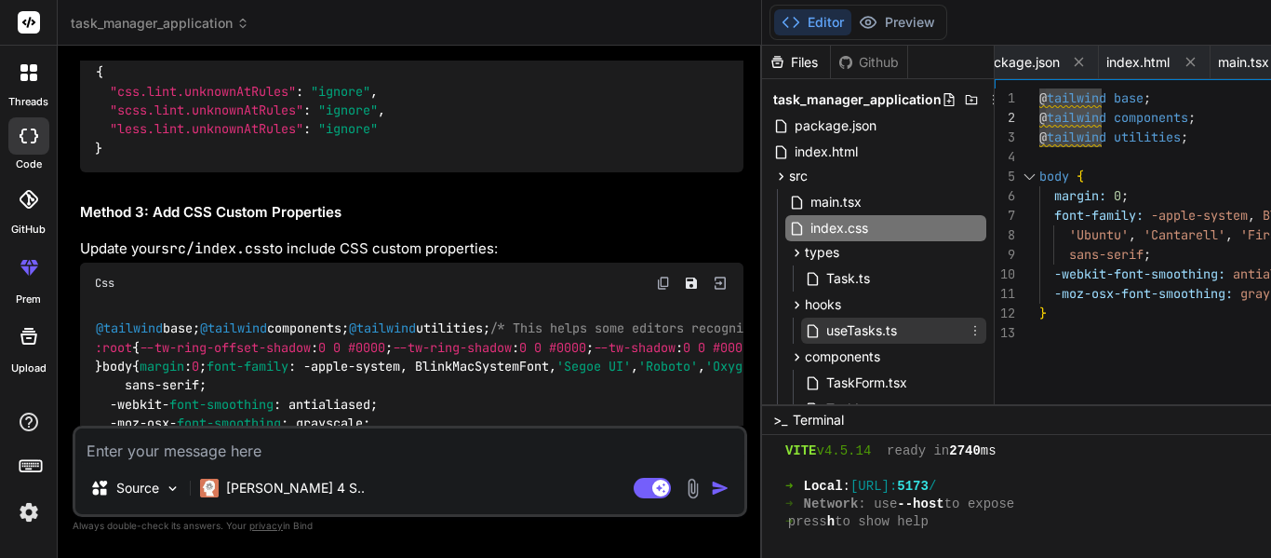
scroll to position [343, 0]
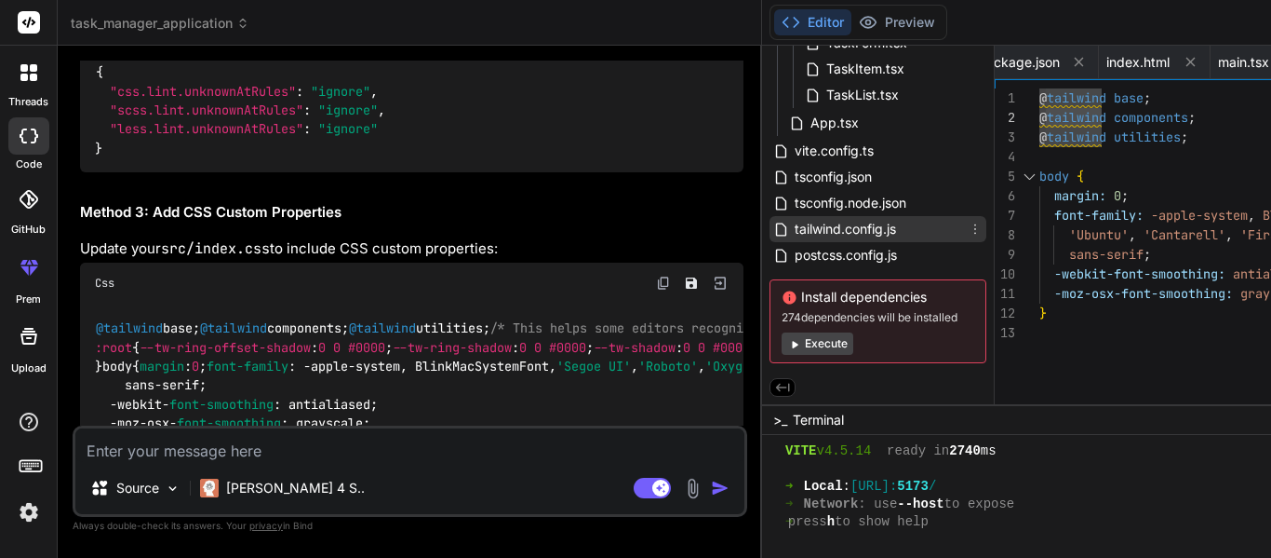
click at [793, 218] on span "tailwind.config.js" at bounding box center [845, 229] width 105 height 22
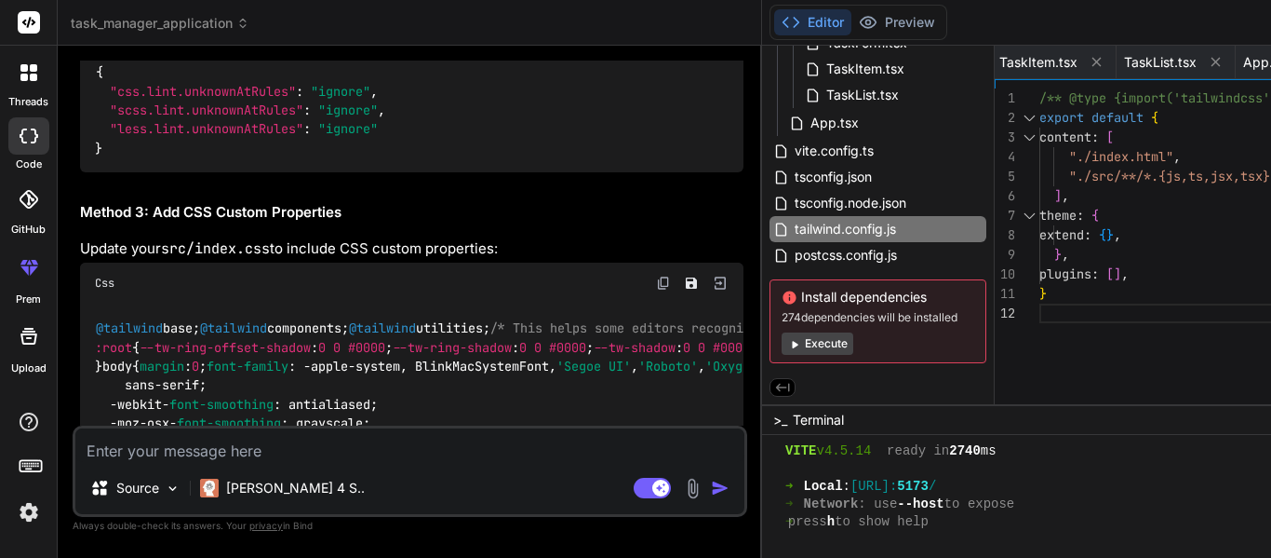
type textarea "/** @type {import('tailwindcss').Config} */ export default { content: [ "./inde…"
